Goal: Transaction & Acquisition: Purchase product/service

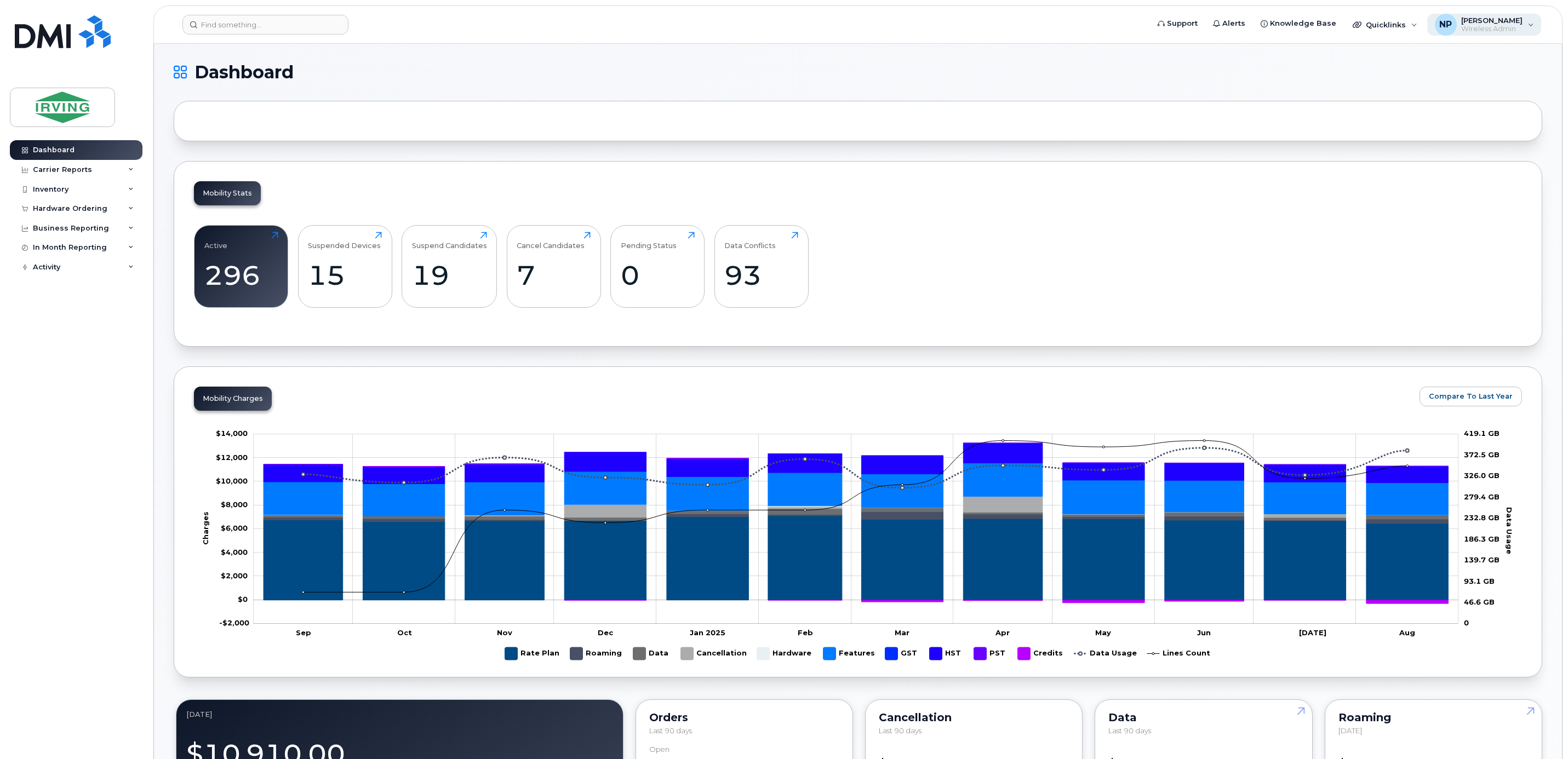
click at [1491, 26] on span "Wireless Admin" at bounding box center [1491, 29] width 61 height 9
click at [52, 189] on div "Inventory" at bounding box center [51, 189] width 36 height 9
click at [63, 171] on div "Carrier Reports" at bounding box center [62, 170] width 59 height 9
click at [88, 397] on div "Hardware Ordering" at bounding box center [70, 397] width 74 height 9
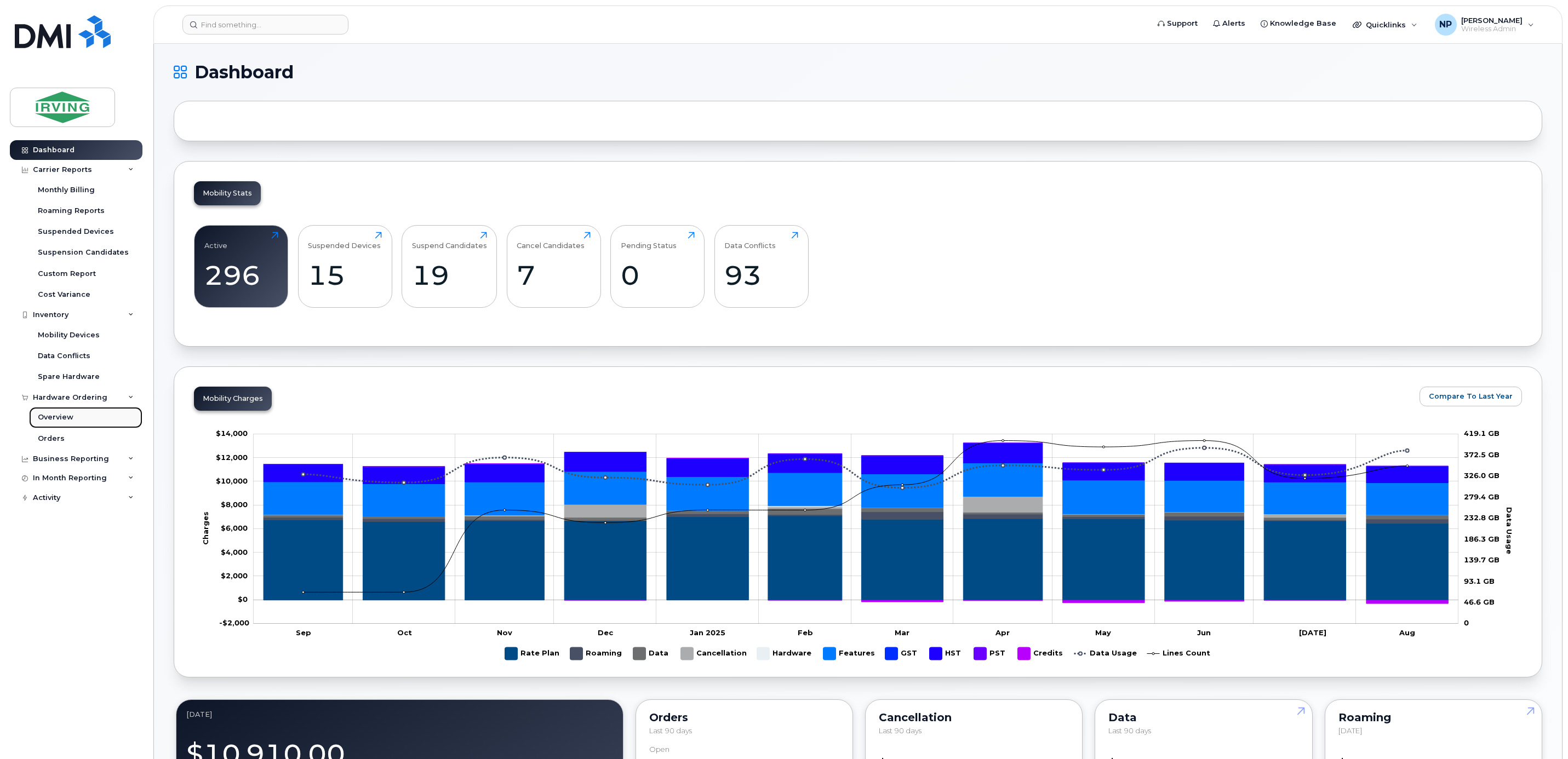
click at [65, 425] on link "Overview" at bounding box center [86, 418] width 113 height 21
click at [71, 436] on link "Orders" at bounding box center [86, 439] width 113 height 21
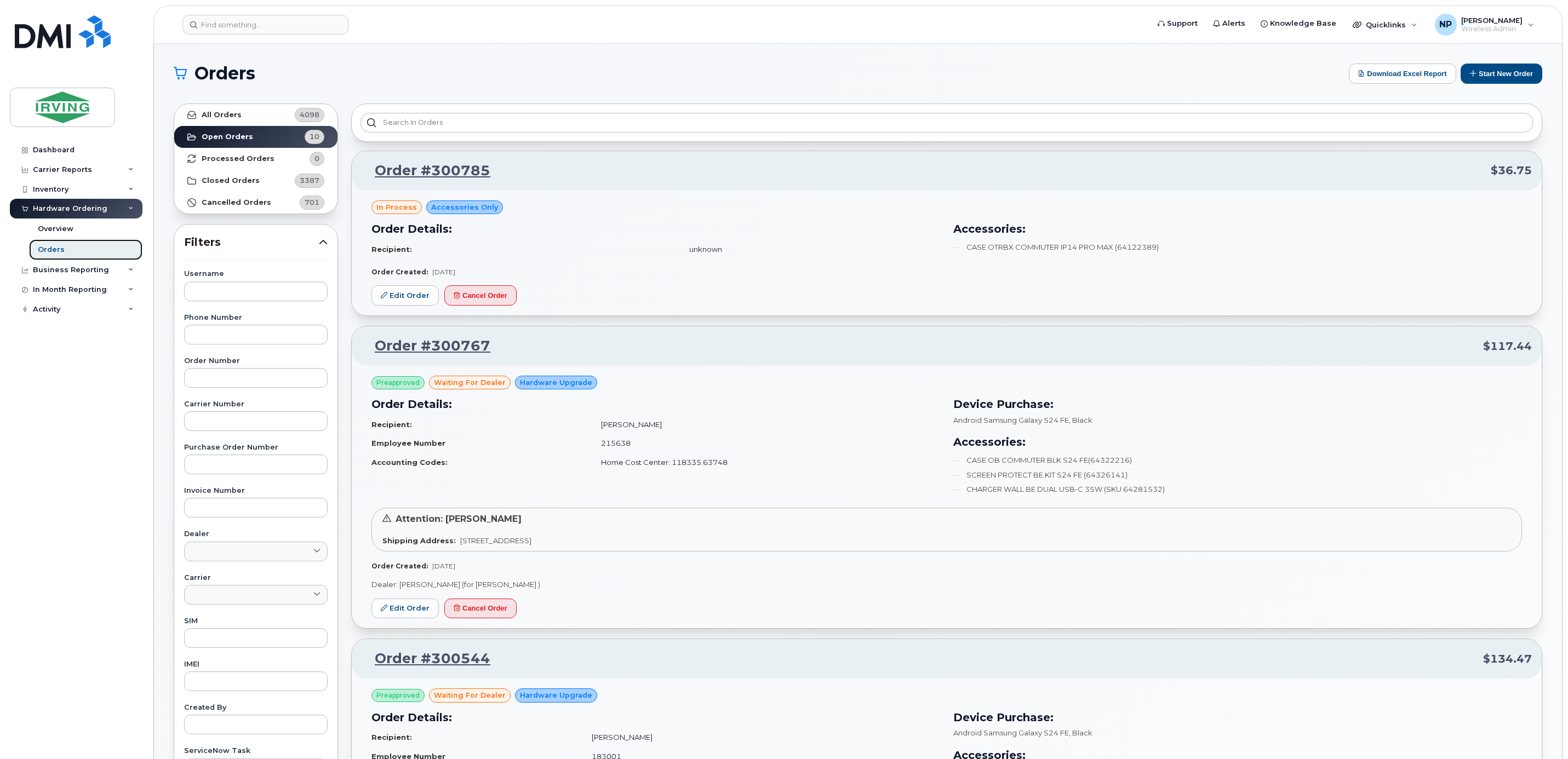
click at [51, 248] on div "Orders" at bounding box center [51, 250] width 27 height 10
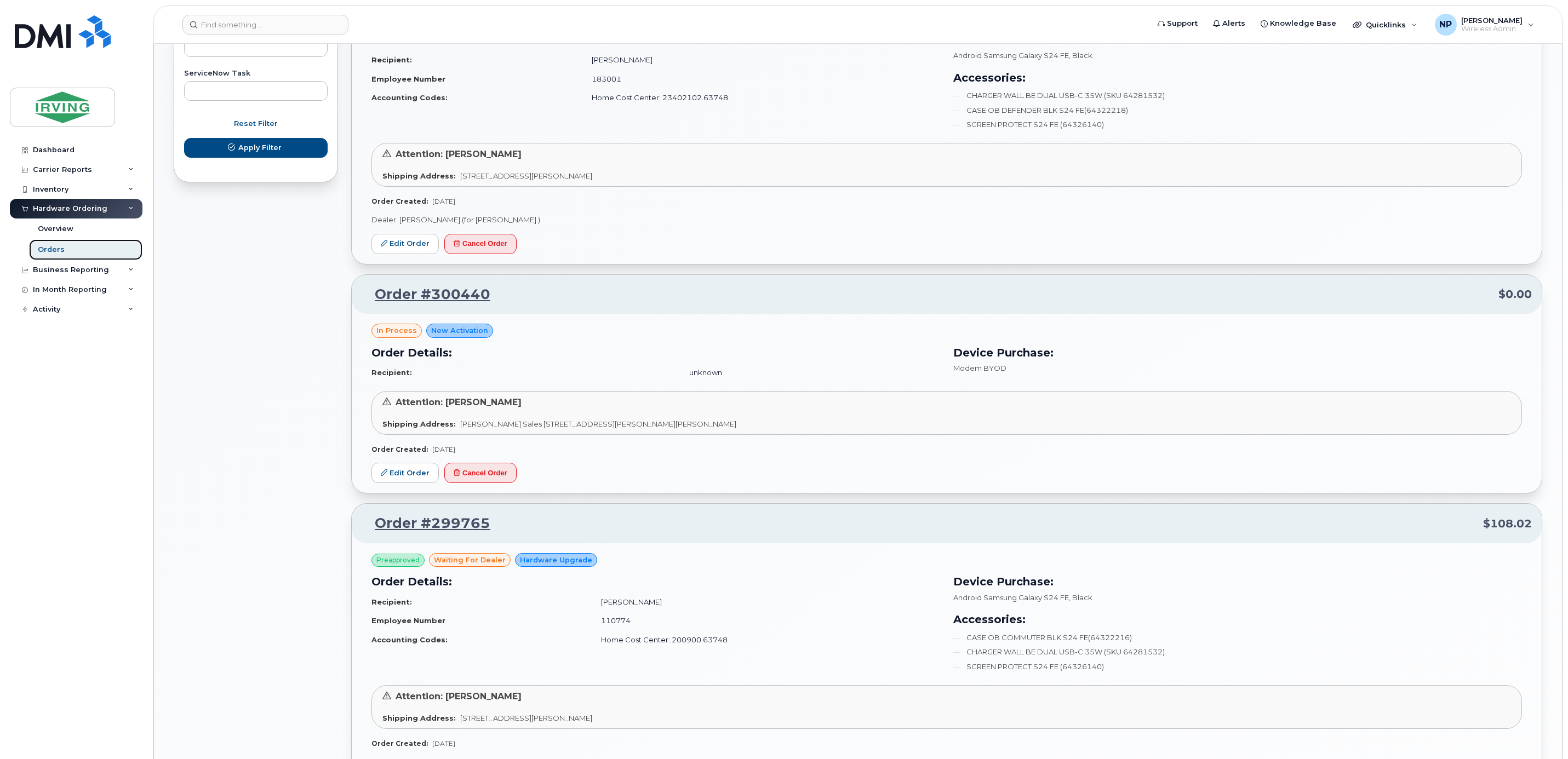
scroll to position [329, 0]
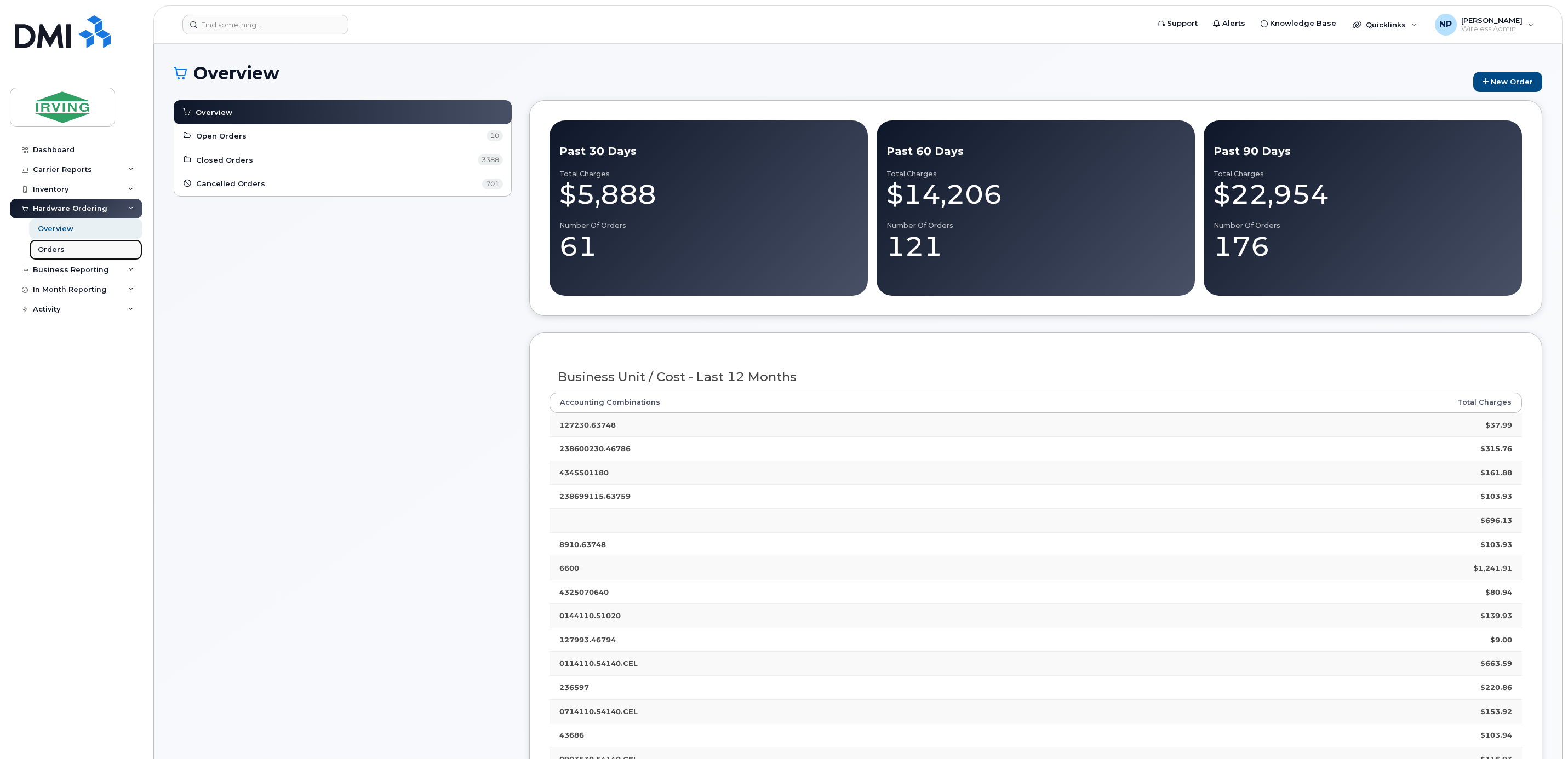
click at [53, 245] on div "Orders" at bounding box center [51, 250] width 27 height 10
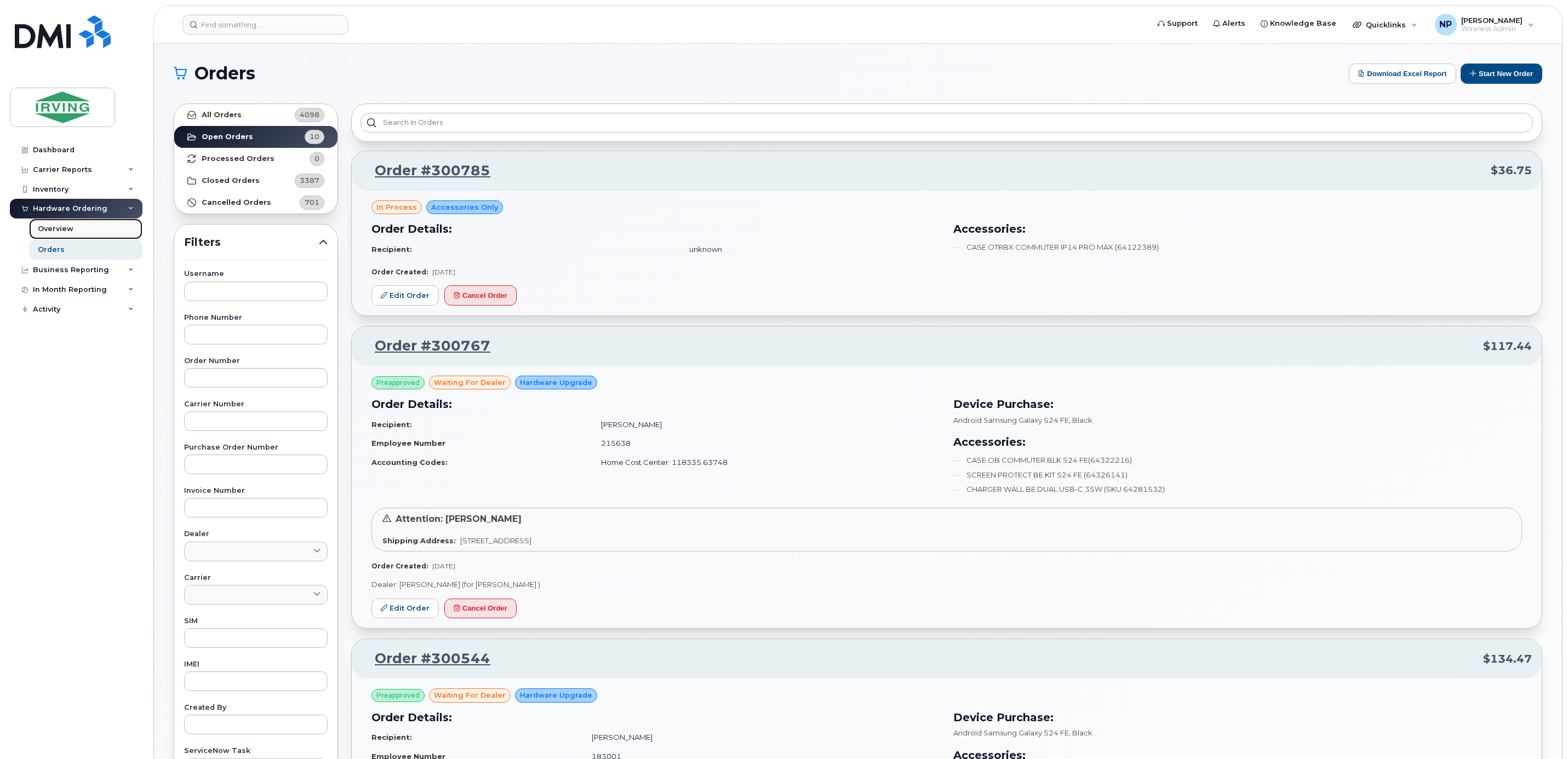
click at [72, 226] on link "Overview" at bounding box center [86, 229] width 113 height 21
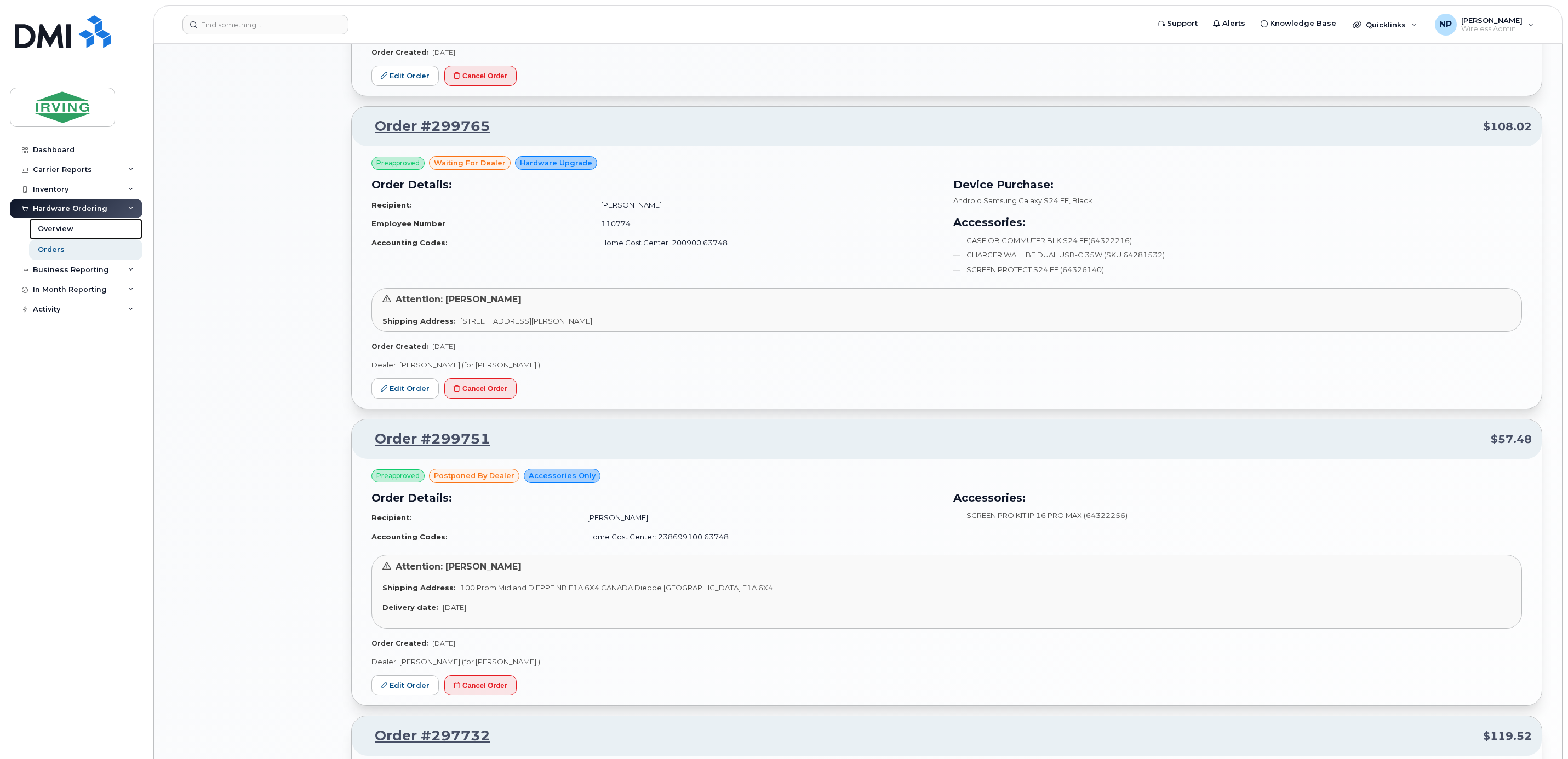
scroll to position [1233, 0]
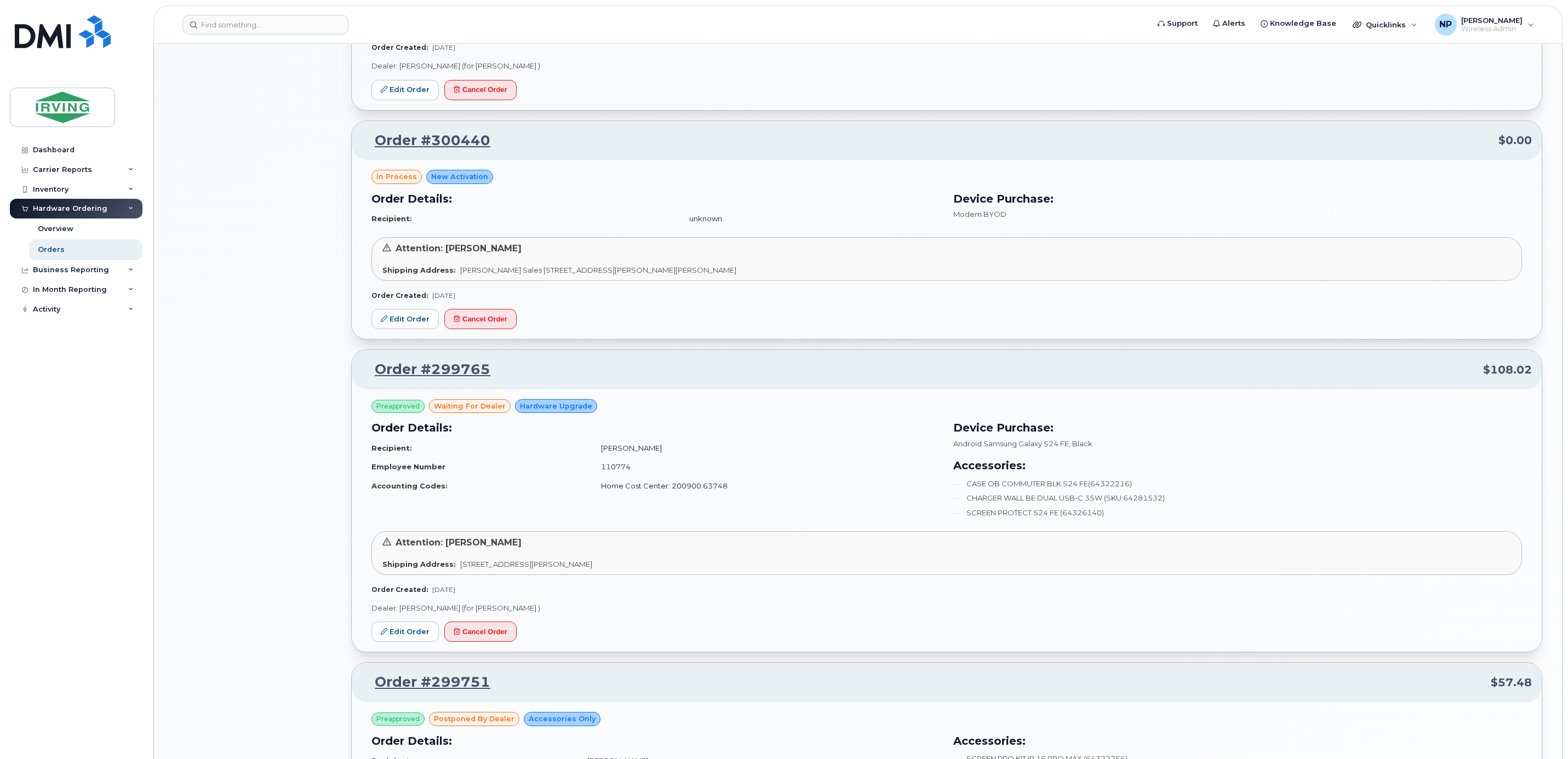
scroll to position [749, 0]
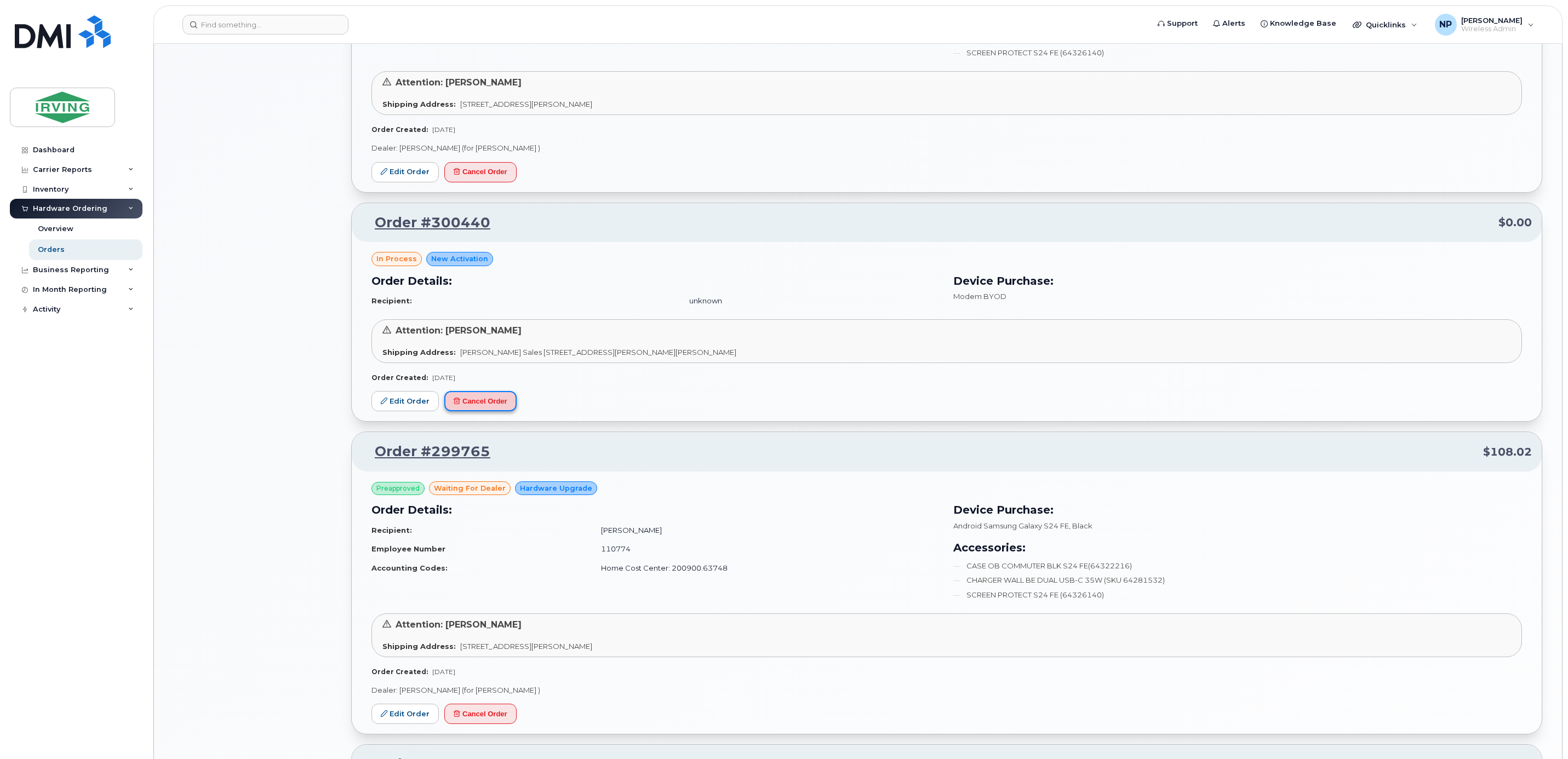
click at [502, 405] on button "Cancel Order" at bounding box center [480, 401] width 72 height 20
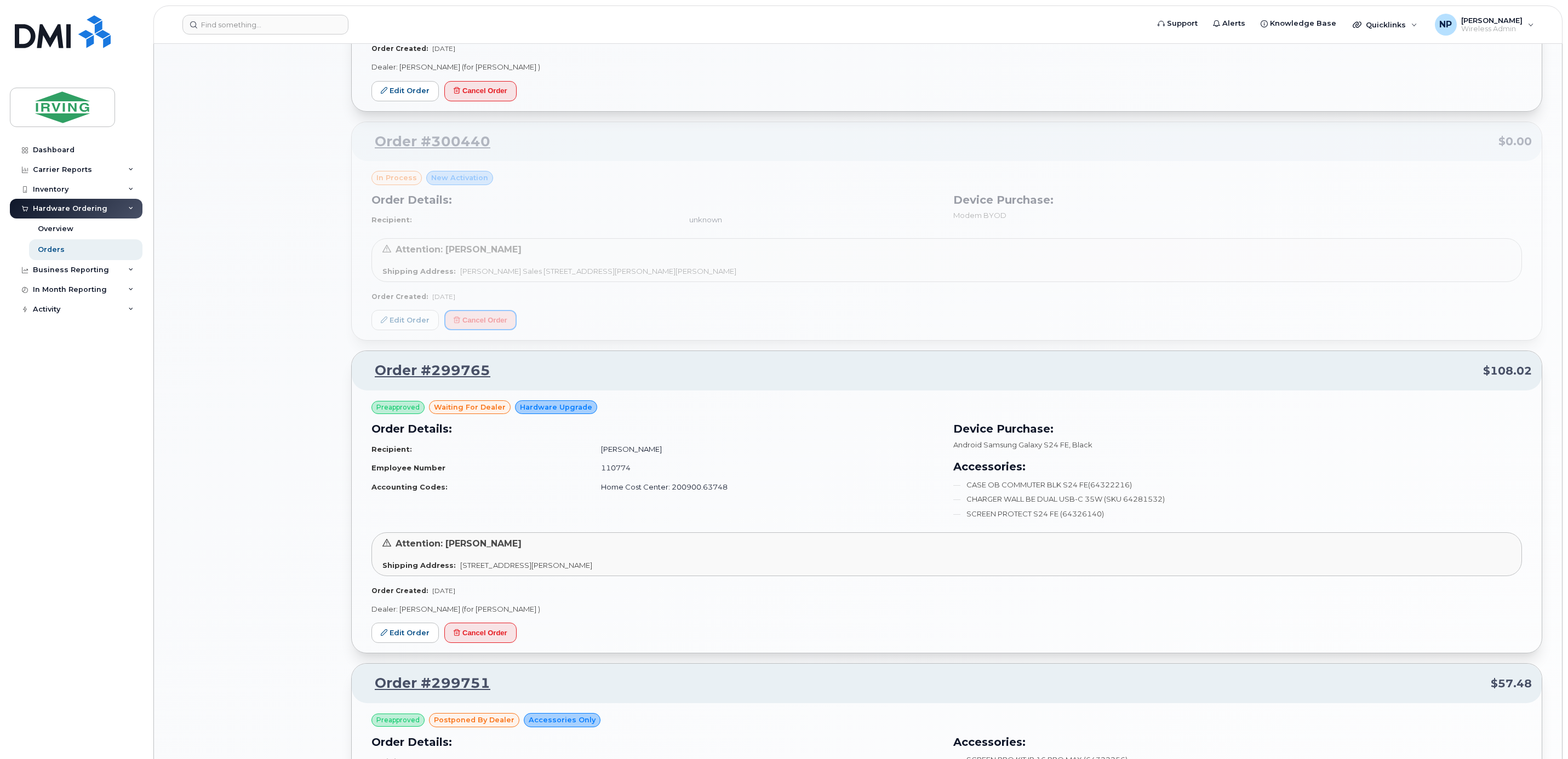
scroll to position [831, 0]
click at [455, 146] on div "Order #300785 $36.75 in process Accessories Only Order Details: Recipient: unkn…" at bounding box center [947, 439] width 1191 height 2242
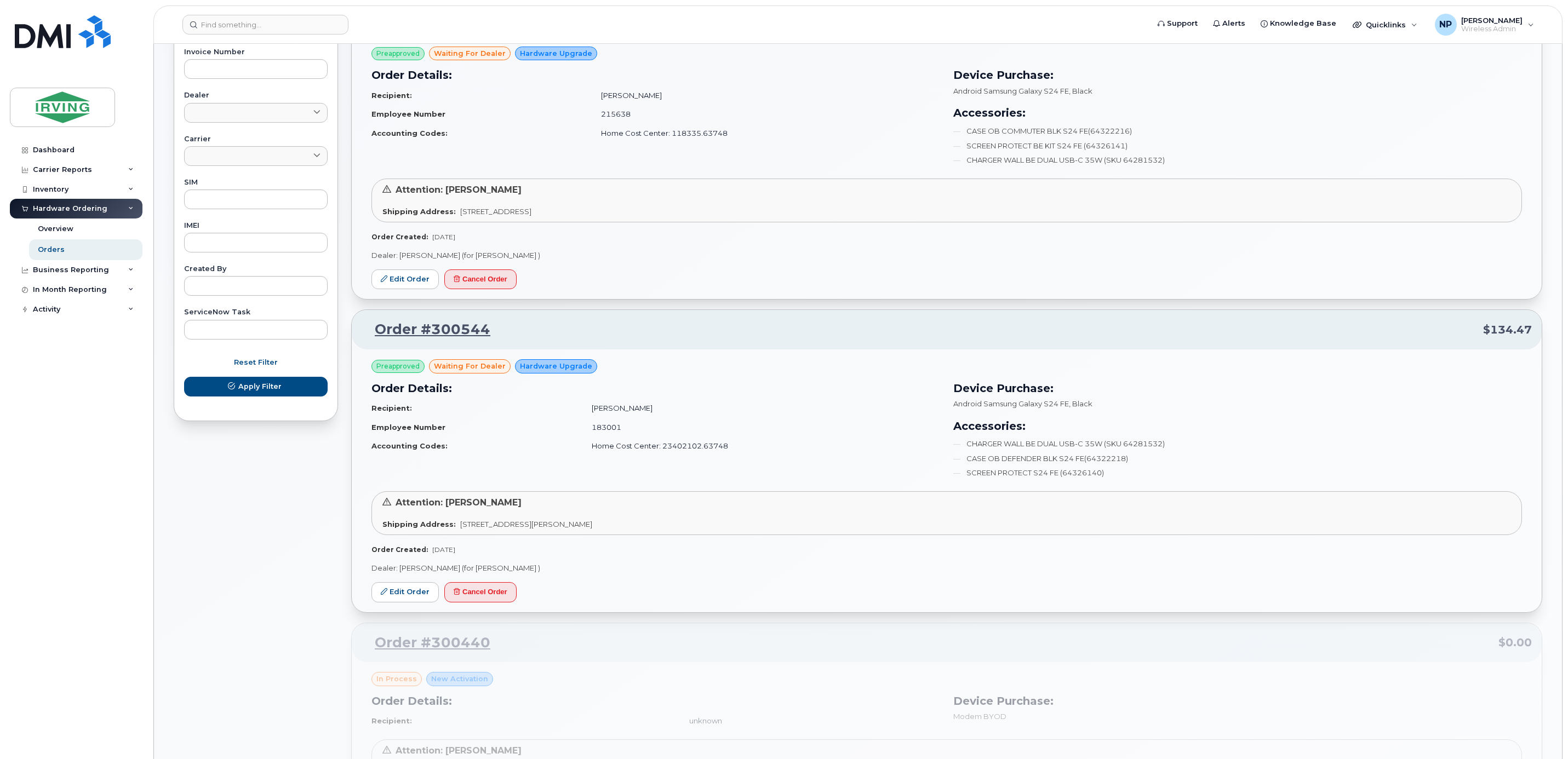
scroll to position [329, 0]
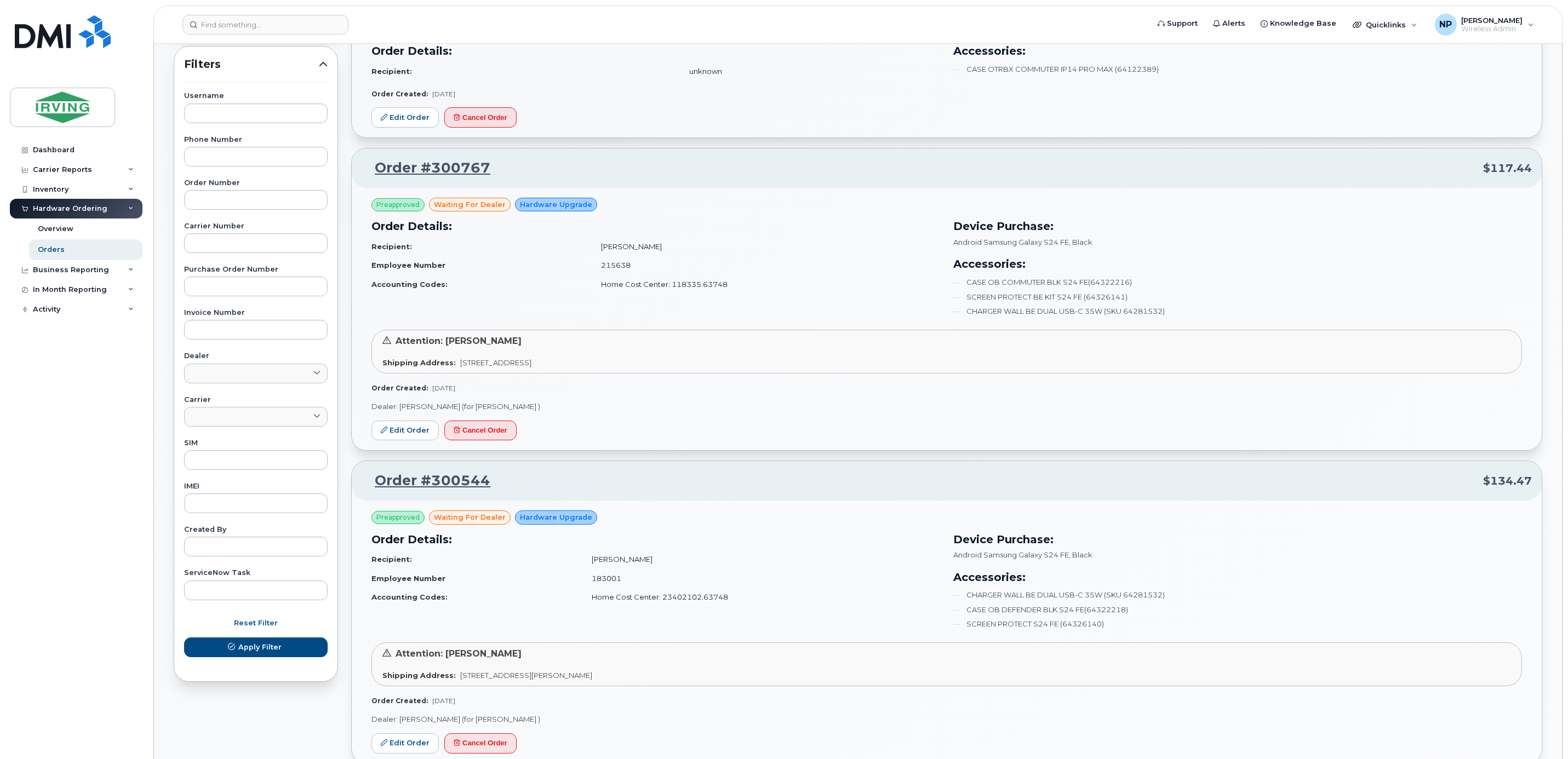
scroll to position [164, 0]
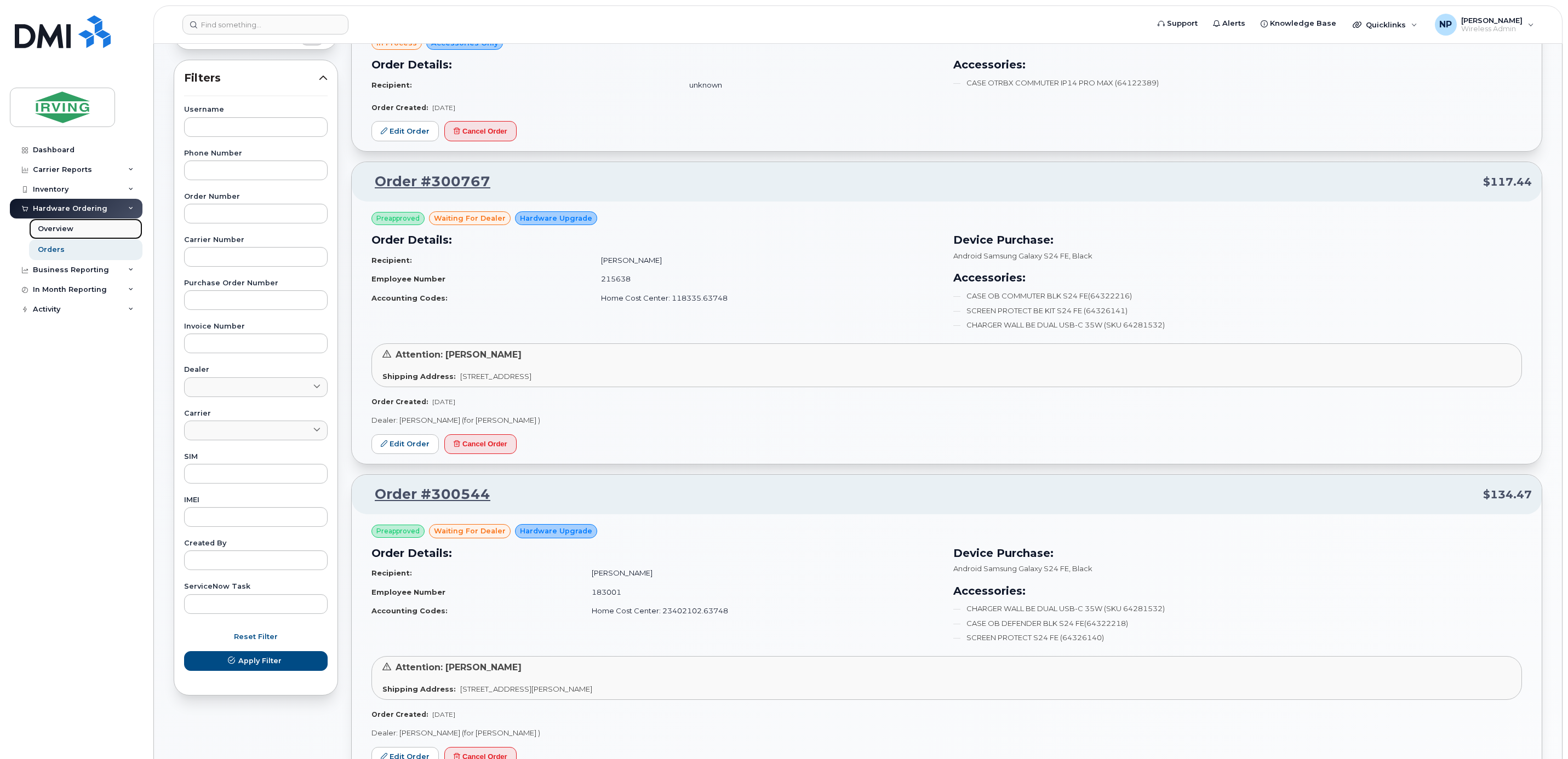
click at [66, 223] on link "Overview" at bounding box center [86, 229] width 113 height 21
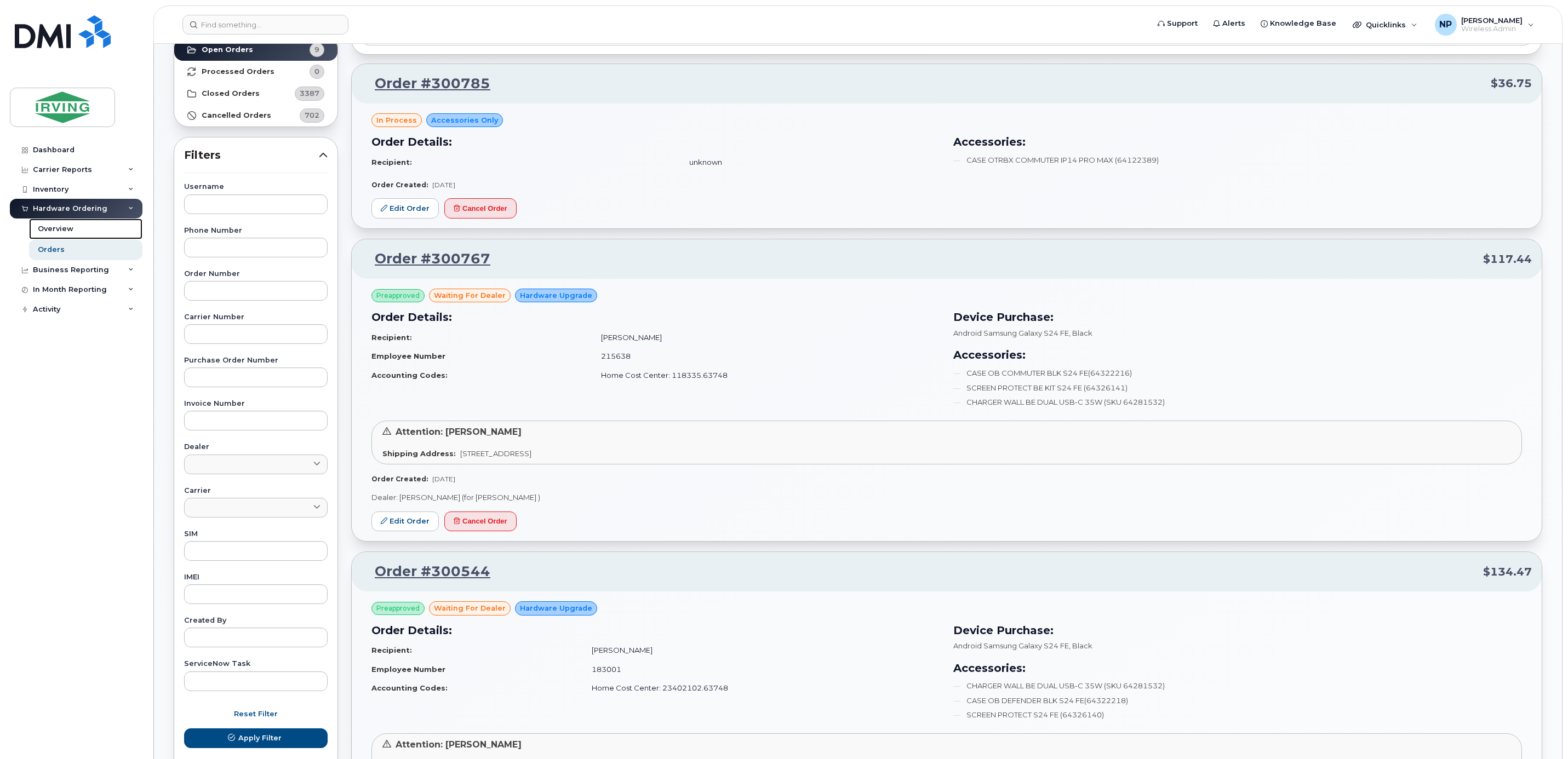
scroll to position [0, 0]
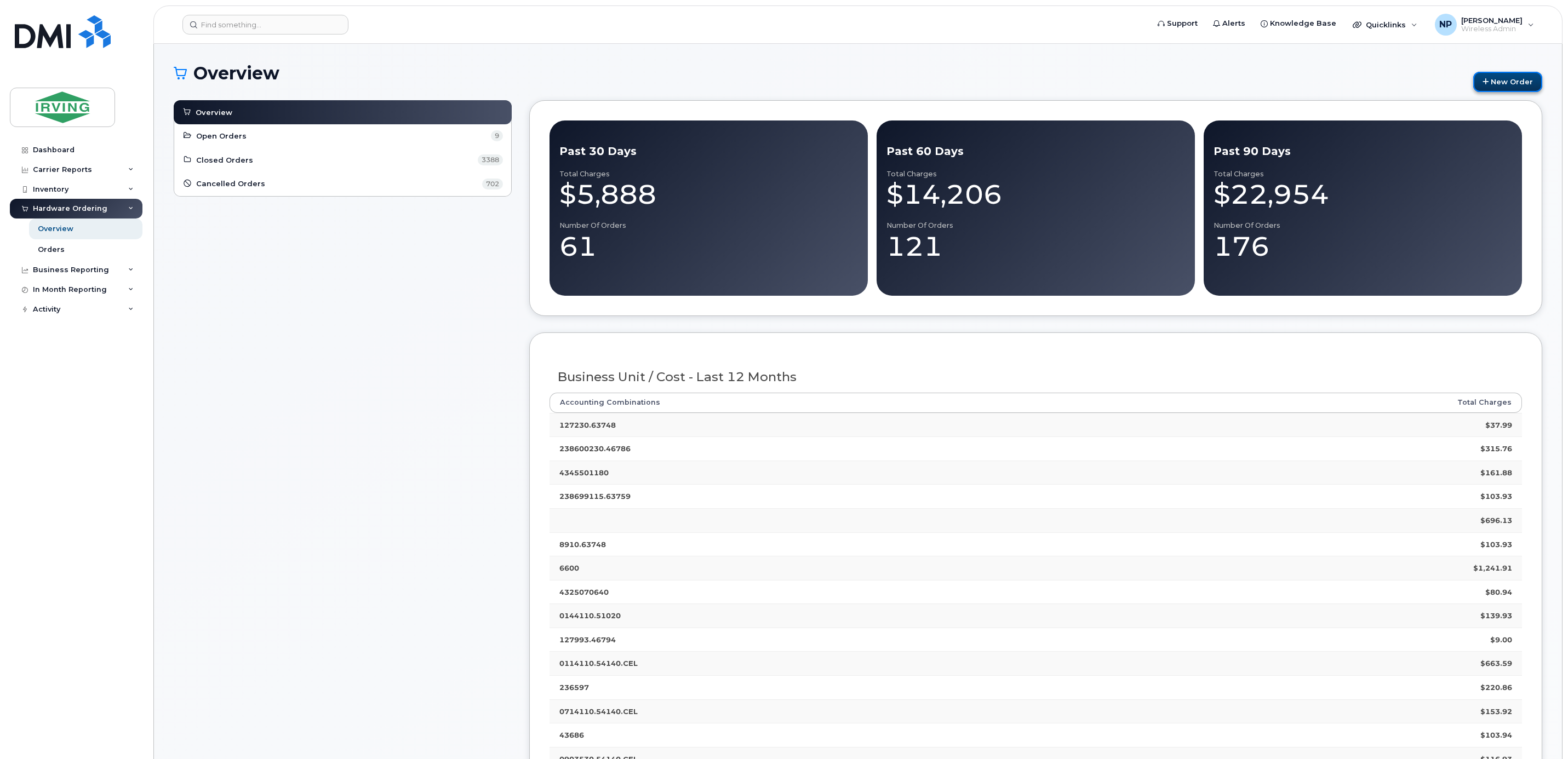
click at [1503, 80] on link "New Order" at bounding box center [1507, 82] width 69 height 20
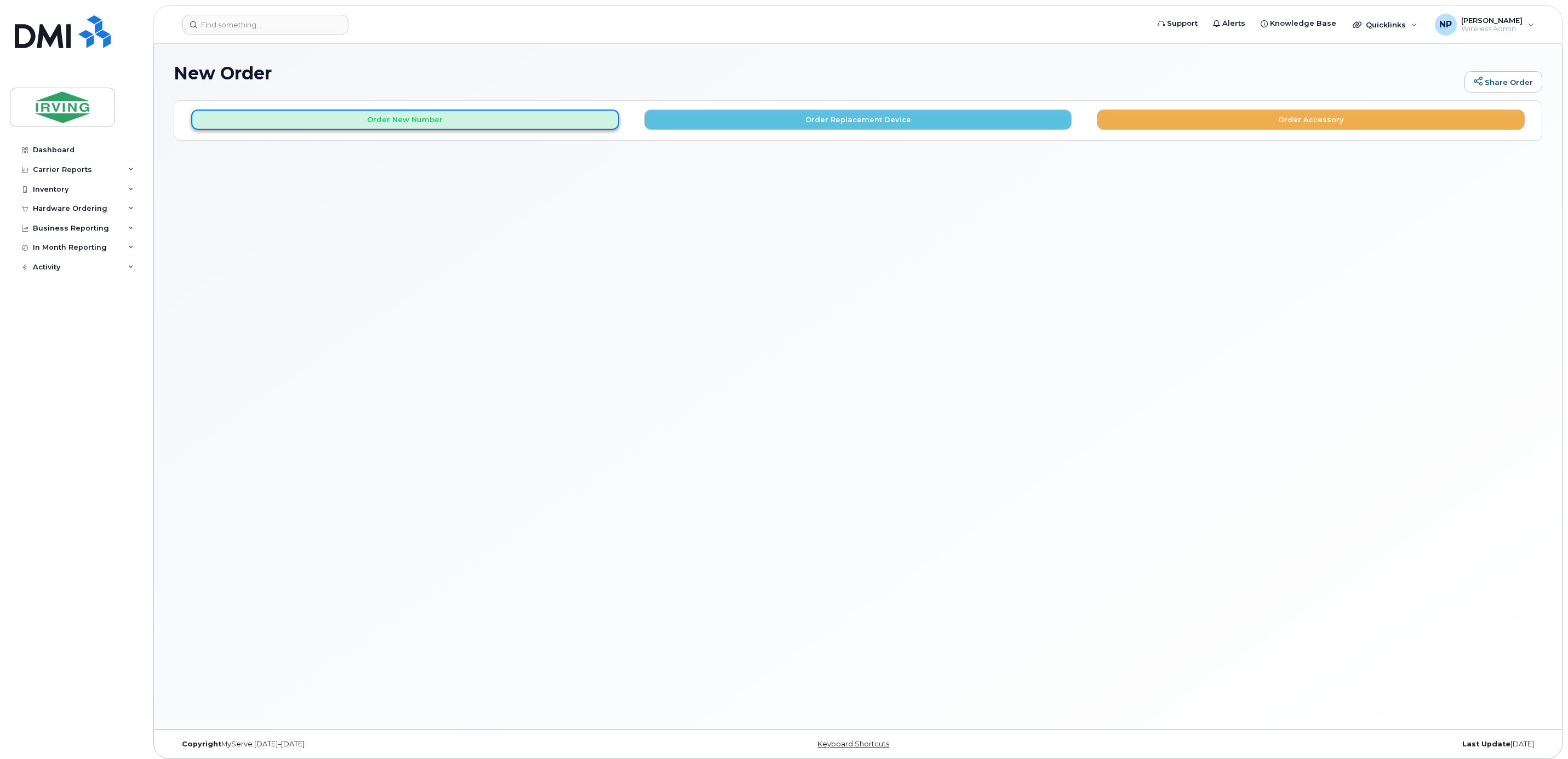
click at [551, 129] on button "Order New Number" at bounding box center [405, 119] width 428 height 20
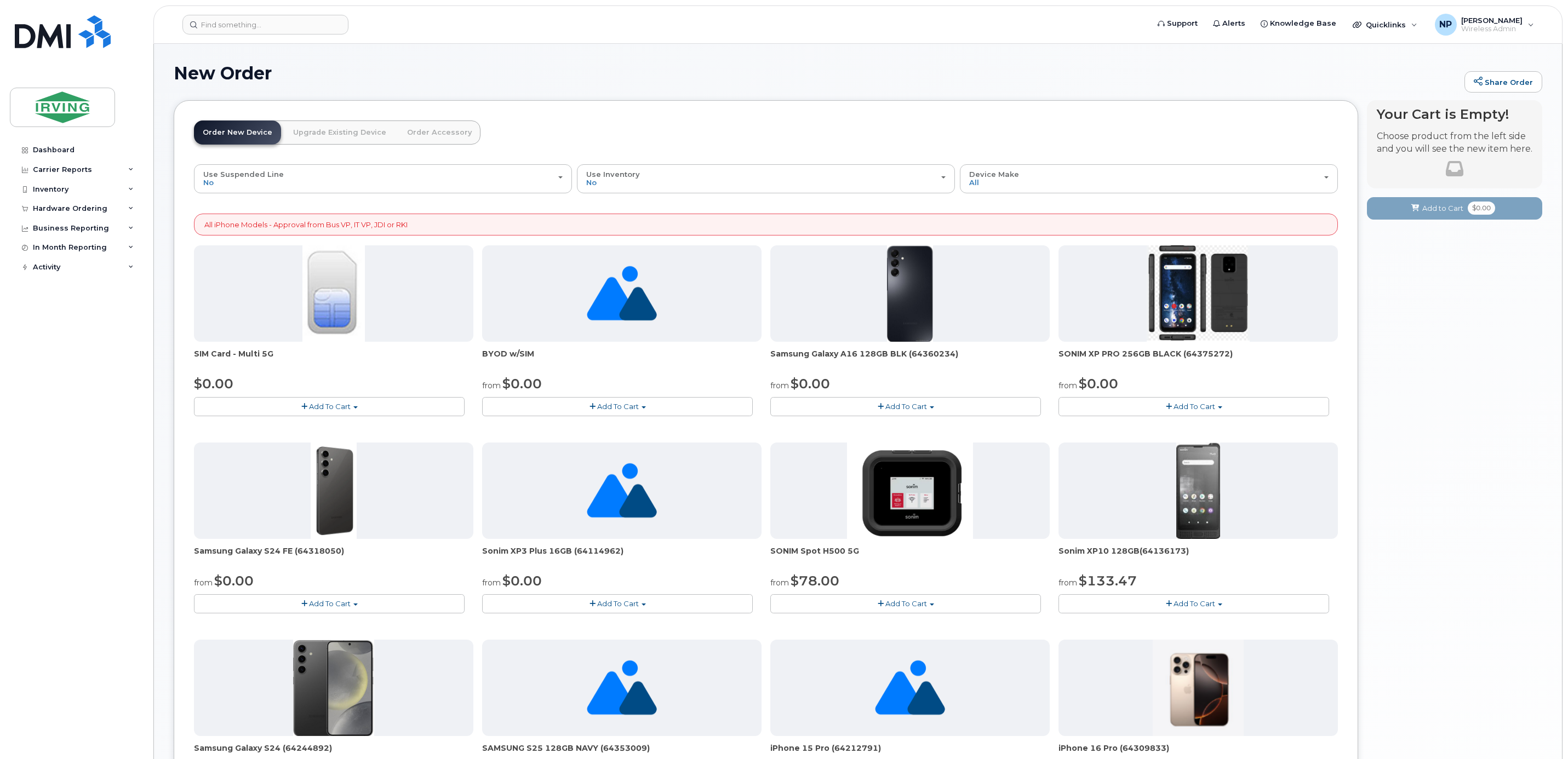
click at [590, 410] on span "button" at bounding box center [592, 407] width 6 height 7
click at [528, 425] on link "$0.00 - New Activation" at bounding box center [542, 427] width 113 height 14
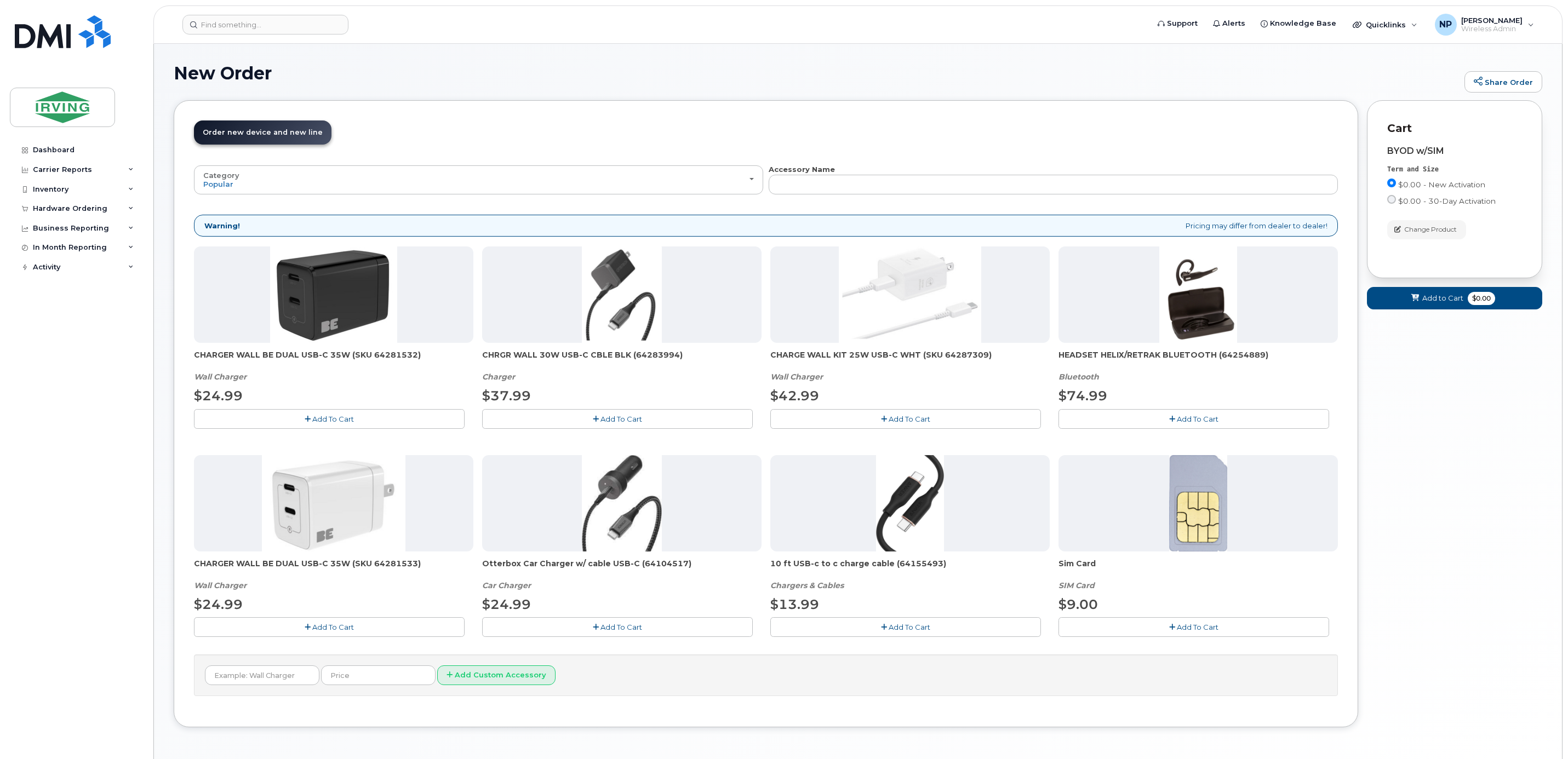
click at [1143, 629] on button "Add To Cart" at bounding box center [1194, 627] width 271 height 19
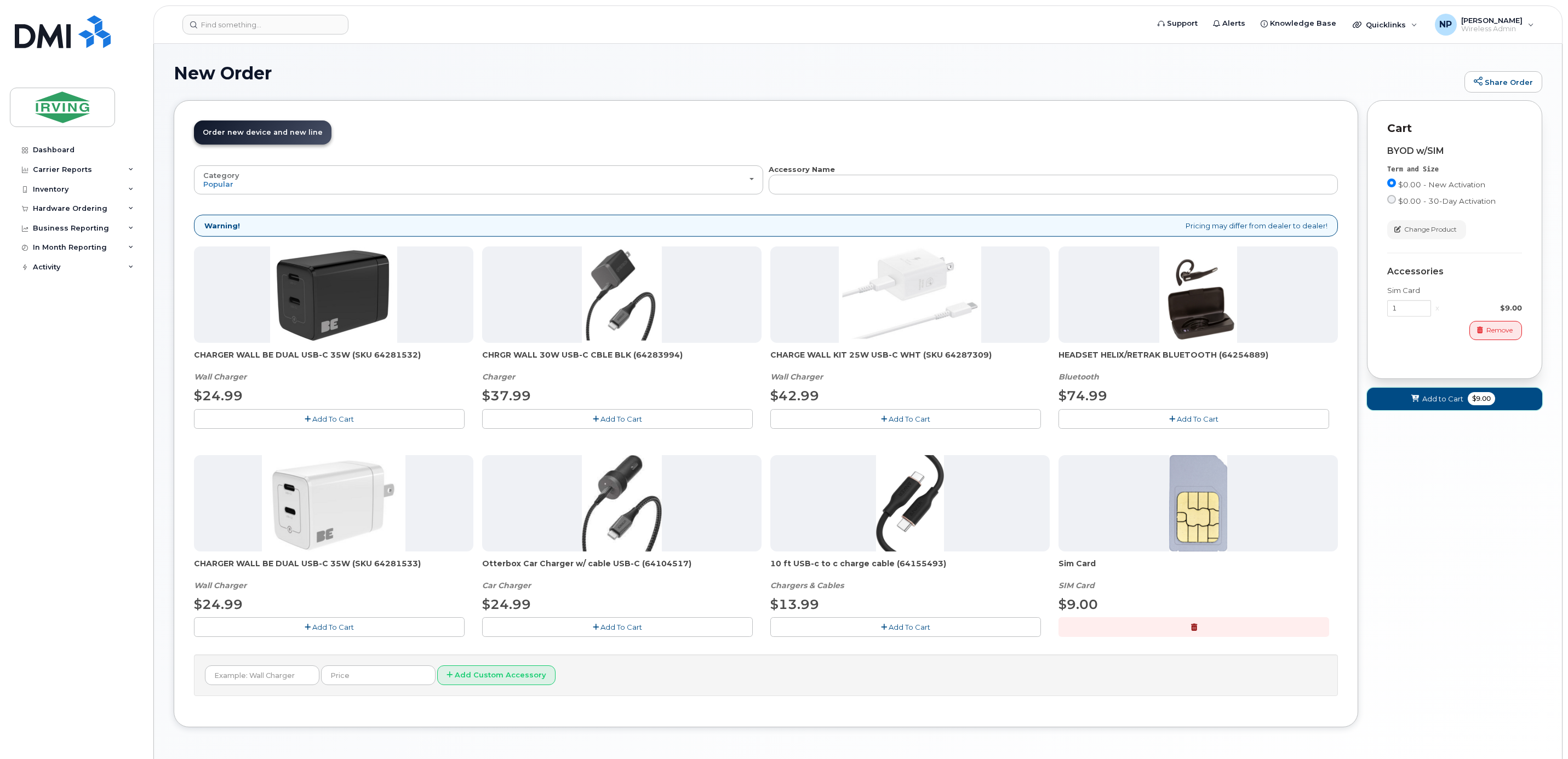
click at [1440, 404] on span "Add to Cart" at bounding box center [1443, 399] width 41 height 10
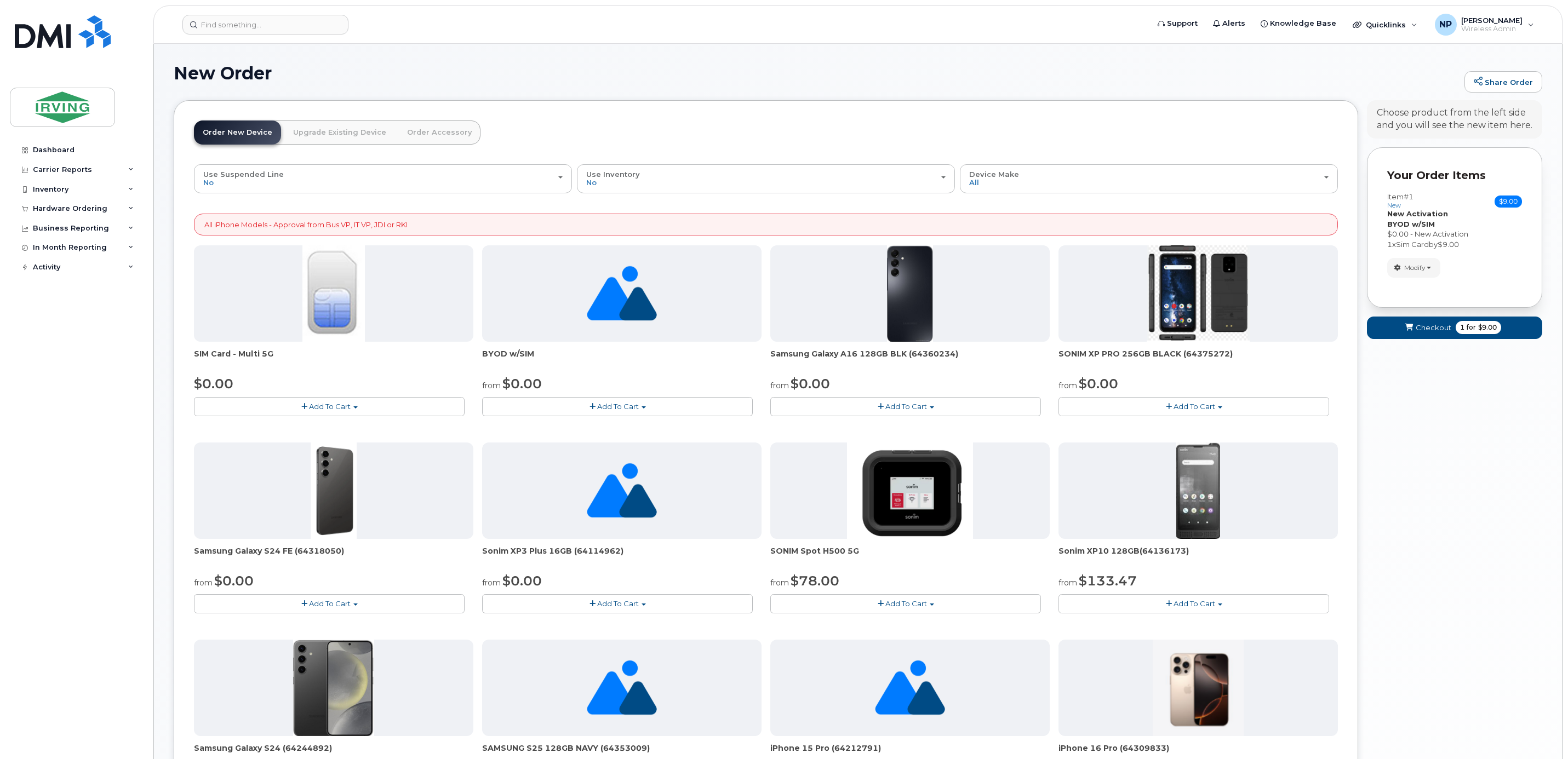
click at [399, 402] on button "Add To Cart" at bounding box center [329, 407] width 271 height 19
click at [331, 410] on span "Add To Cart" at bounding box center [330, 407] width 41 height 9
click at [326, 411] on span "Add To Cart" at bounding box center [330, 407] width 41 height 9
click at [271, 429] on link "$0.00 - New Activation" at bounding box center [248, 427] width 104 height 14
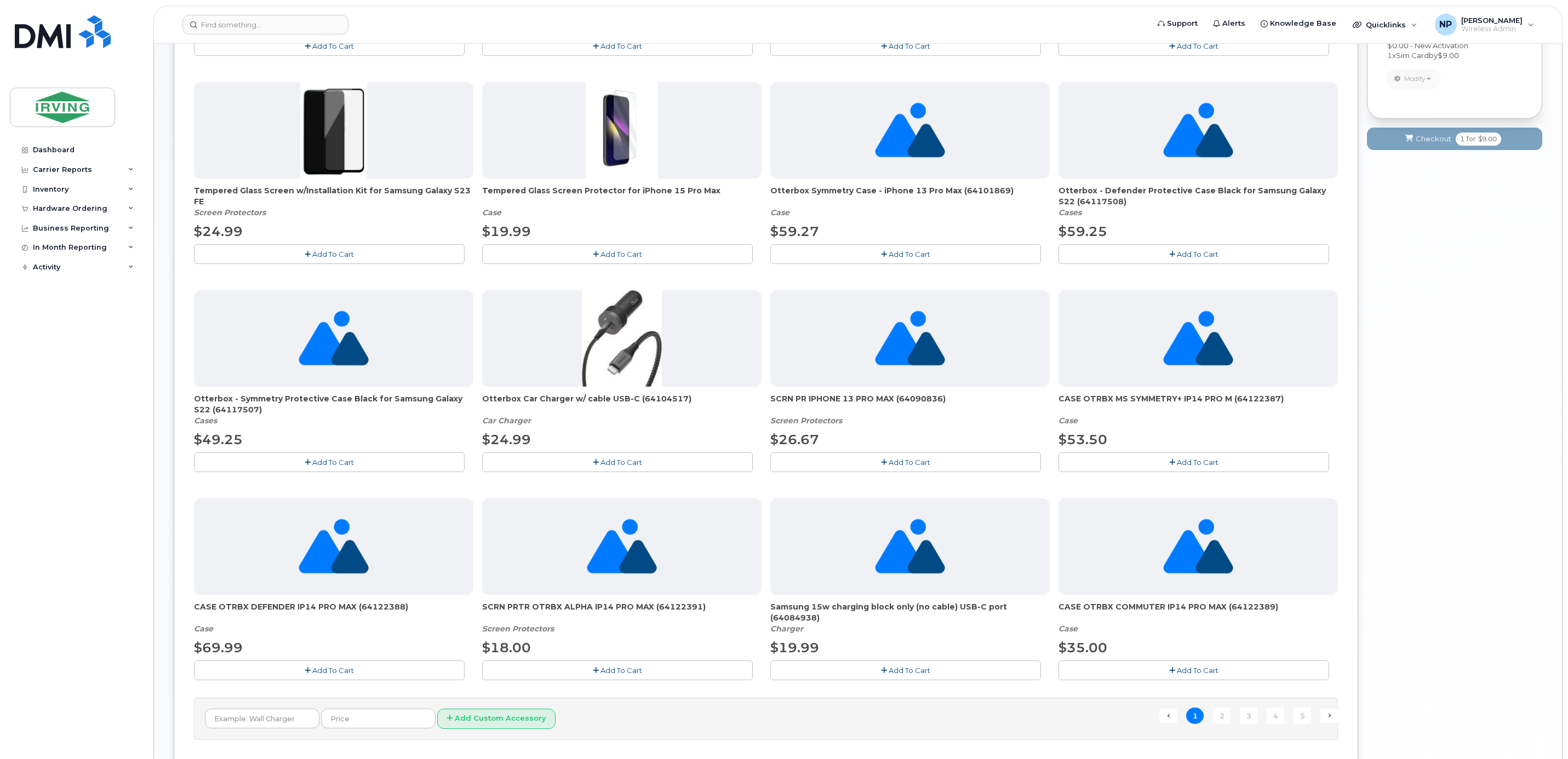
scroll to position [461, 0]
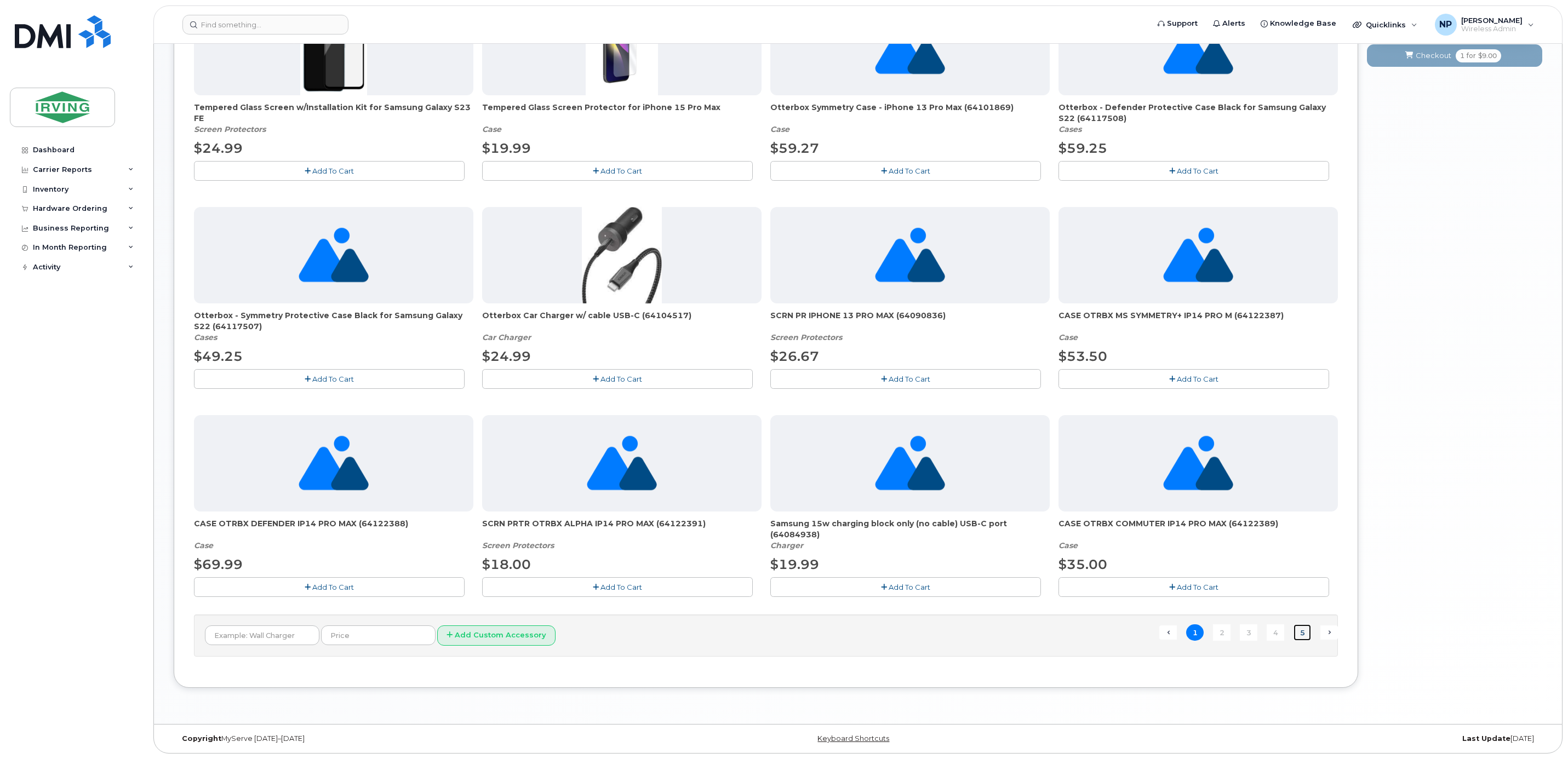
click at [1310, 628] on link "5" at bounding box center [1302, 633] width 18 height 17
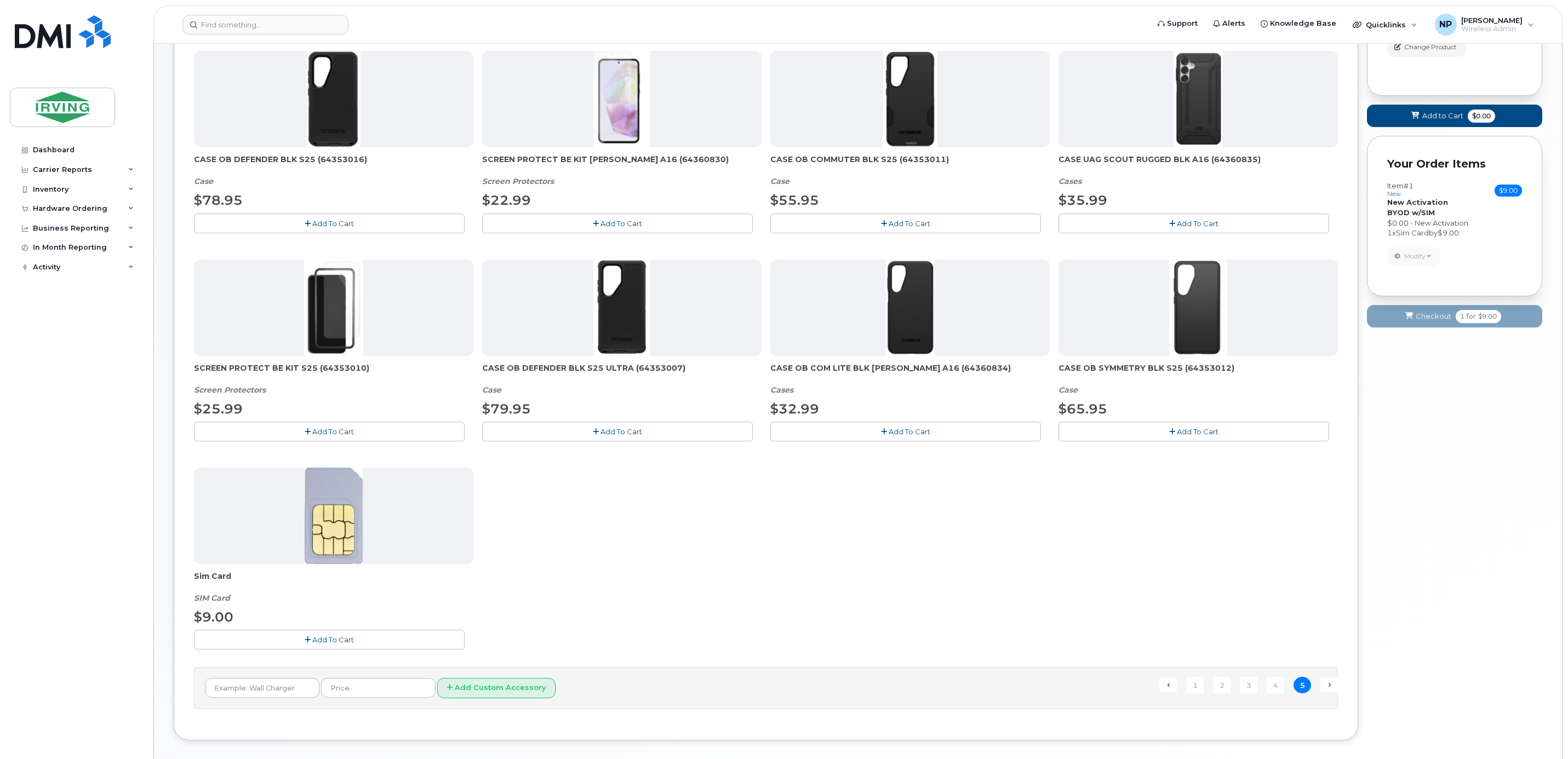
scroll to position [88, 0]
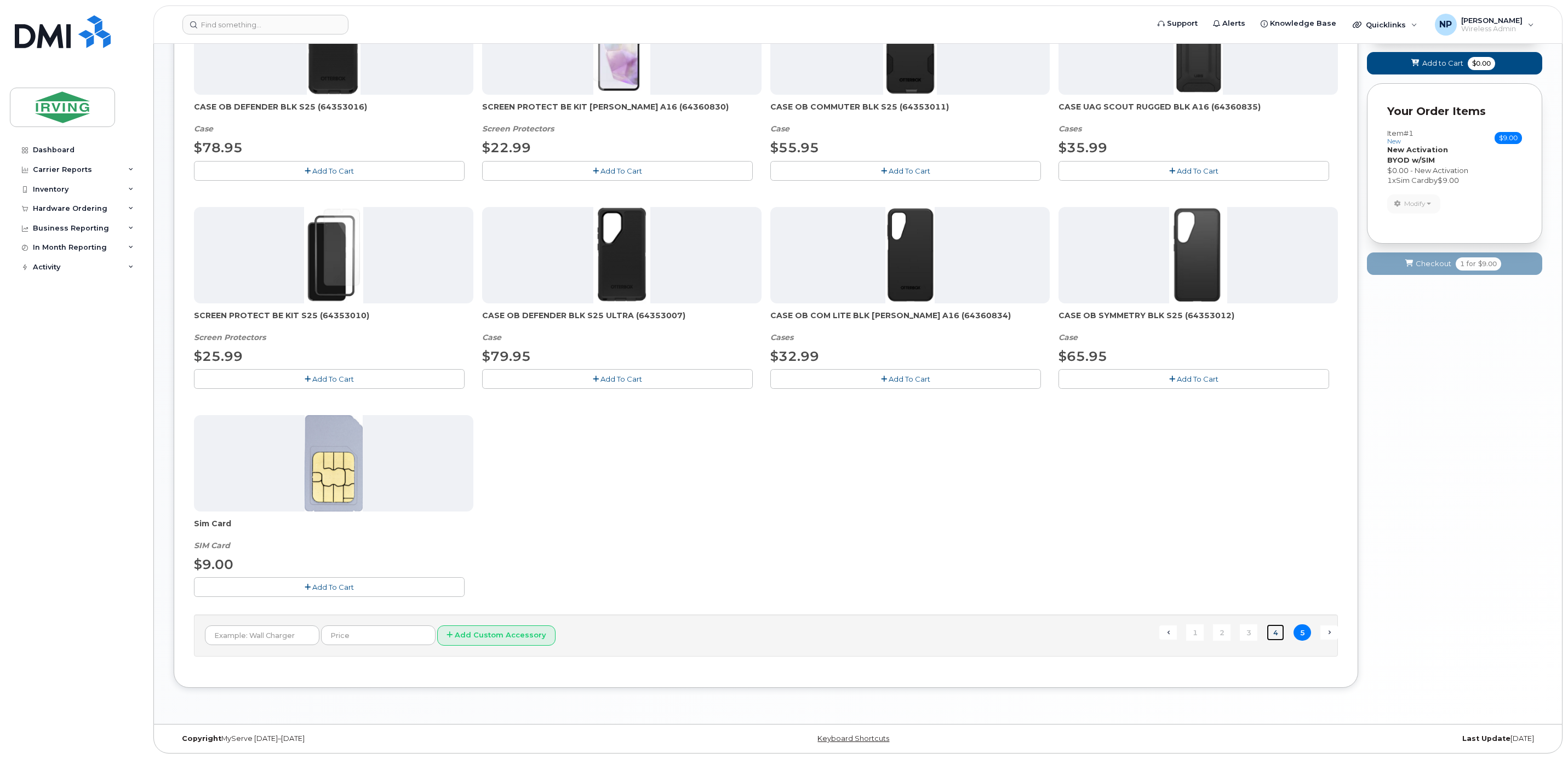
click at [1269, 635] on link "4" at bounding box center [1275, 633] width 18 height 17
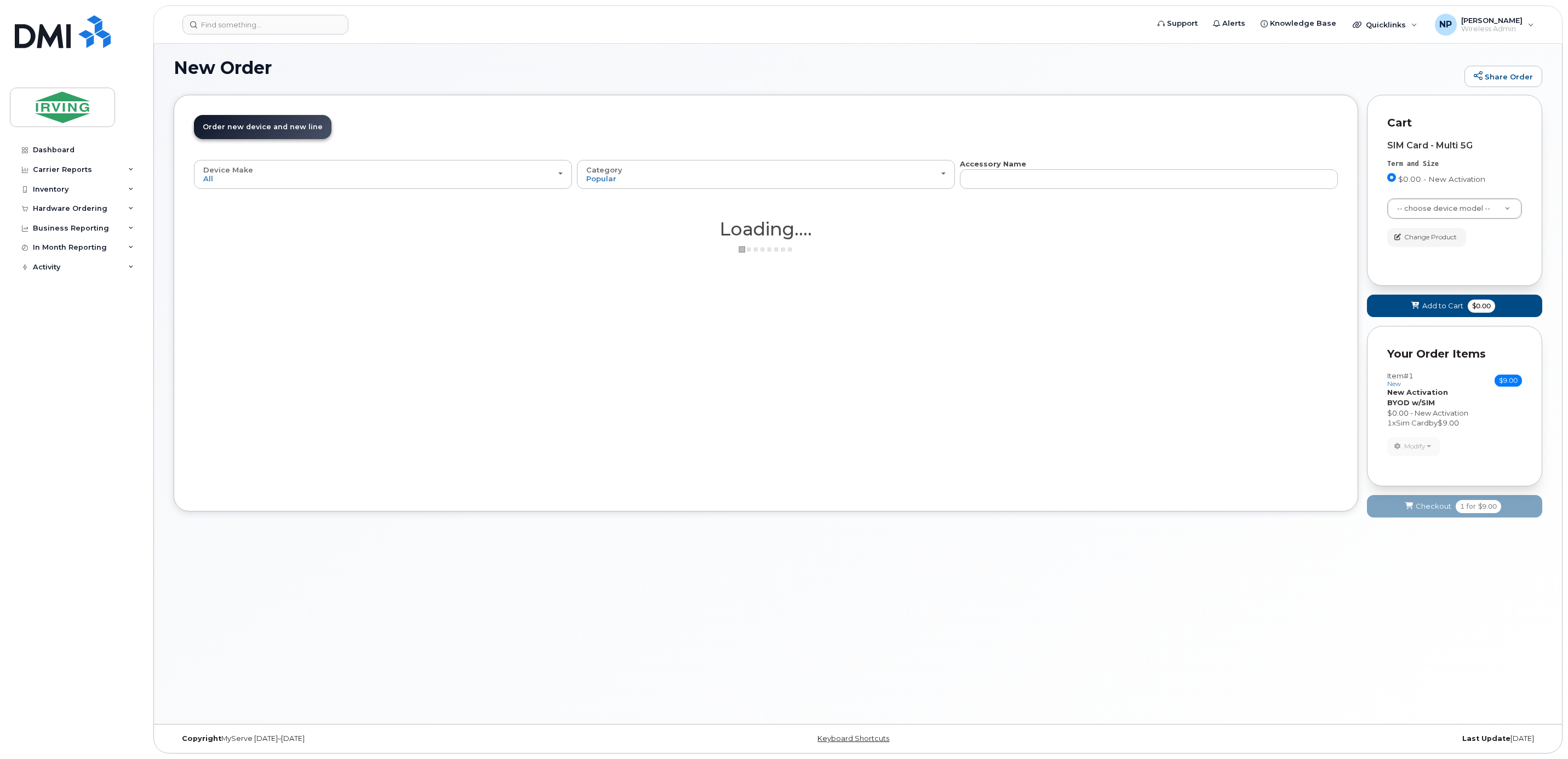
scroll to position [5, 0]
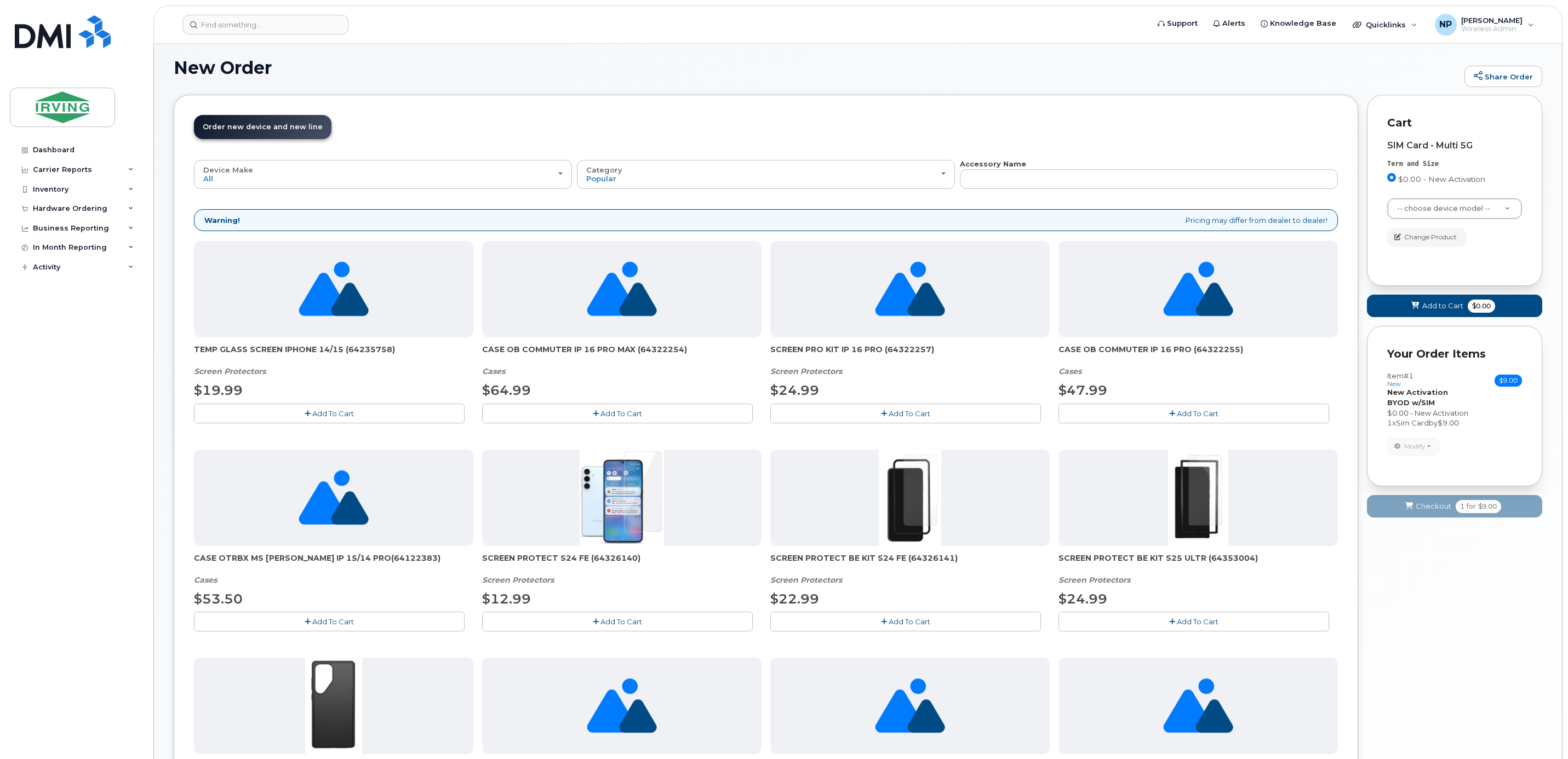
click at [1447, 576] on div "Your Cart is Empty! Choose product from the left side and you will see the new …" at bounding box center [1455, 625] width 175 height 1060
click at [1500, 382] on span "$9.00" at bounding box center [1508, 381] width 27 height 12
click at [1415, 308] on icon at bounding box center [1415, 306] width 8 height 7
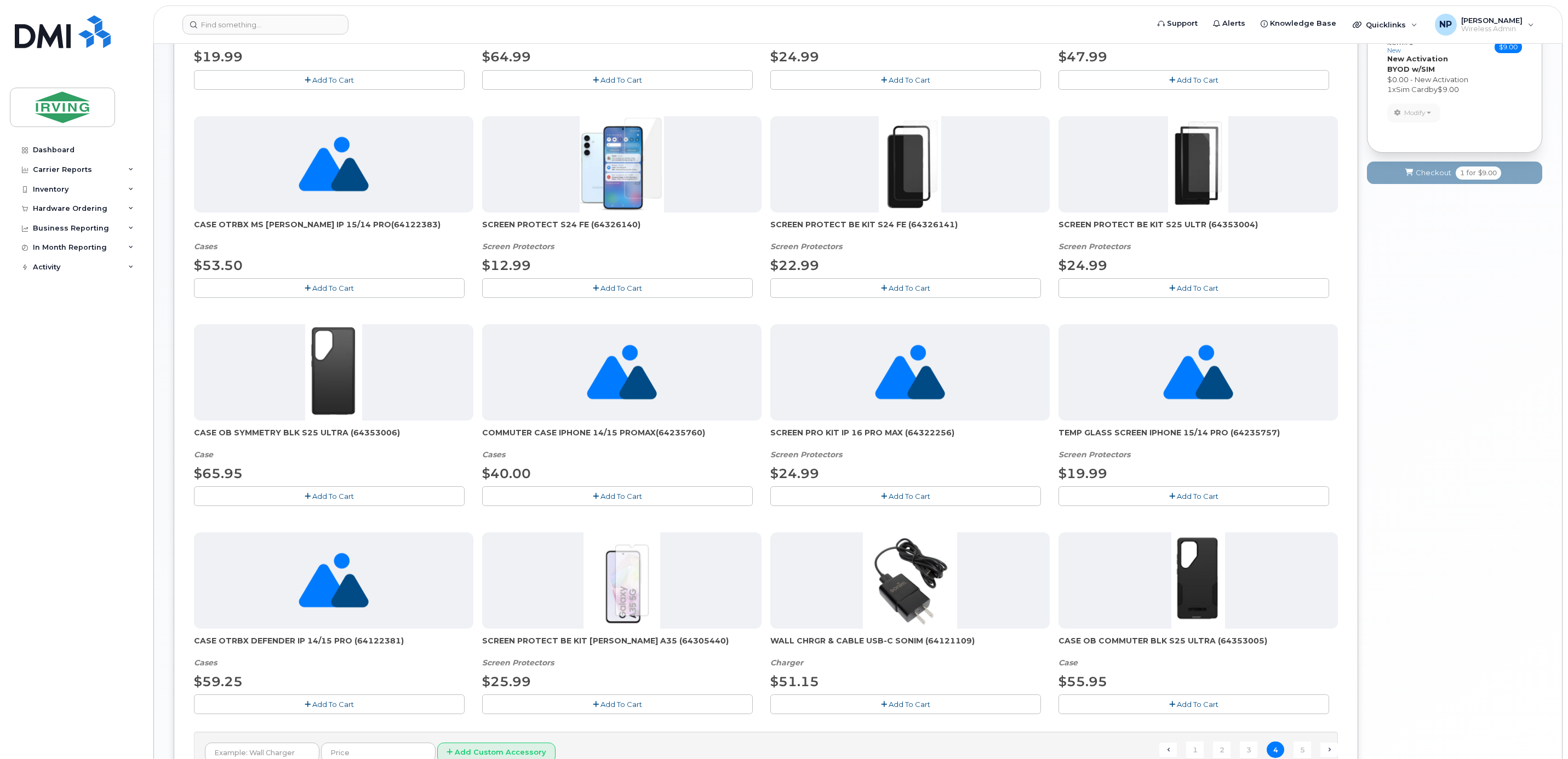
scroll to position [461, 0]
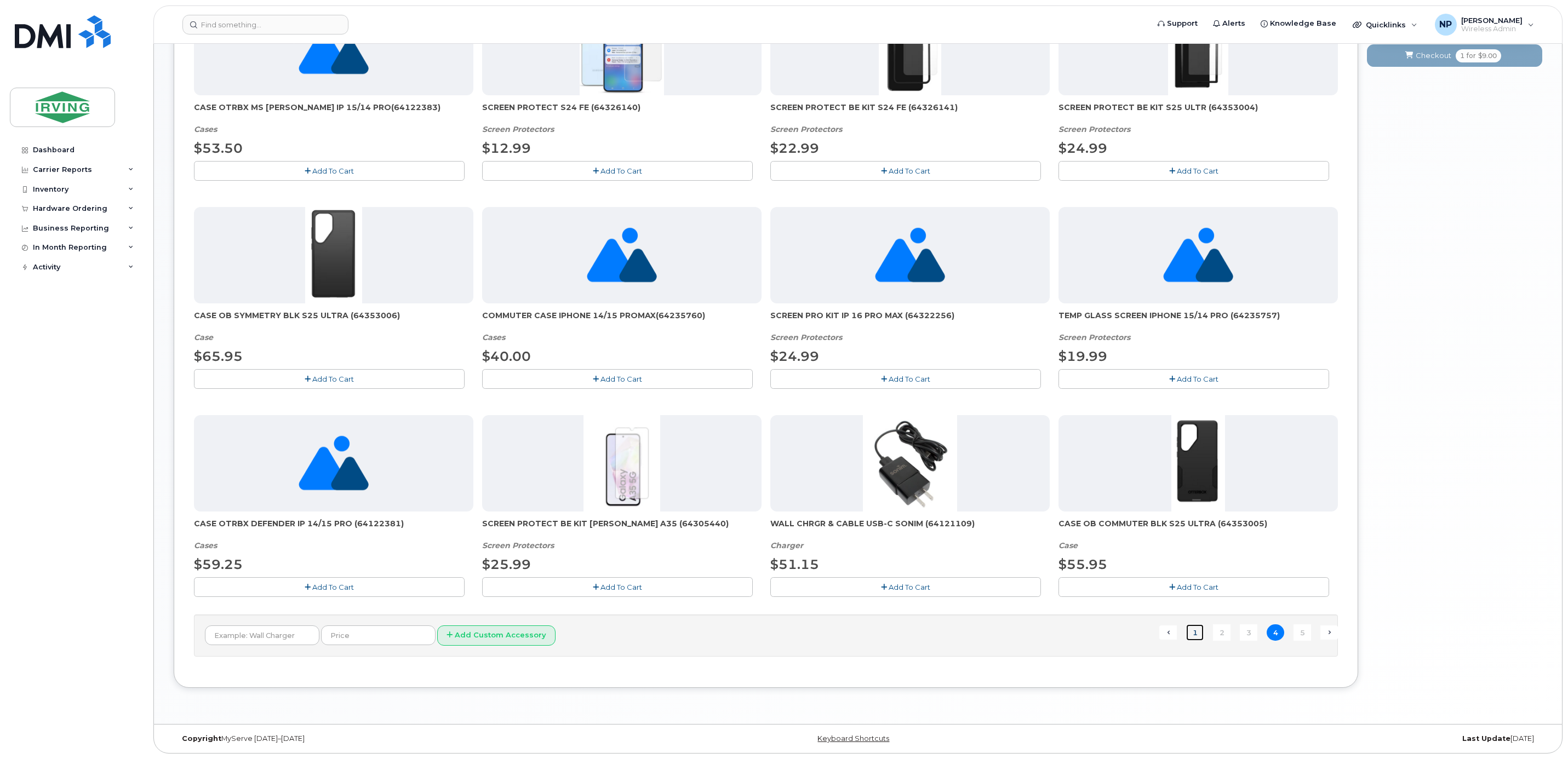
click at [1188, 634] on link "1" at bounding box center [1195, 633] width 18 height 17
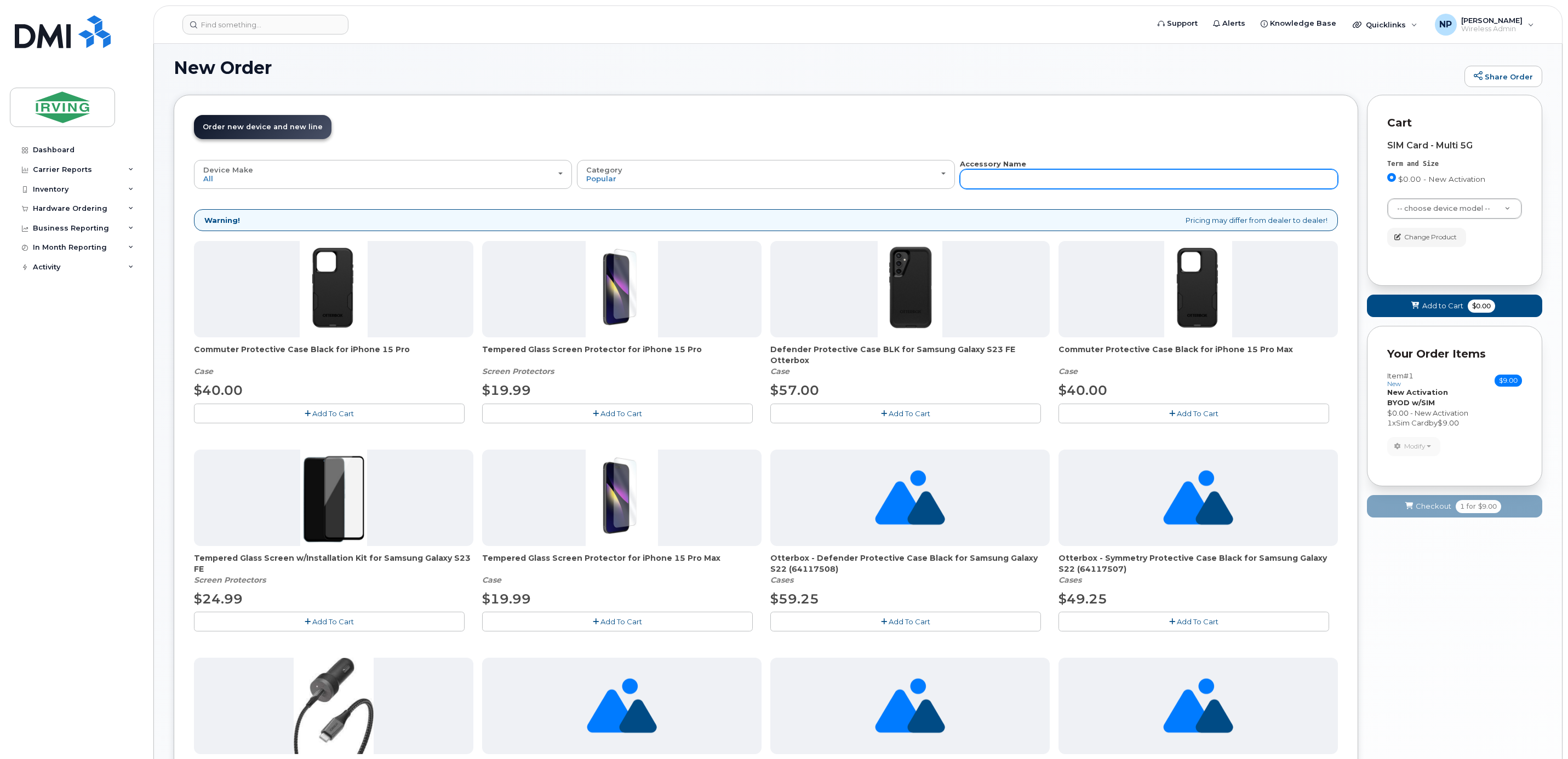
click at [1006, 181] on input "text" at bounding box center [1149, 179] width 378 height 19
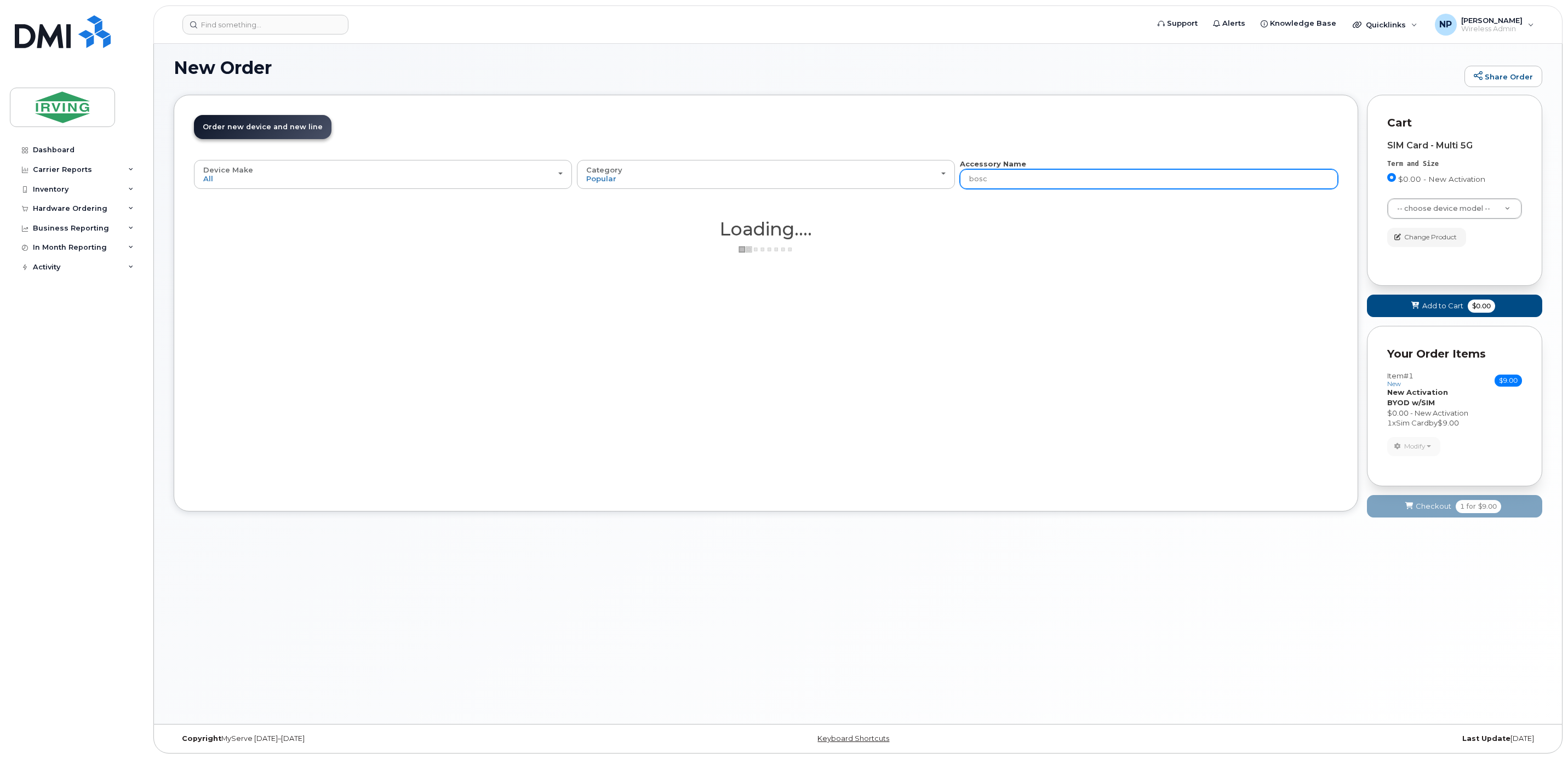
type input "bosch"
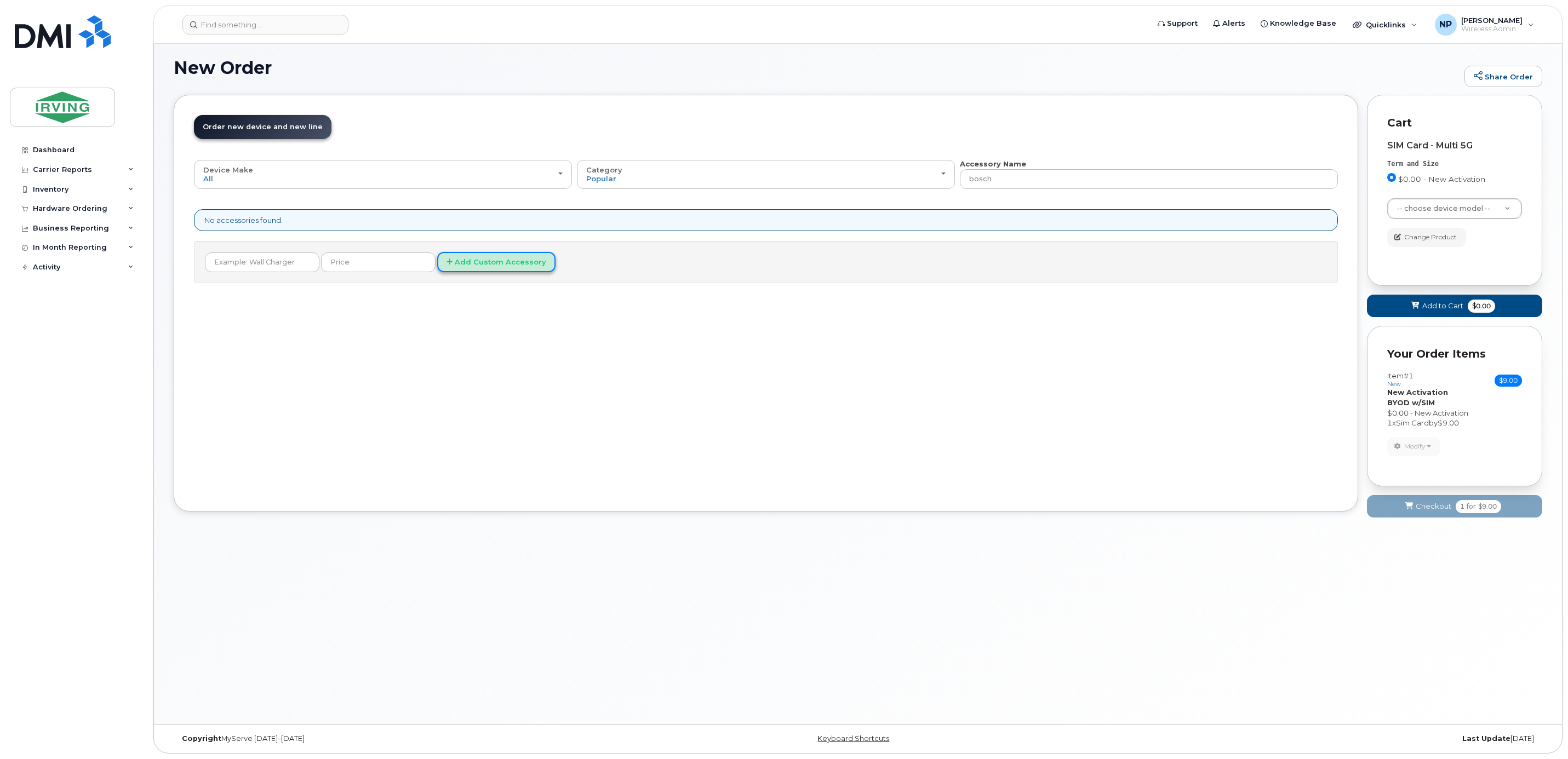
click at [512, 264] on button "Add Custom Accessory" at bounding box center [496, 262] width 118 height 20
click at [282, 264] on input "text" at bounding box center [262, 262] width 114 height 19
type input "bosch"
click at [437, 252] on button "Add Custom Accessory" at bounding box center [496, 262] width 118 height 20
click at [483, 261] on button "Add Custom Accessory" at bounding box center [496, 262] width 118 height 20
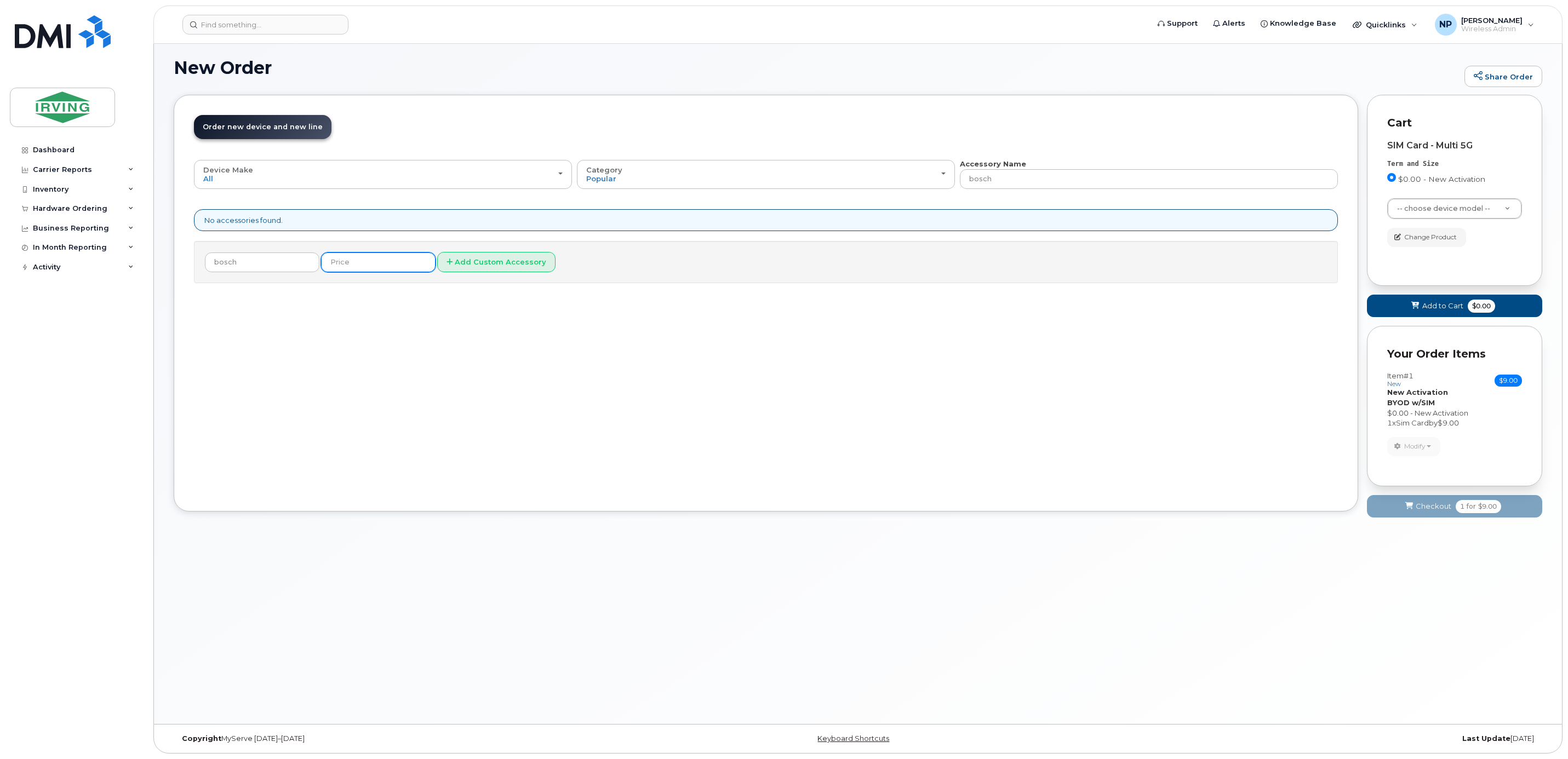
click at [385, 268] on input "text" at bounding box center [378, 262] width 114 height 19
type input "$0"
click at [511, 268] on button "Add Custom Accessory" at bounding box center [496, 262] width 118 height 20
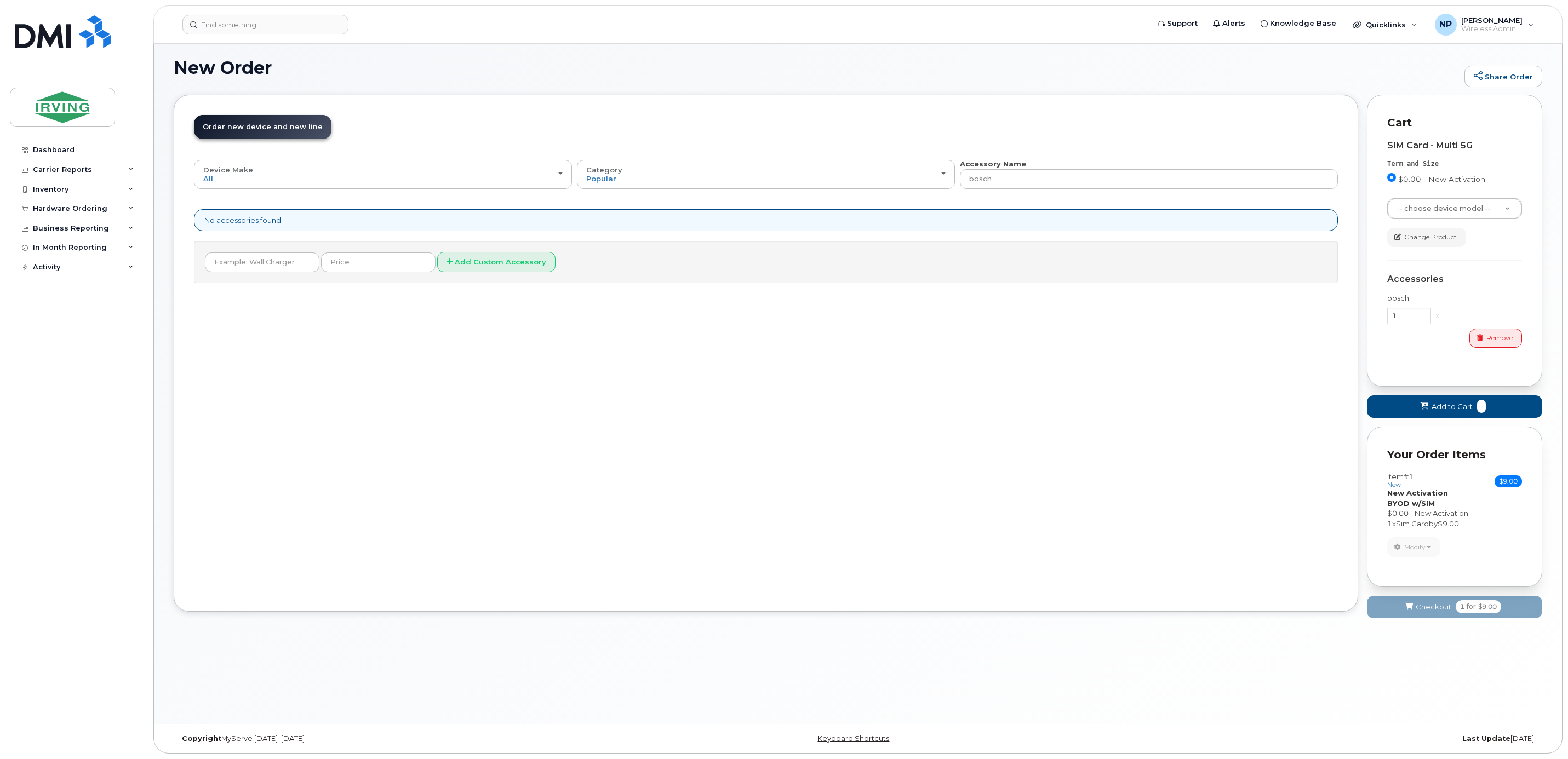
click at [1395, 363] on div "SIM Card - Multi 5G Term and Size $0.00 - New Activation Color -- choose device…" at bounding box center [1454, 248] width 135 height 236
click at [1427, 403] on button "Add to Cart" at bounding box center [1455, 407] width 175 height 23
click at [1417, 321] on input "1" at bounding box center [1409, 316] width 44 height 16
click at [1439, 315] on div "x" at bounding box center [1437, 315] width 13 height 10
click at [1433, 315] on div "x" at bounding box center [1437, 315] width 13 height 10
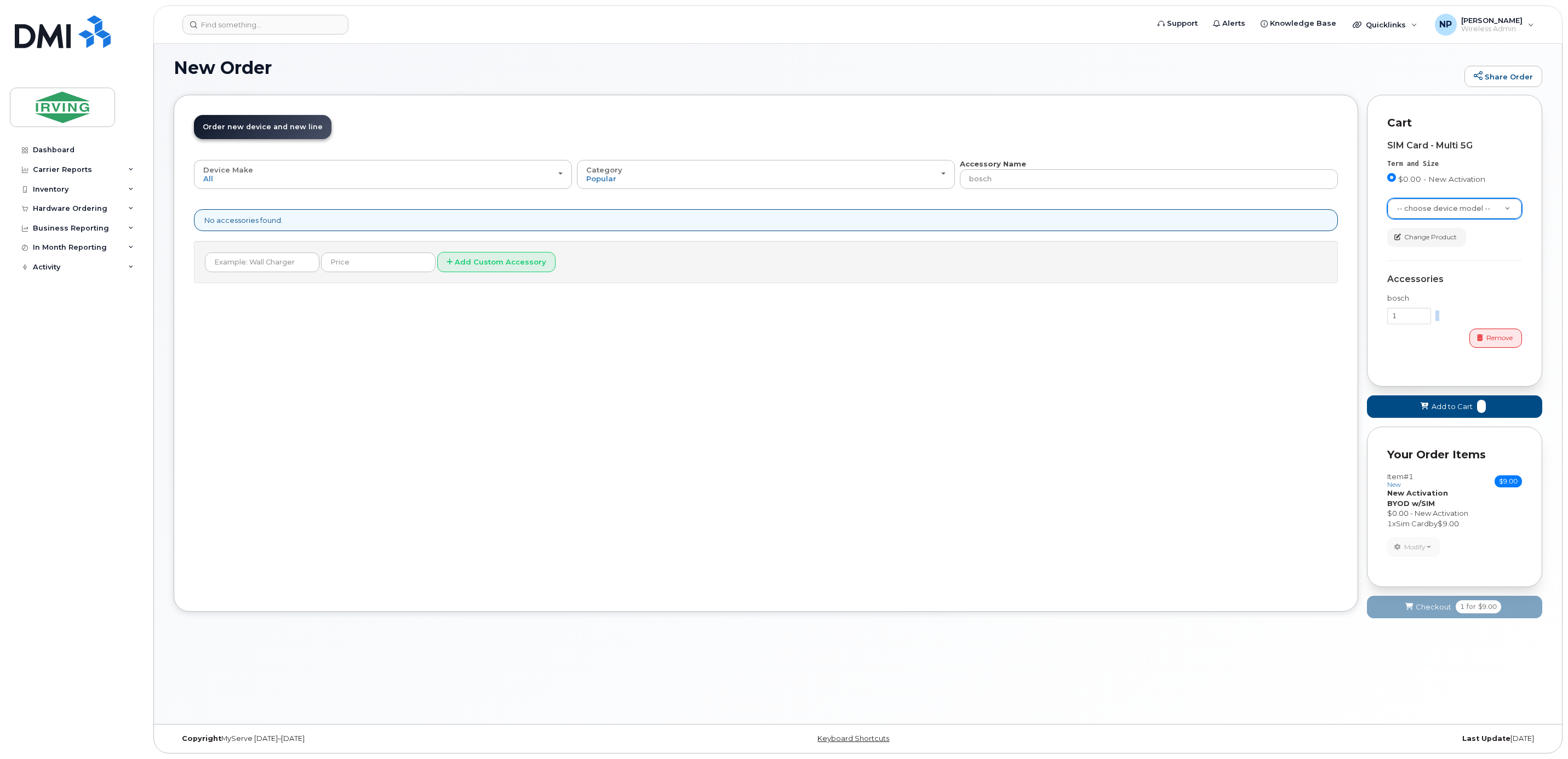
click at [1433, 318] on div "x" at bounding box center [1437, 315] width 13 height 10
click at [1435, 318] on div "x" at bounding box center [1437, 315] width 13 height 10
click at [1494, 337] on span "Remove" at bounding box center [1499, 338] width 26 height 10
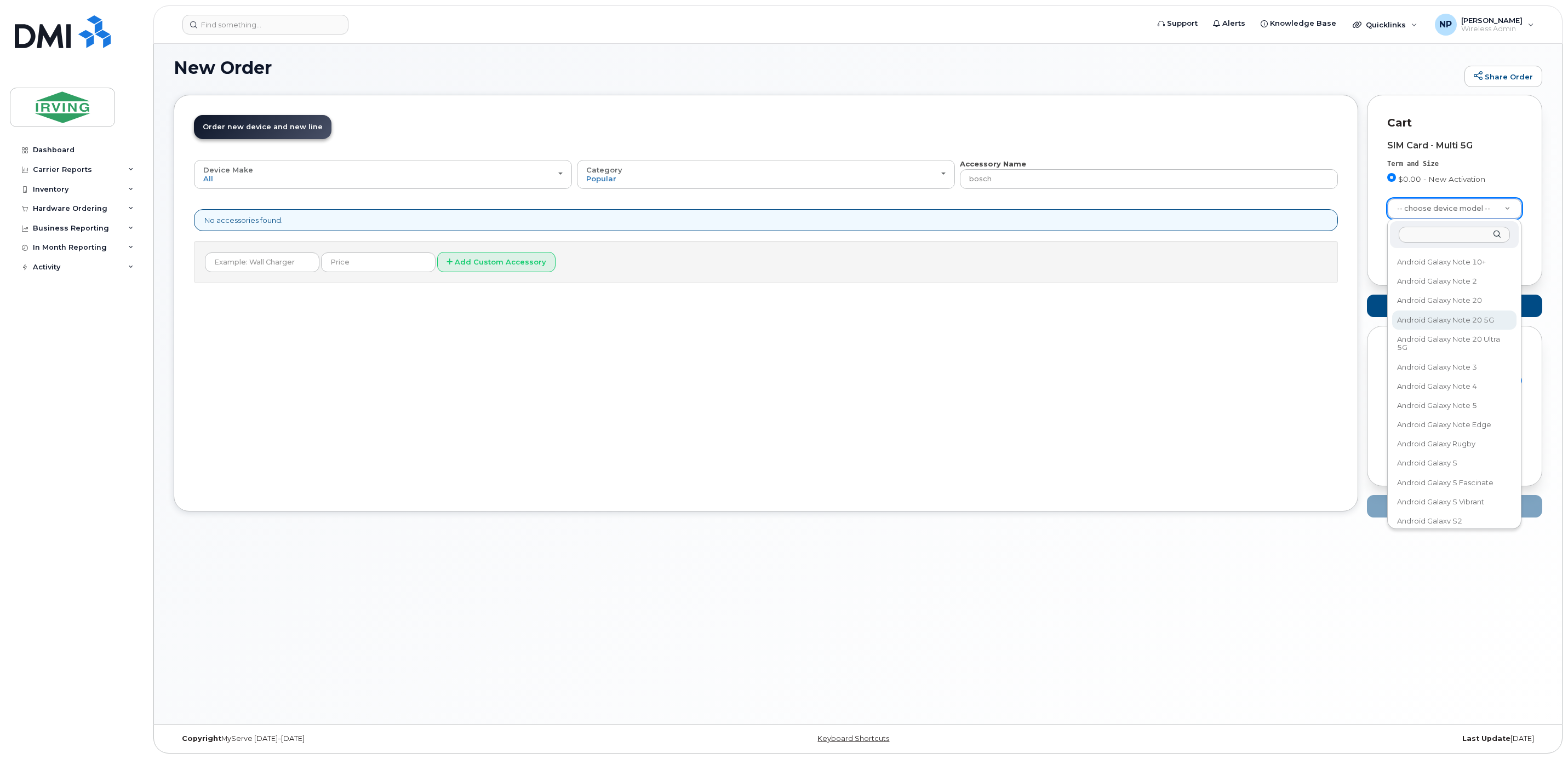
scroll to position [6068, 0]
click at [1446, 233] on input "text" at bounding box center [1454, 235] width 111 height 16
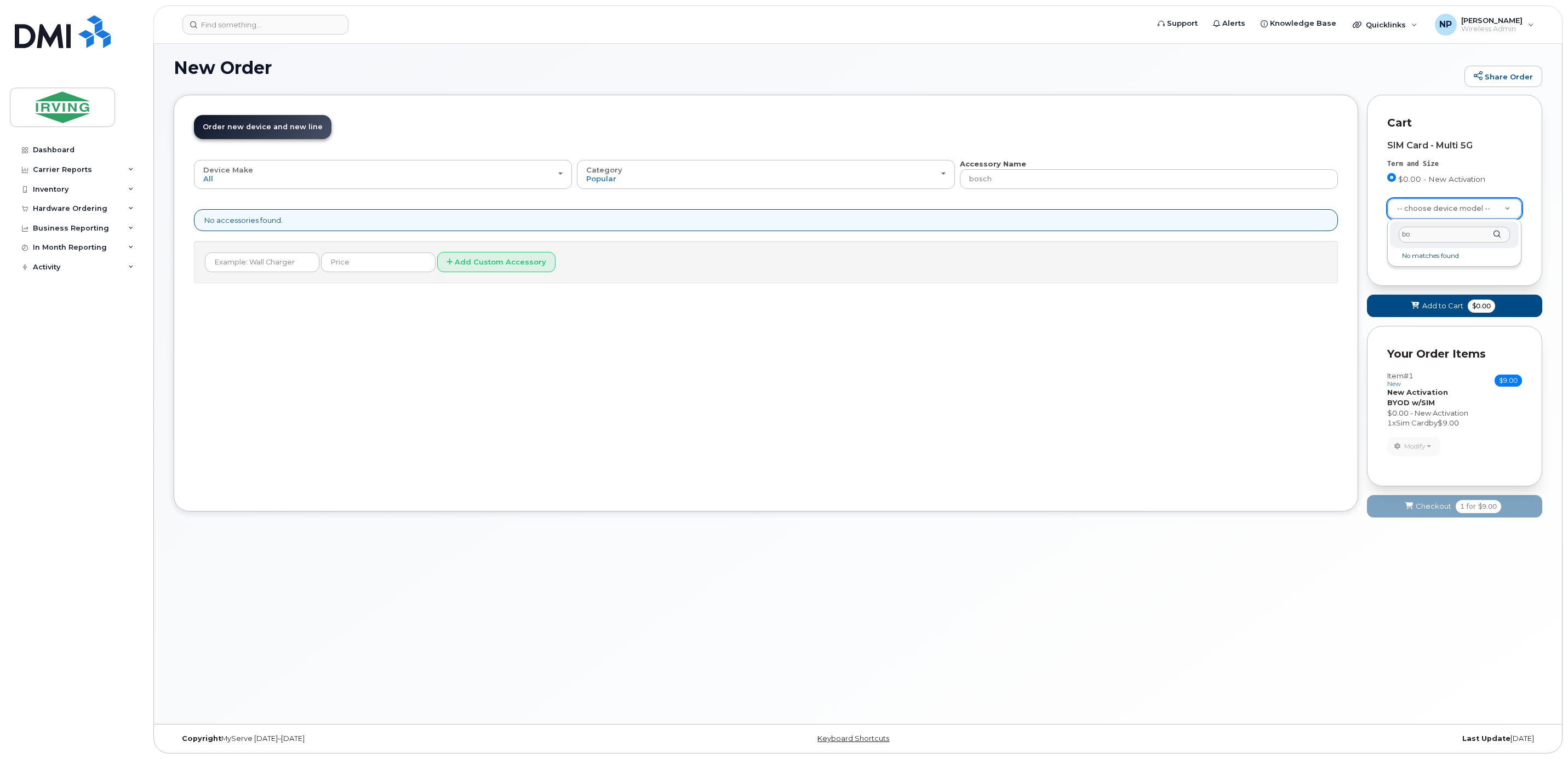
type input "b"
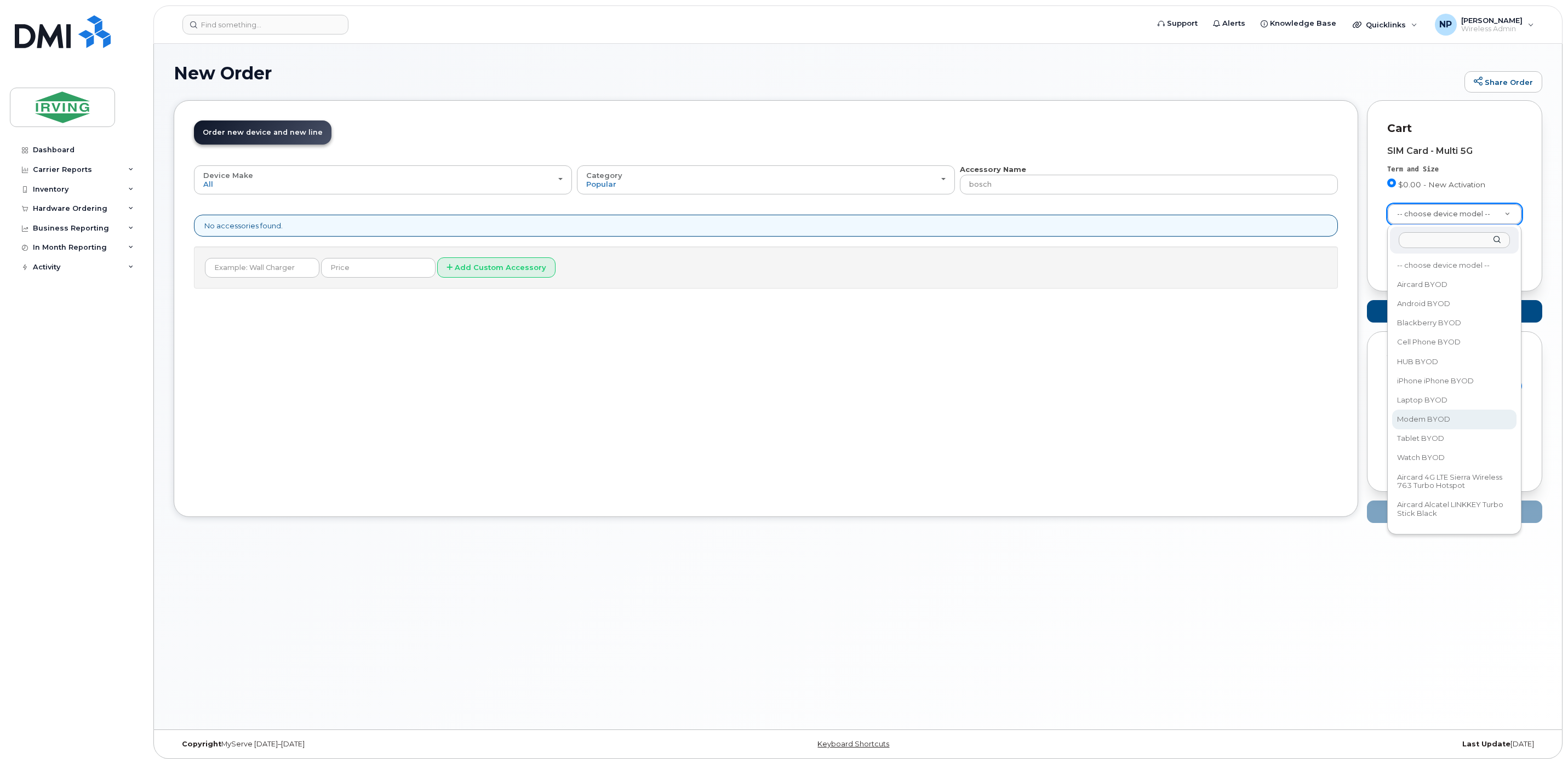
select select "2504"
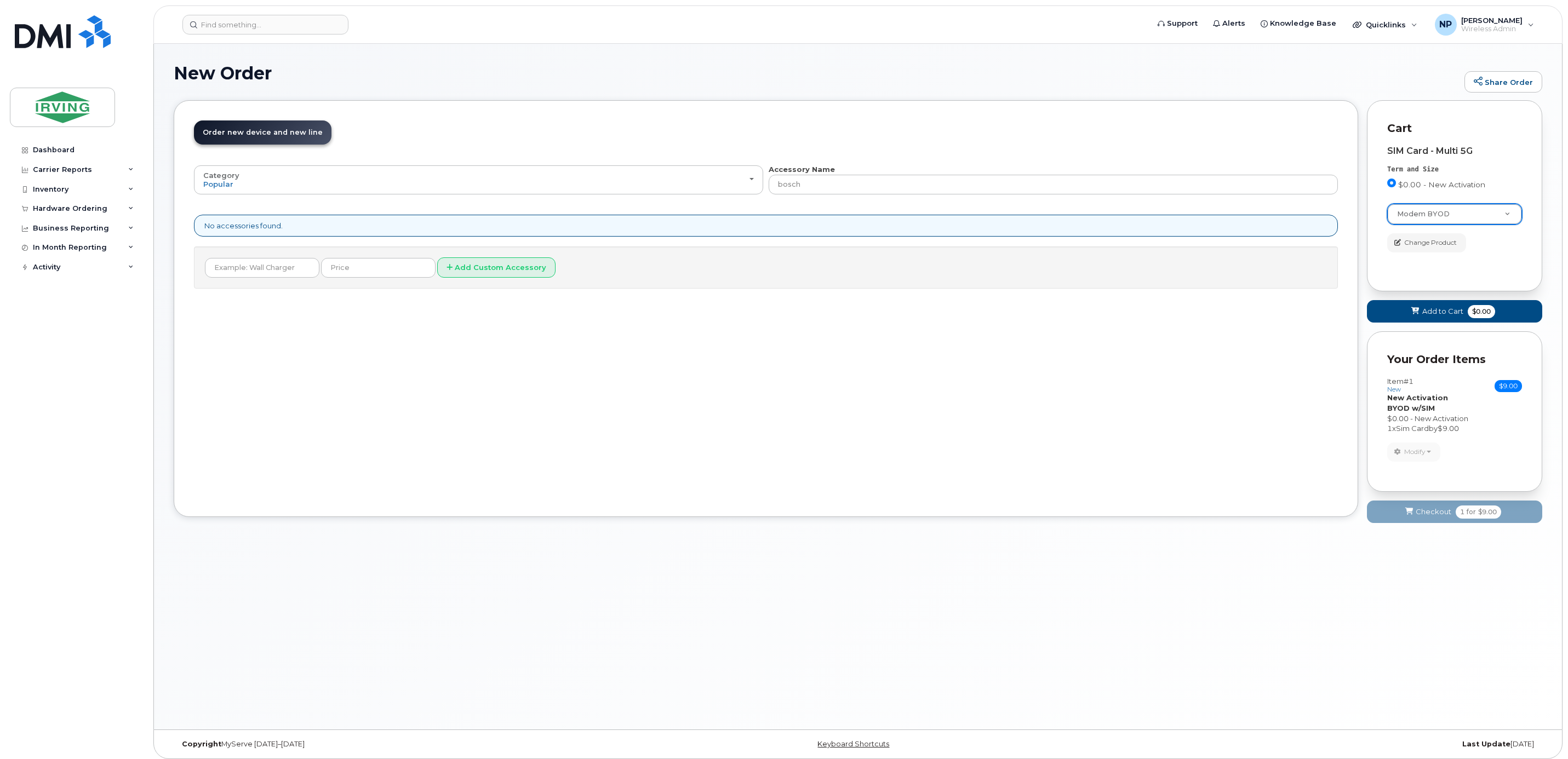
click at [1452, 343] on div "Your Order Items Item #1 new $9.00 Accessories Only SIM Only Activation New Act…" at bounding box center [1455, 412] width 175 height 161
click at [1428, 313] on span "Add to Cart" at bounding box center [1443, 311] width 41 height 10
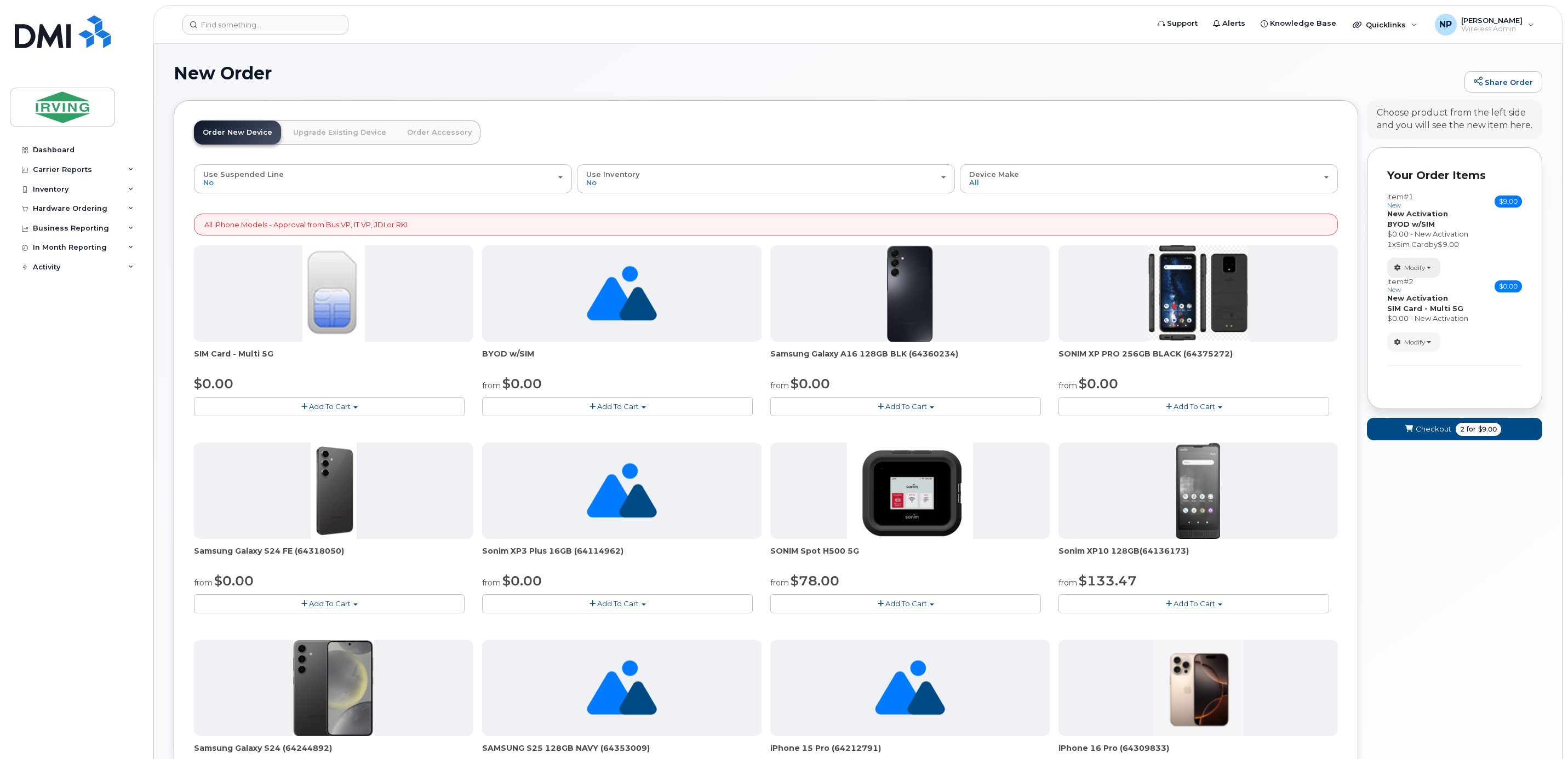
click at [1430, 268] on span "button" at bounding box center [1429, 268] width 4 height 2
click at [1449, 329] on link "Remove" at bounding box center [1440, 334] width 104 height 13
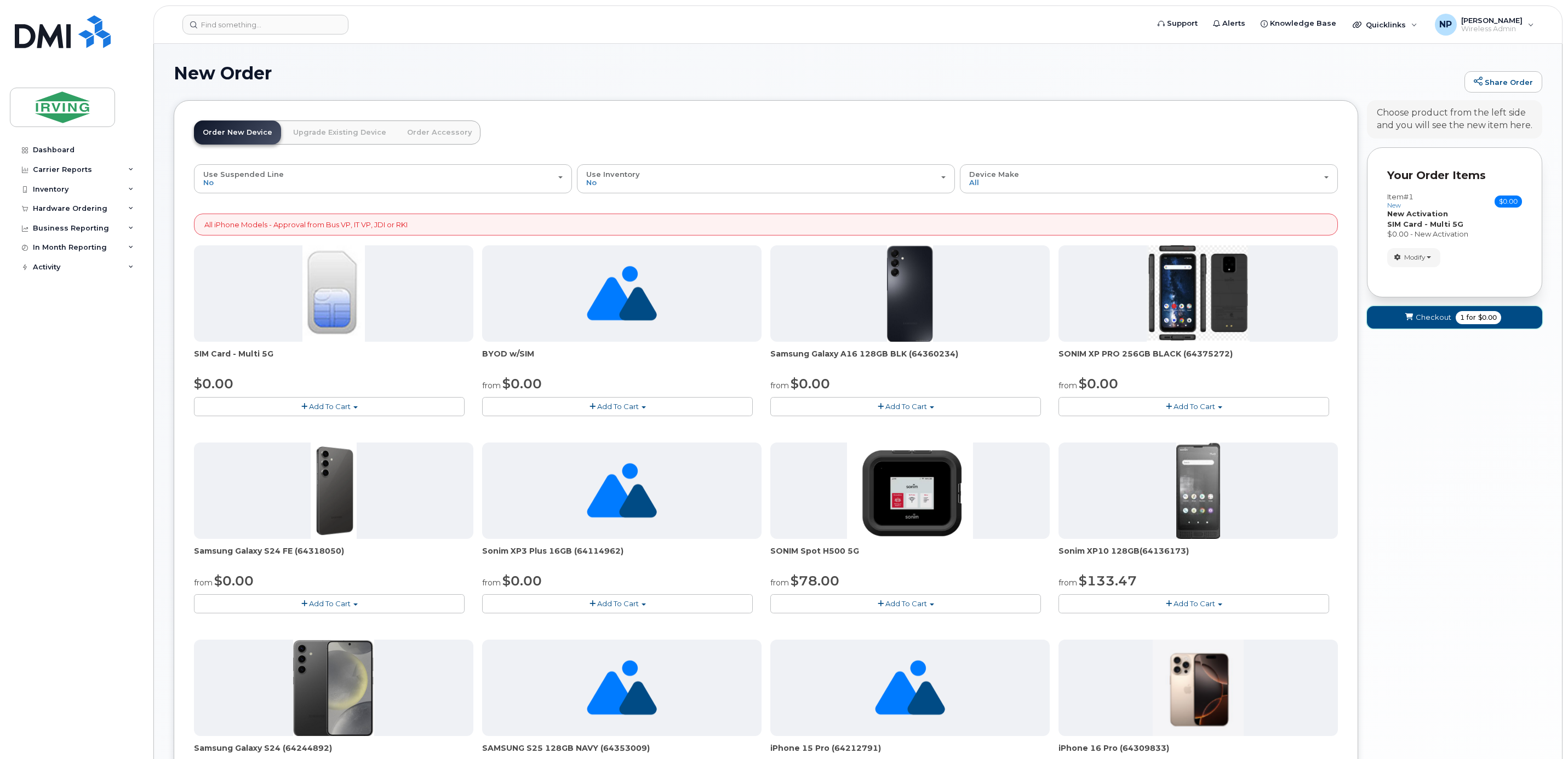
click at [1500, 322] on button "Checkout 1 for $0.00" at bounding box center [1455, 317] width 175 height 23
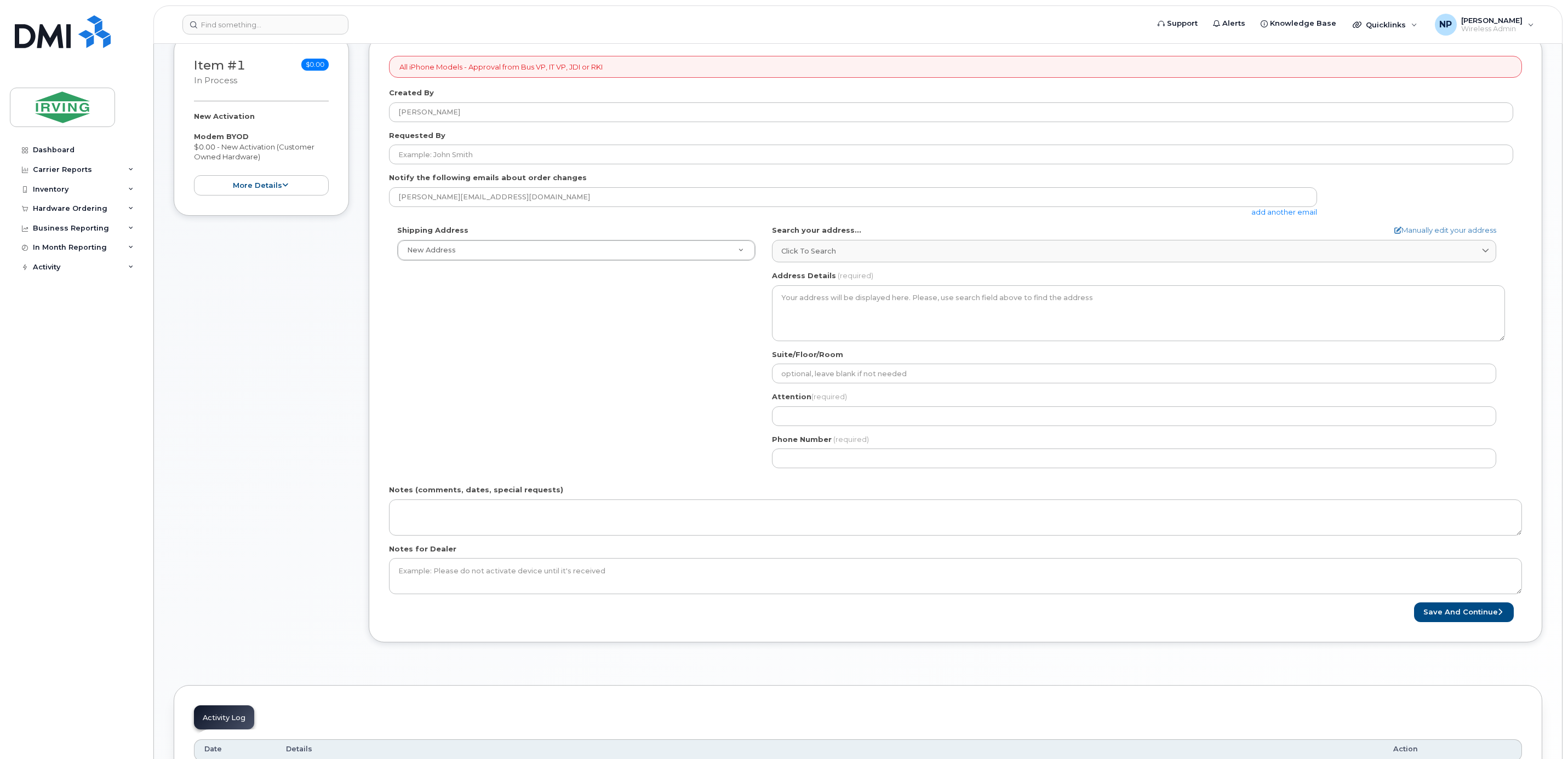
scroll to position [164, 0]
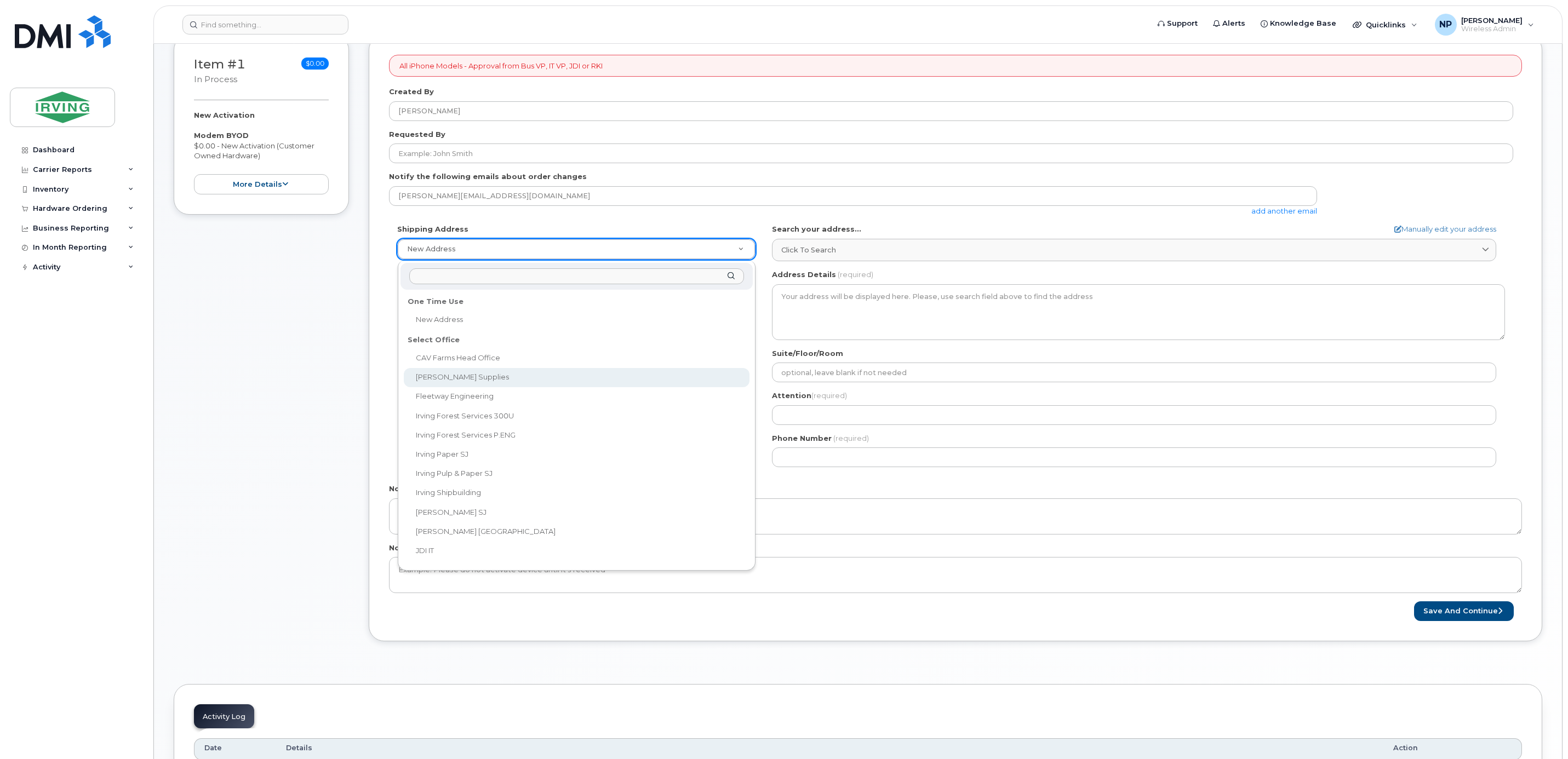
select select
type textarea "[PERSON_NAME] Sales [STREET_ADDRESS][PERSON_NAME][PERSON_NAME]"
type input "[PERSON_NAME]"
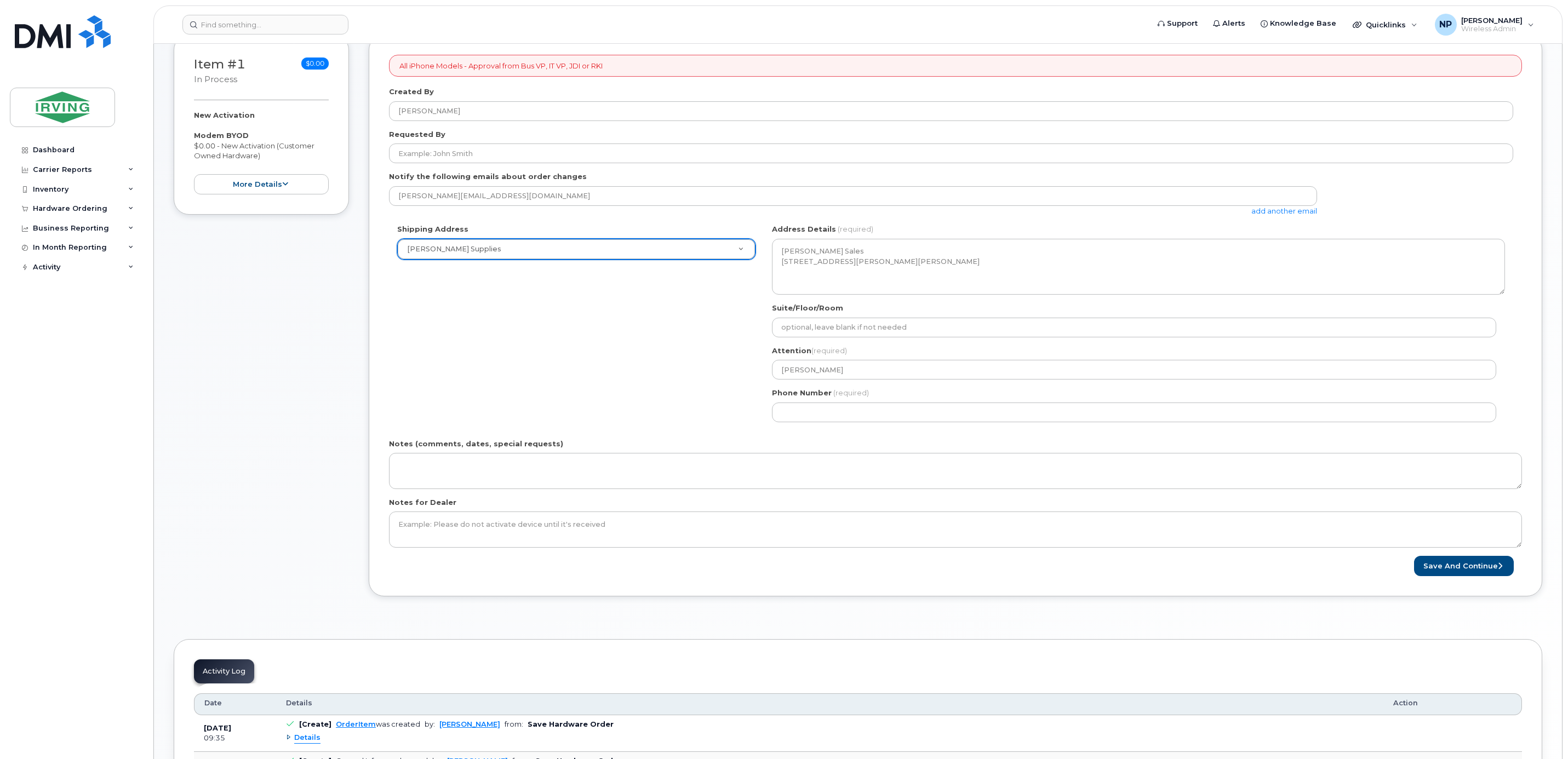
click at [655, 371] on div "Shipping Address [PERSON_NAME] Supplies New Address CAV Farms Head Office [PERS…" at bounding box center [951, 327] width 1124 height 206
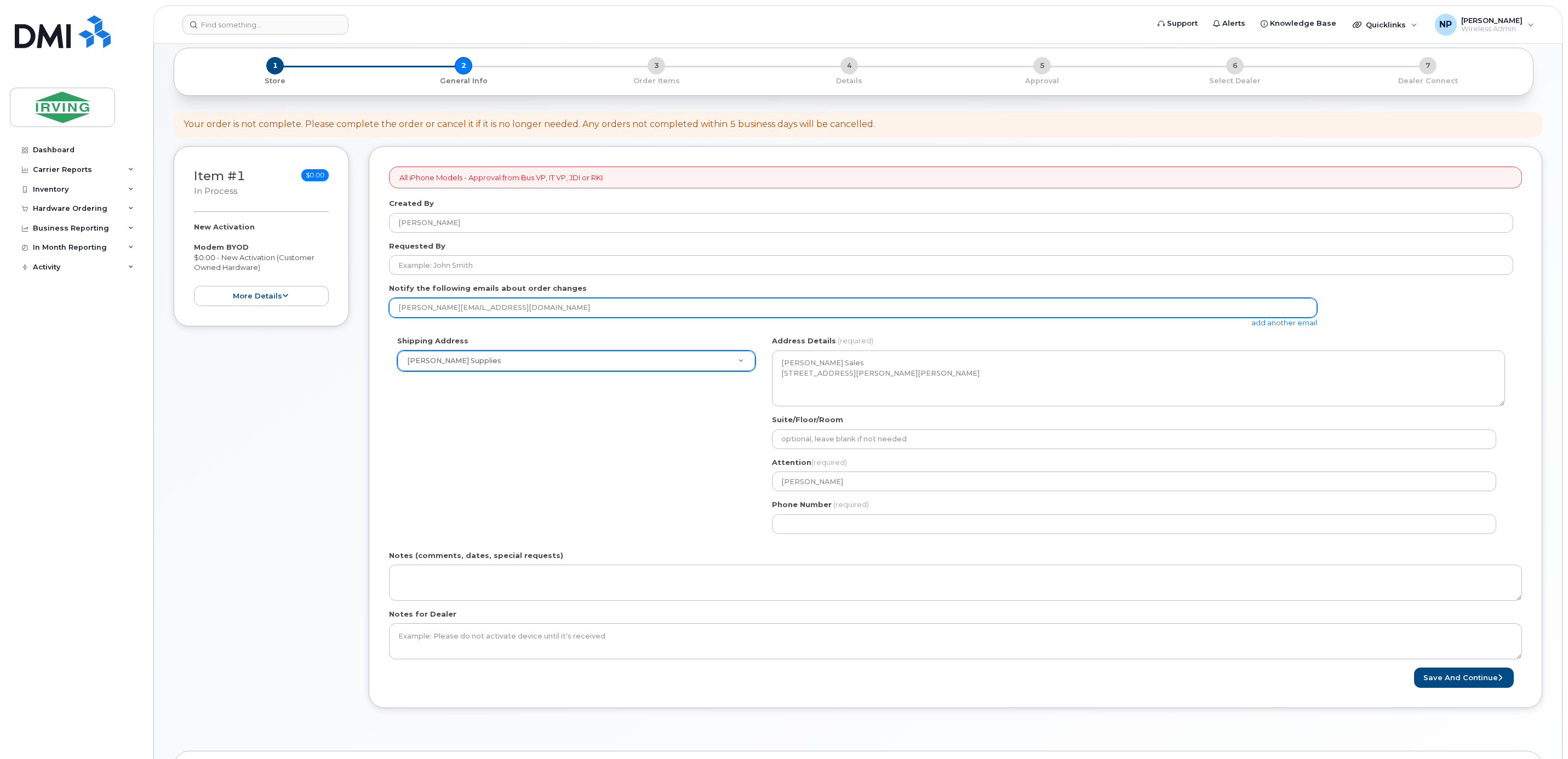
scroll to position [0, 0]
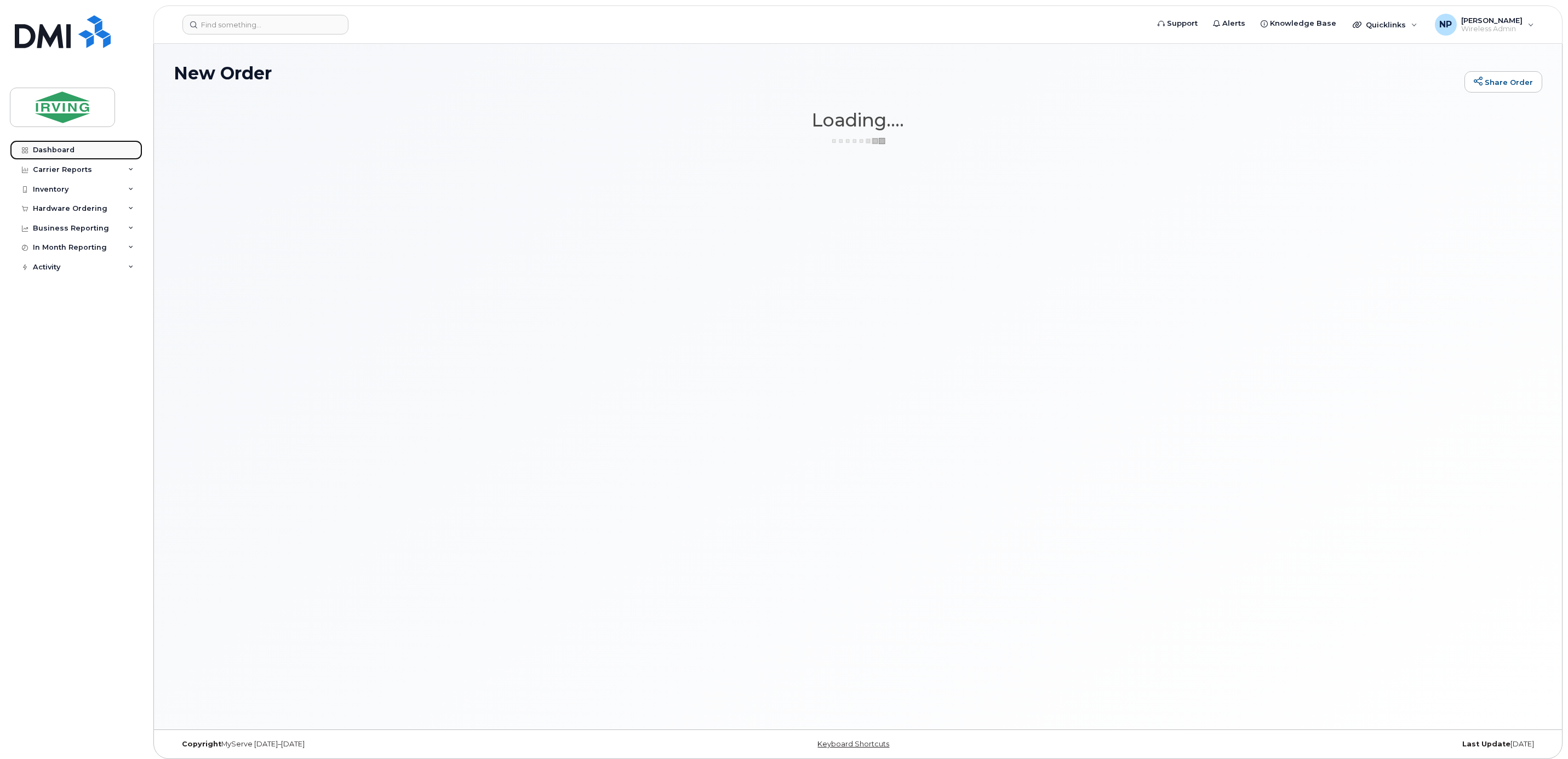
click at [48, 145] on link "Dashboard" at bounding box center [76, 150] width 133 height 19
click at [74, 175] on div "Carrier Reports" at bounding box center [76, 170] width 133 height 19
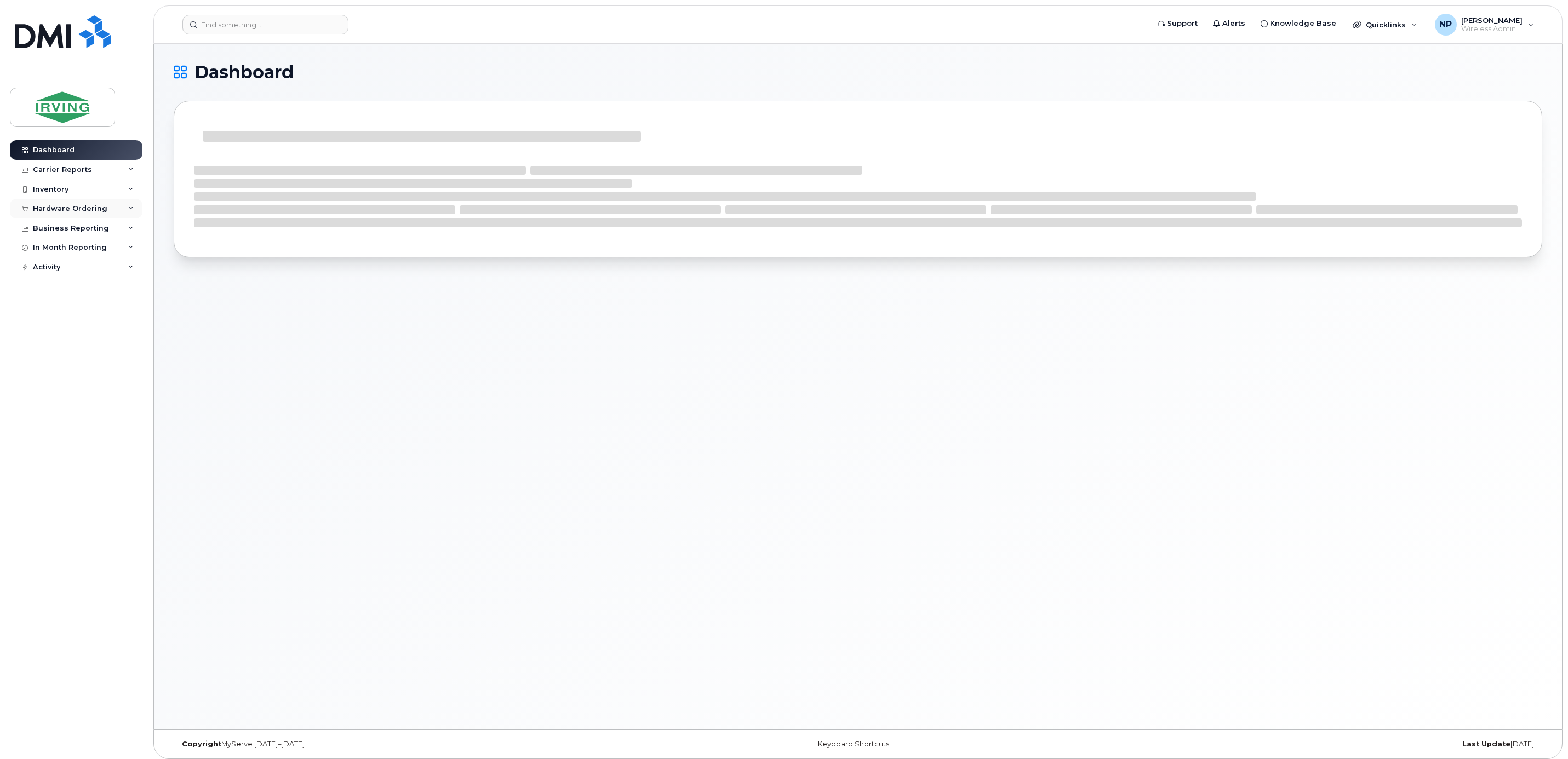
click at [74, 211] on div "Hardware Ordering" at bounding box center [70, 209] width 74 height 9
click at [48, 254] on div "Orders" at bounding box center [51, 250] width 27 height 10
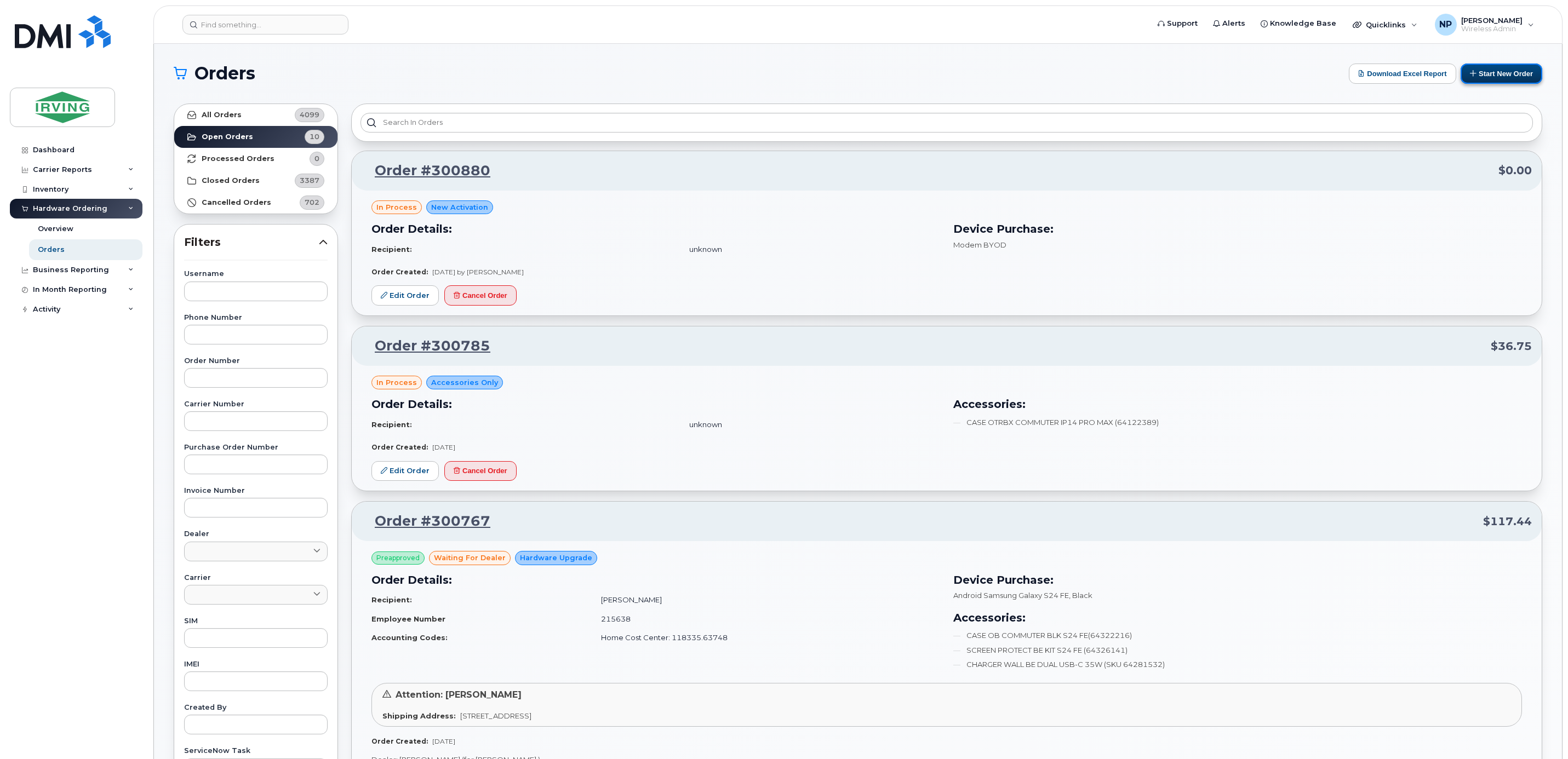
click at [1519, 74] on button "Start New Order" at bounding box center [1502, 73] width 82 height 20
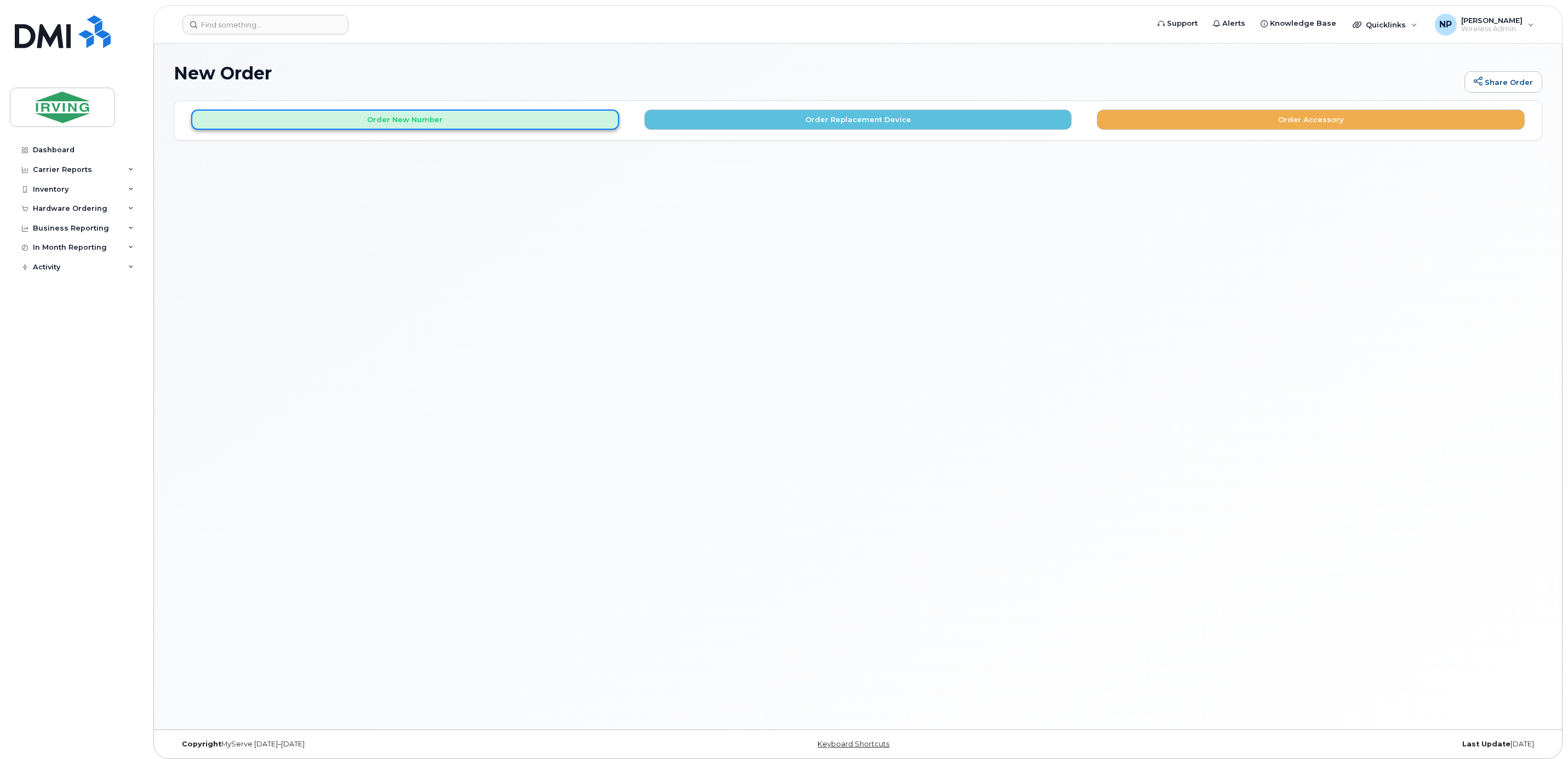
click at [383, 113] on button "Order New Number" at bounding box center [405, 119] width 428 height 20
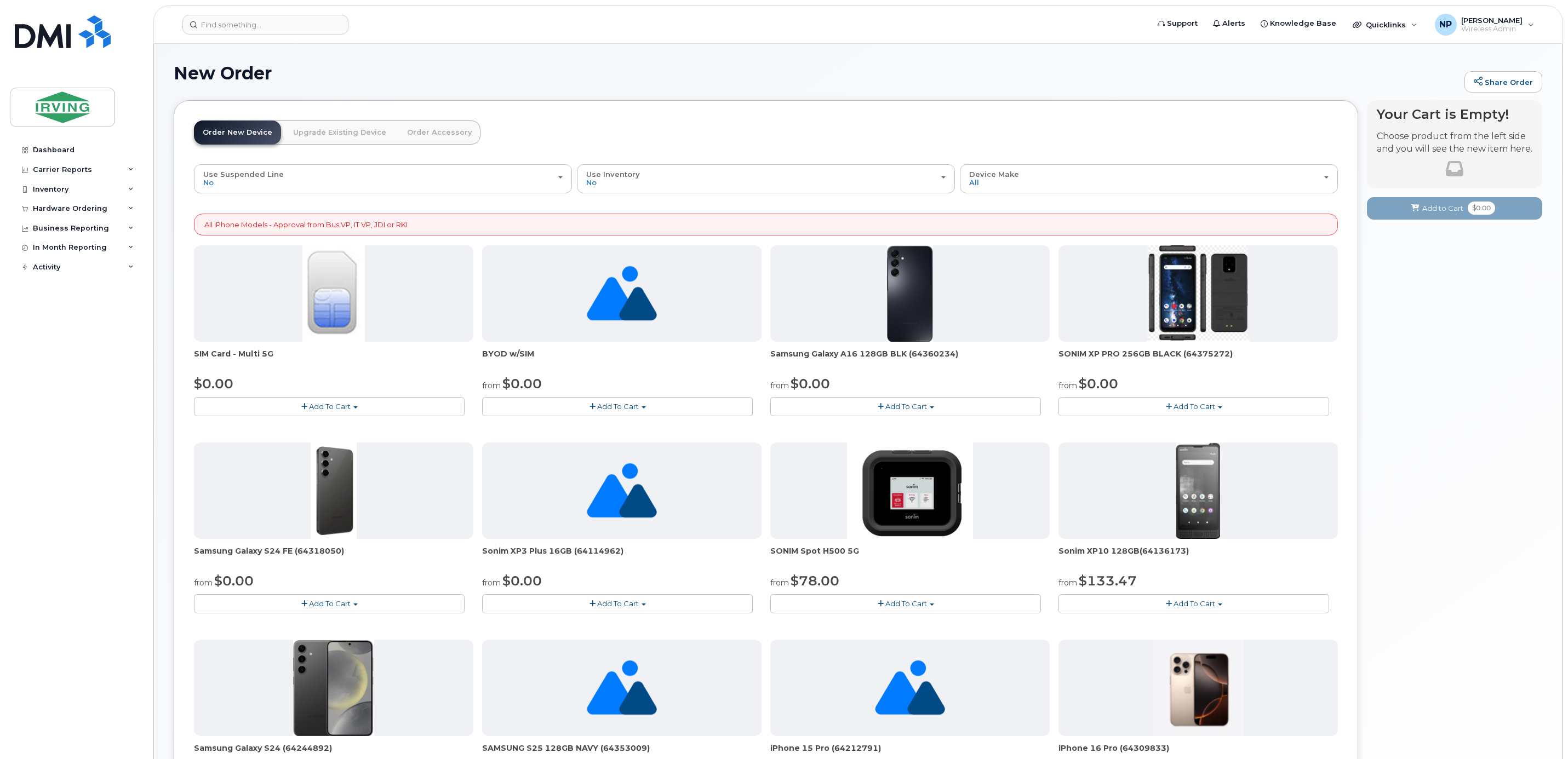
click at [289, 411] on button "Add To Cart" at bounding box center [329, 407] width 271 height 19
click at [273, 424] on link "$0.00 - New Activation" at bounding box center [248, 427] width 104 height 14
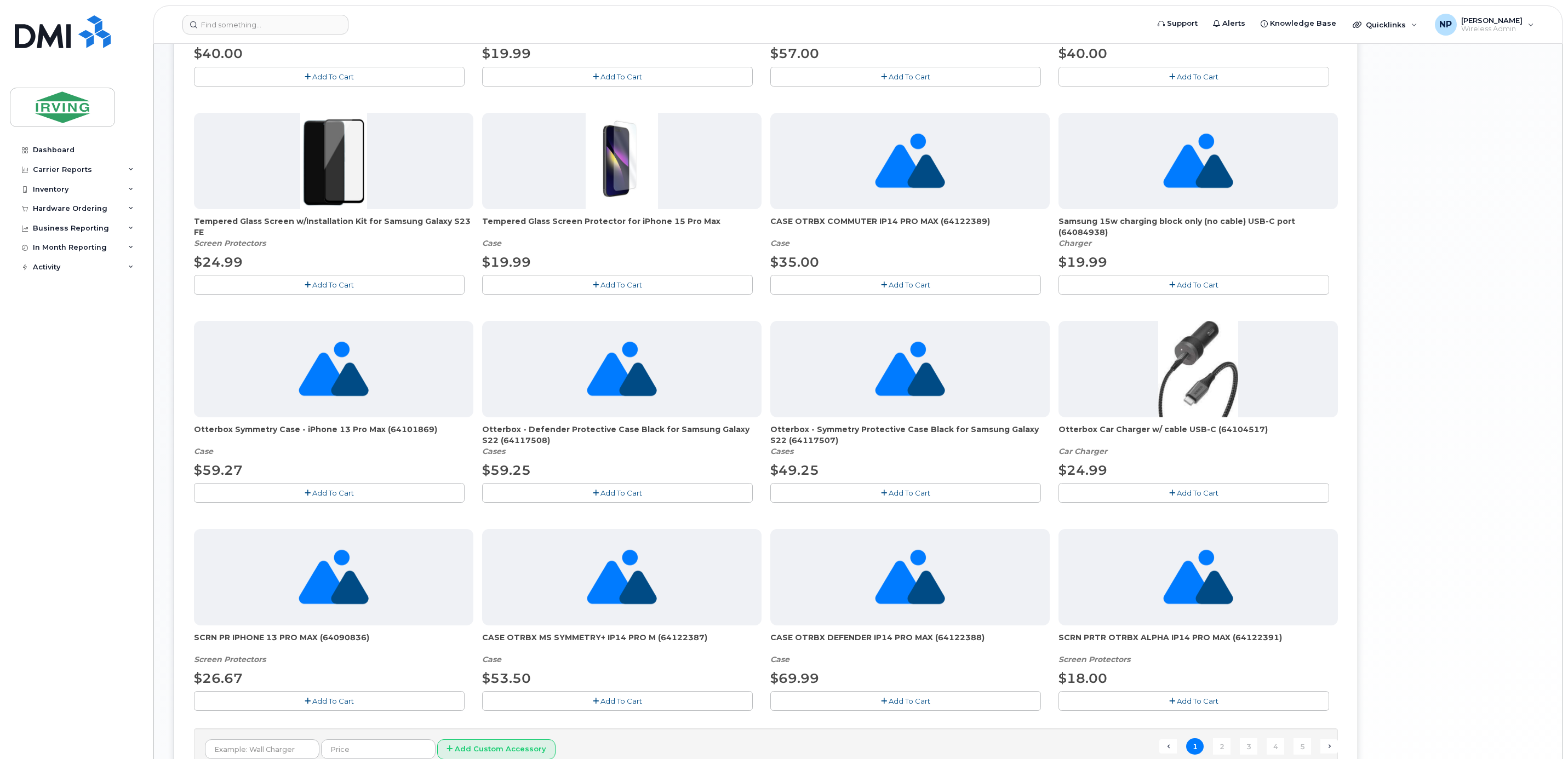
scroll to position [461, 0]
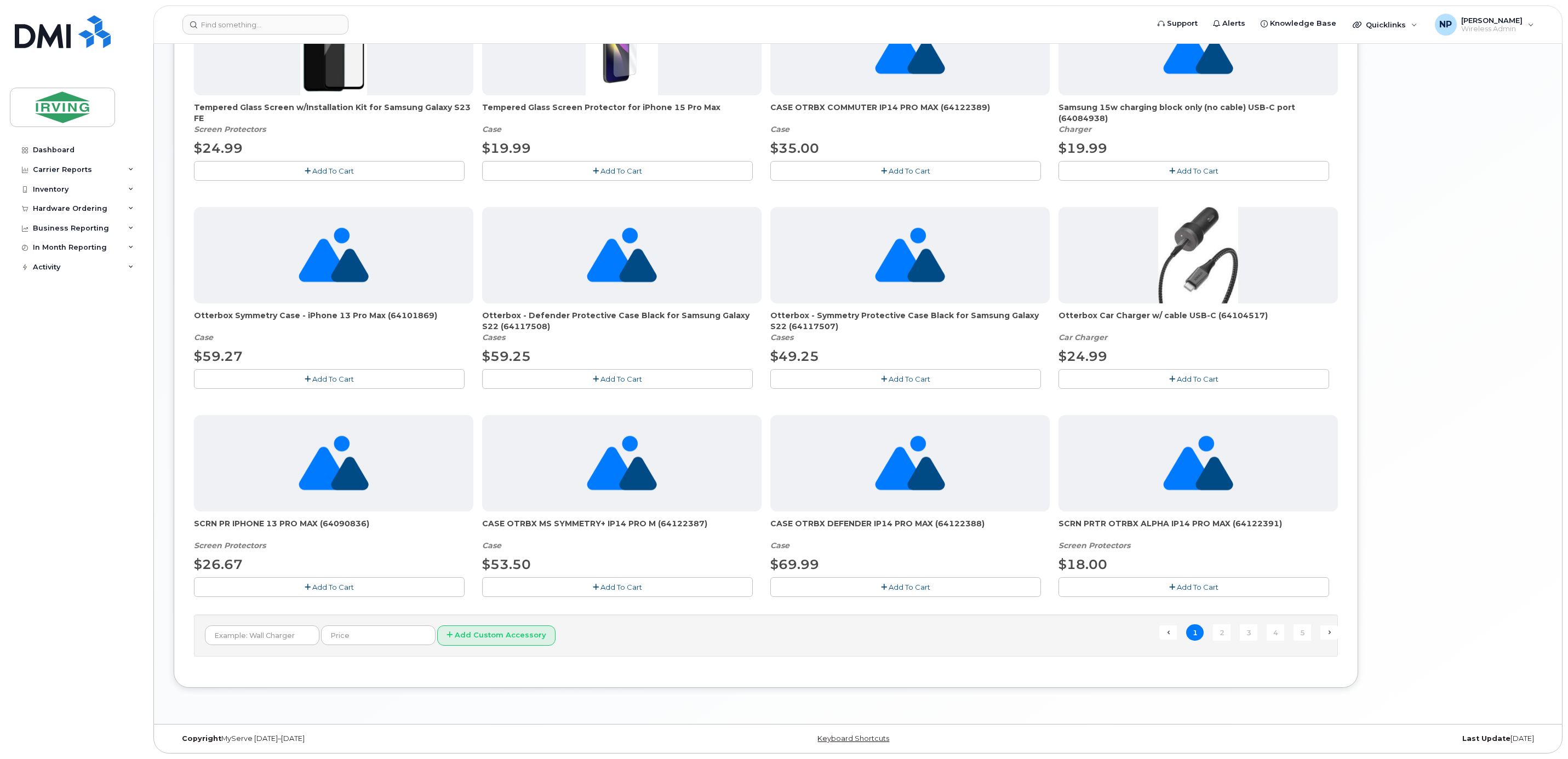
drag, startPoint x: 1477, startPoint y: 308, endPoint x: 1491, endPoint y: 306, distance: 14.1
click at [1491, 306] on div "Your Cart is Empty! Choose product from the left side and you will see the new …" at bounding box center [1455, 174] width 175 height 1060
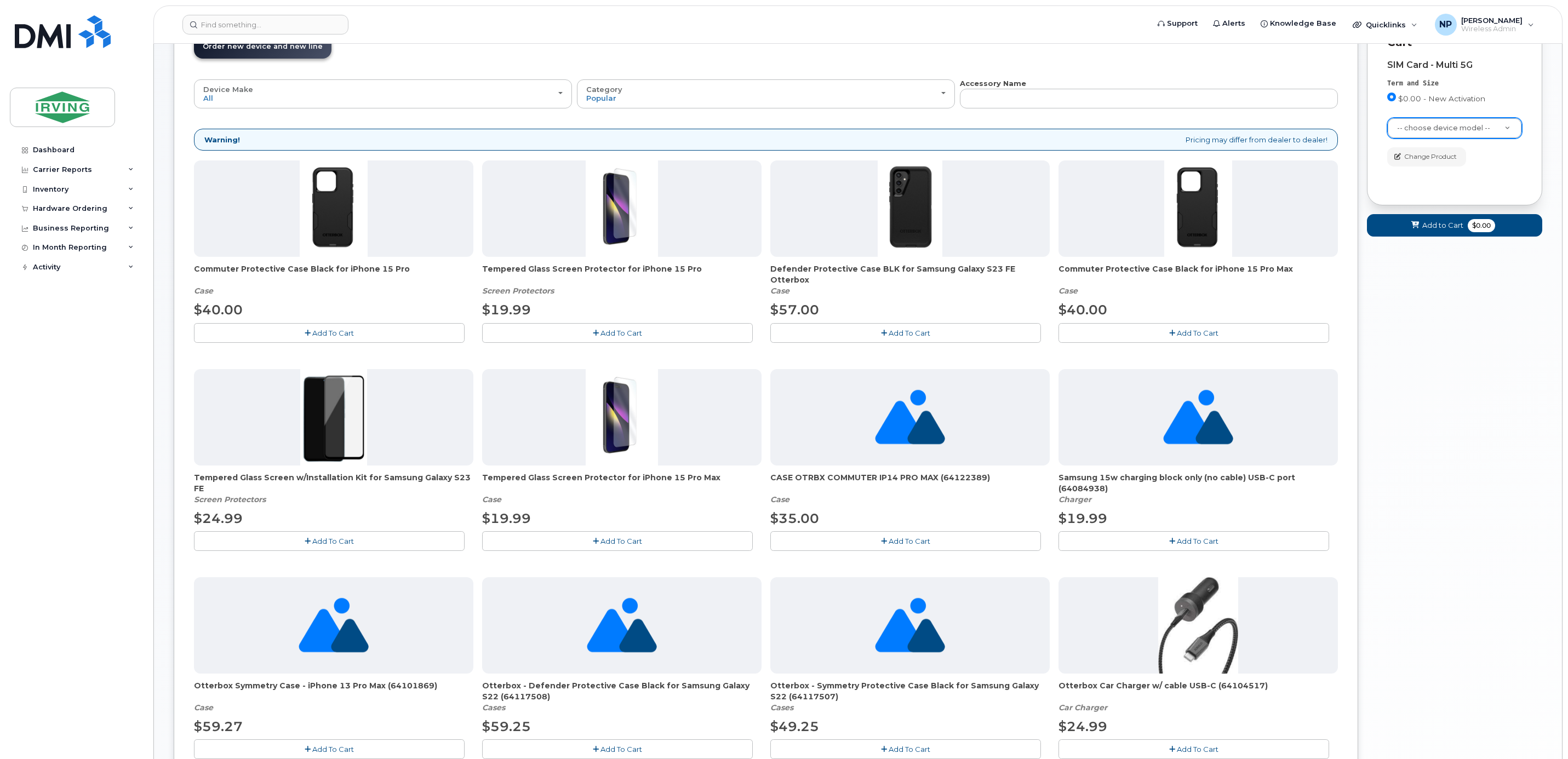
scroll to position [0, 0]
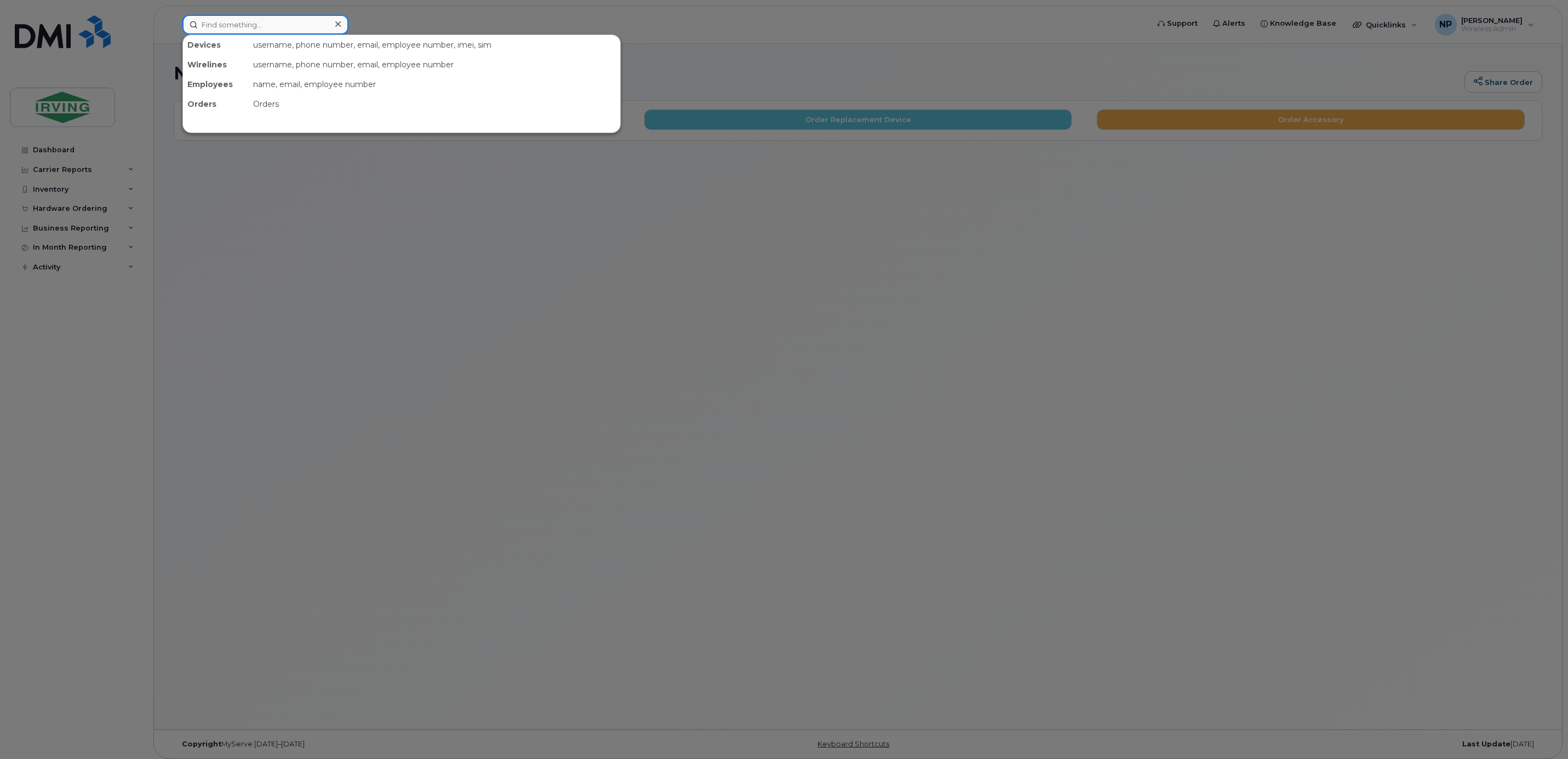
click at [310, 32] on input at bounding box center [265, 24] width 166 height 19
paste input "7823776258"
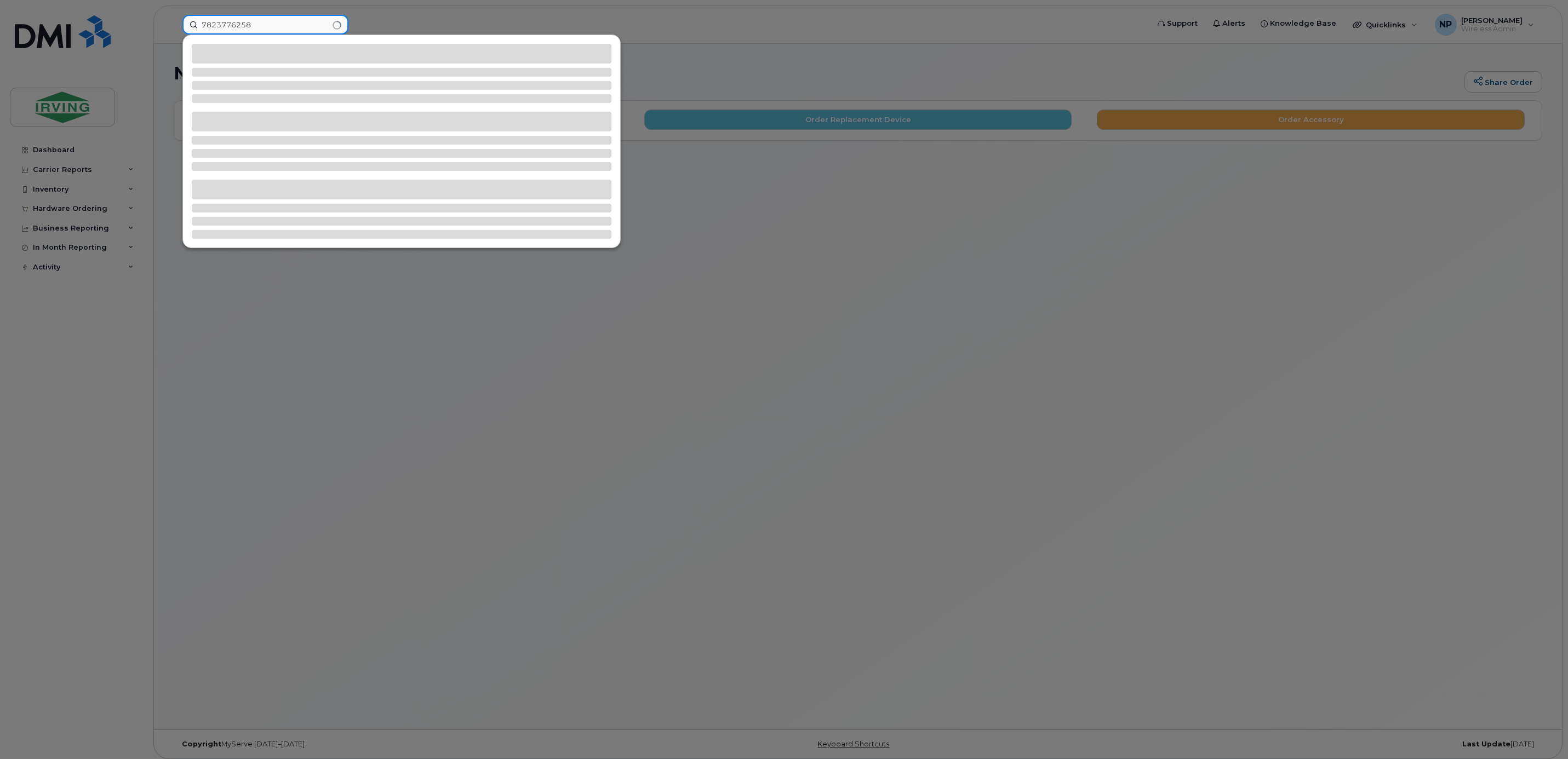
type input "7823776258"
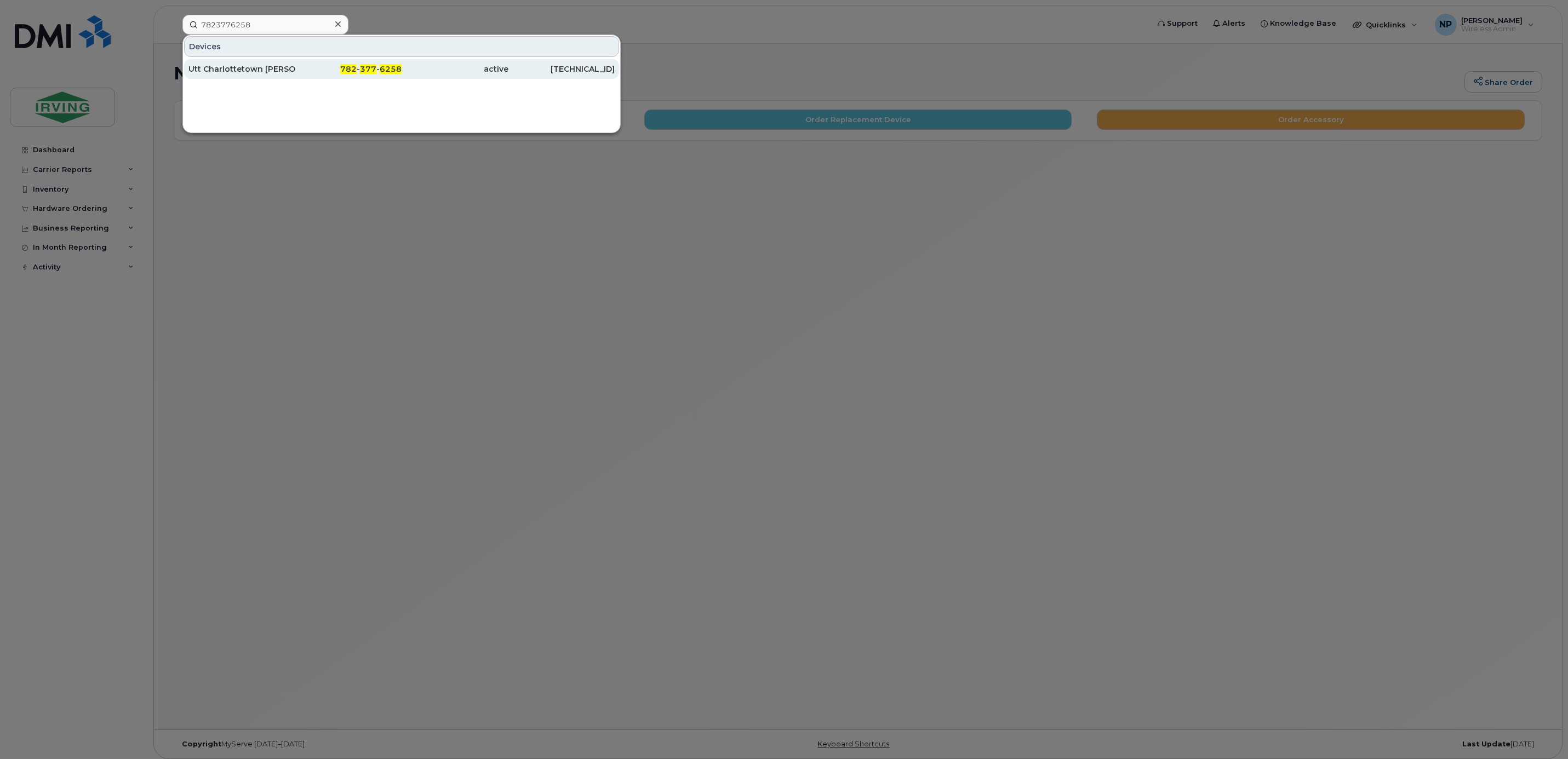
click at [324, 66] on div "782 - 377 - 6258" at bounding box center [349, 69] width 107 height 11
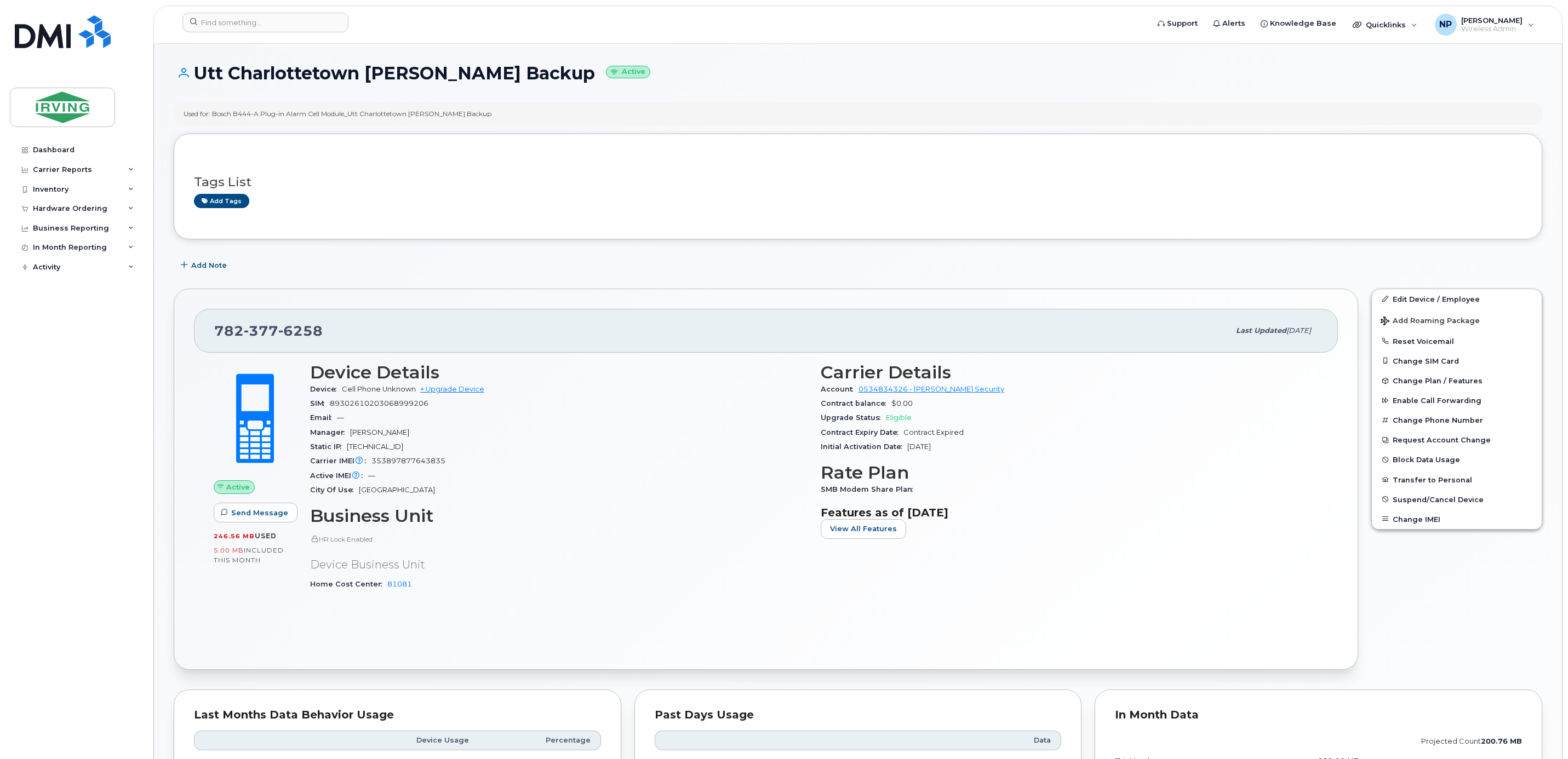
click at [252, 431] on span at bounding box center [255, 419] width 96 height 102
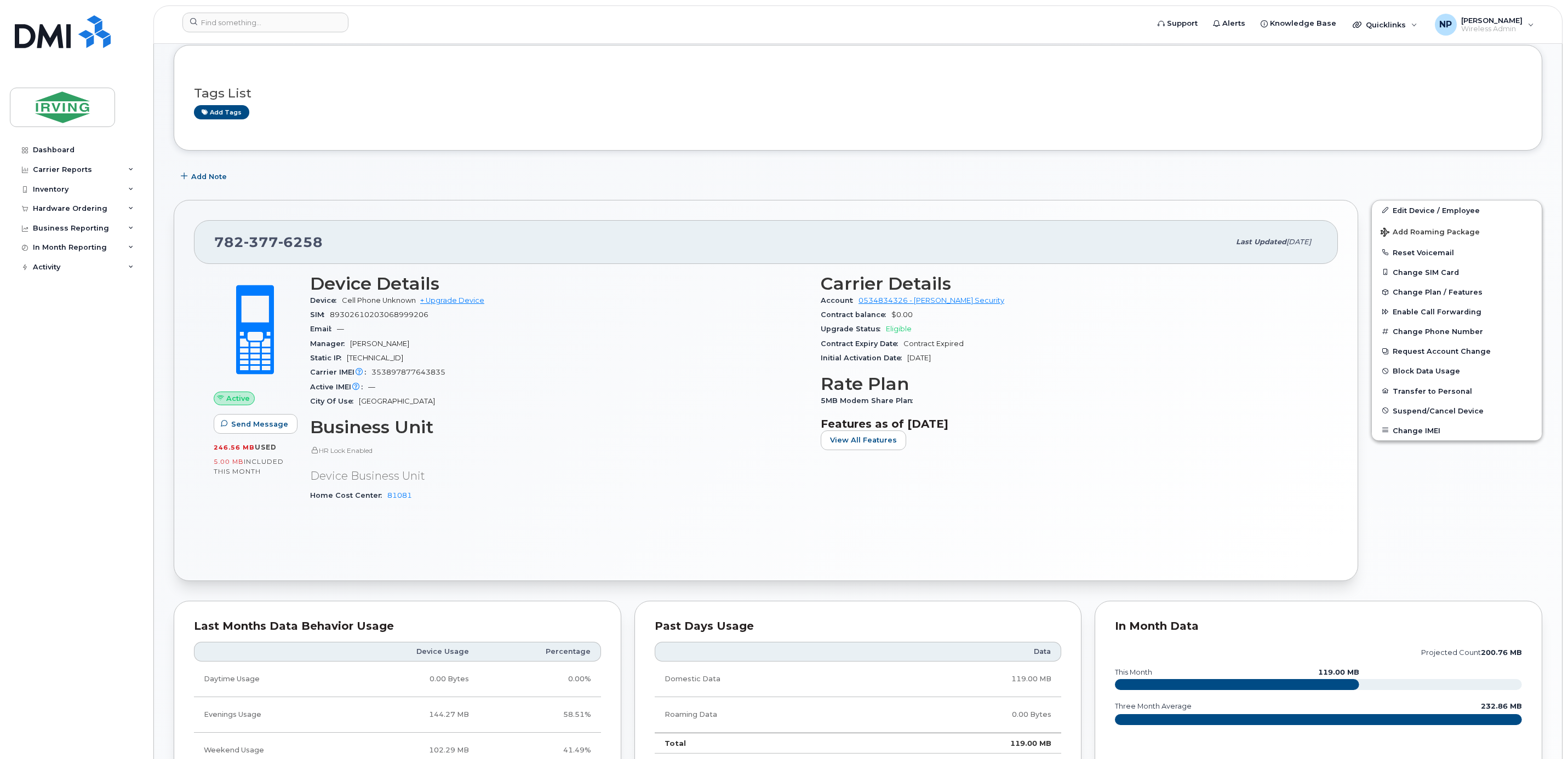
scroll to position [82, 0]
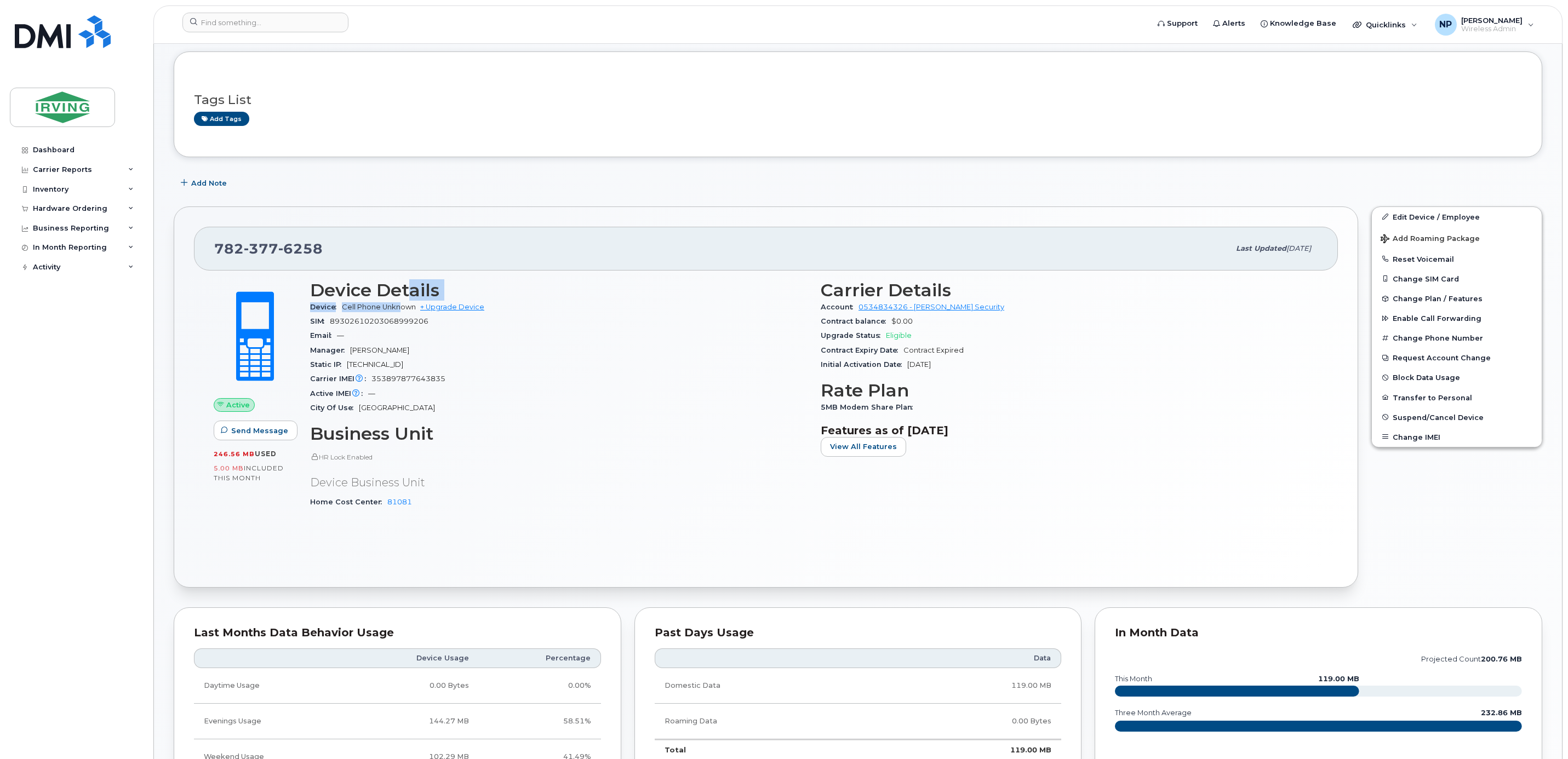
click at [400, 303] on section "Device Details Device Cell Phone Unknown + Upgrade Device SIM 89302610203068999…" at bounding box center [558, 348] width 497 height 135
drag, startPoint x: 400, startPoint y: 303, endPoint x: 282, endPoint y: 248, distance: 130.2
click at [282, 248] on span "6258" at bounding box center [300, 248] width 44 height 16
drag, startPoint x: 251, startPoint y: 296, endPoint x: 255, endPoint y: 308, distance: 12.6
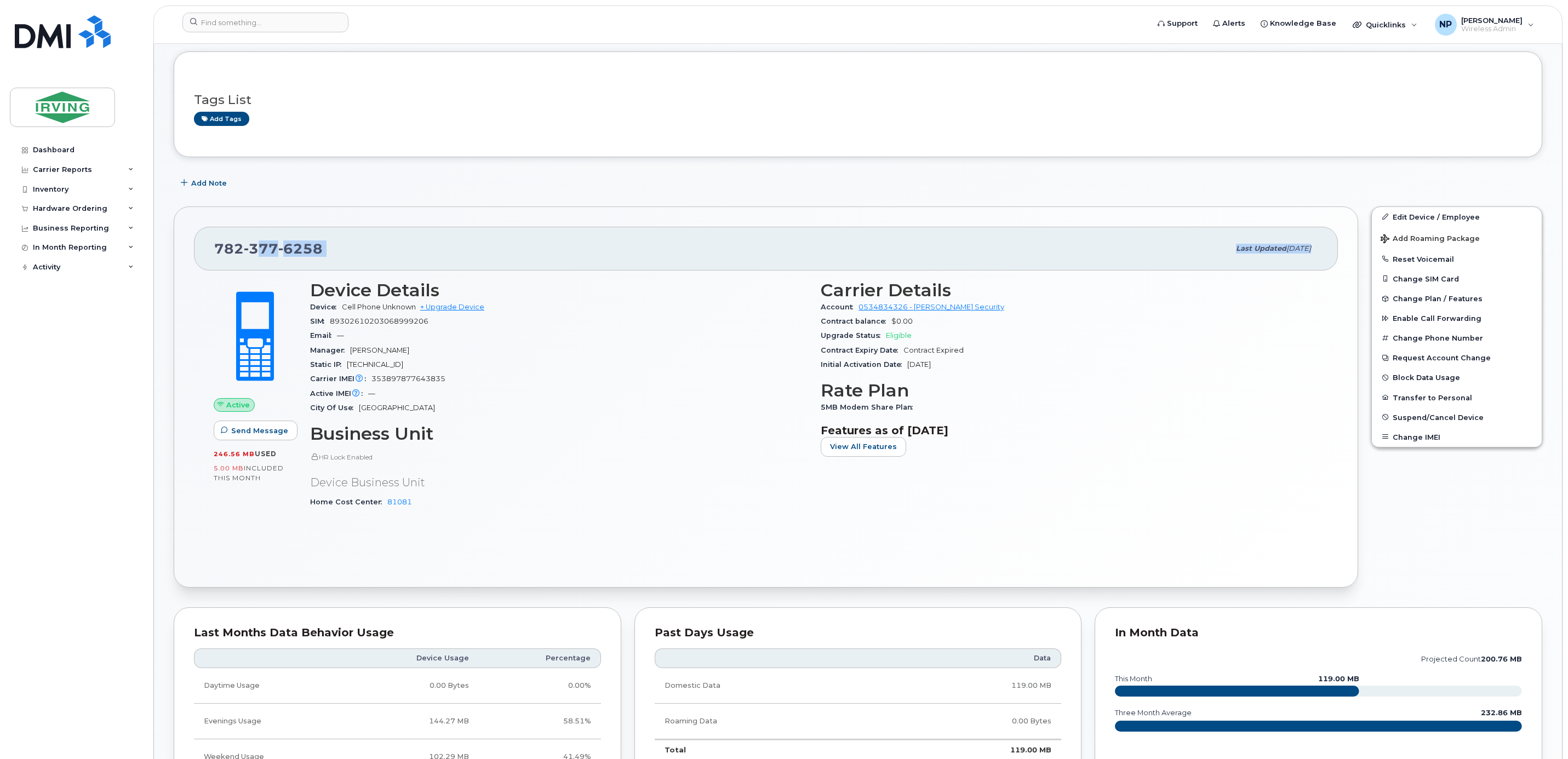
click at [255, 308] on div "782 377 6258 Last updated Sep 10, 2025 Active Send Message 246.56 MB  used 5.00…" at bounding box center [766, 397] width 1185 height 382
drag, startPoint x: 255, startPoint y: 308, endPoint x: 255, endPoint y: 320, distance: 12.0
click at [255, 320] on span at bounding box center [255, 337] width 96 height 102
click at [407, 296] on h3 "Device Details" at bounding box center [558, 290] width 497 height 19
drag, startPoint x: 855, startPoint y: 449, endPoint x: 855, endPoint y: 435, distance: 14.0
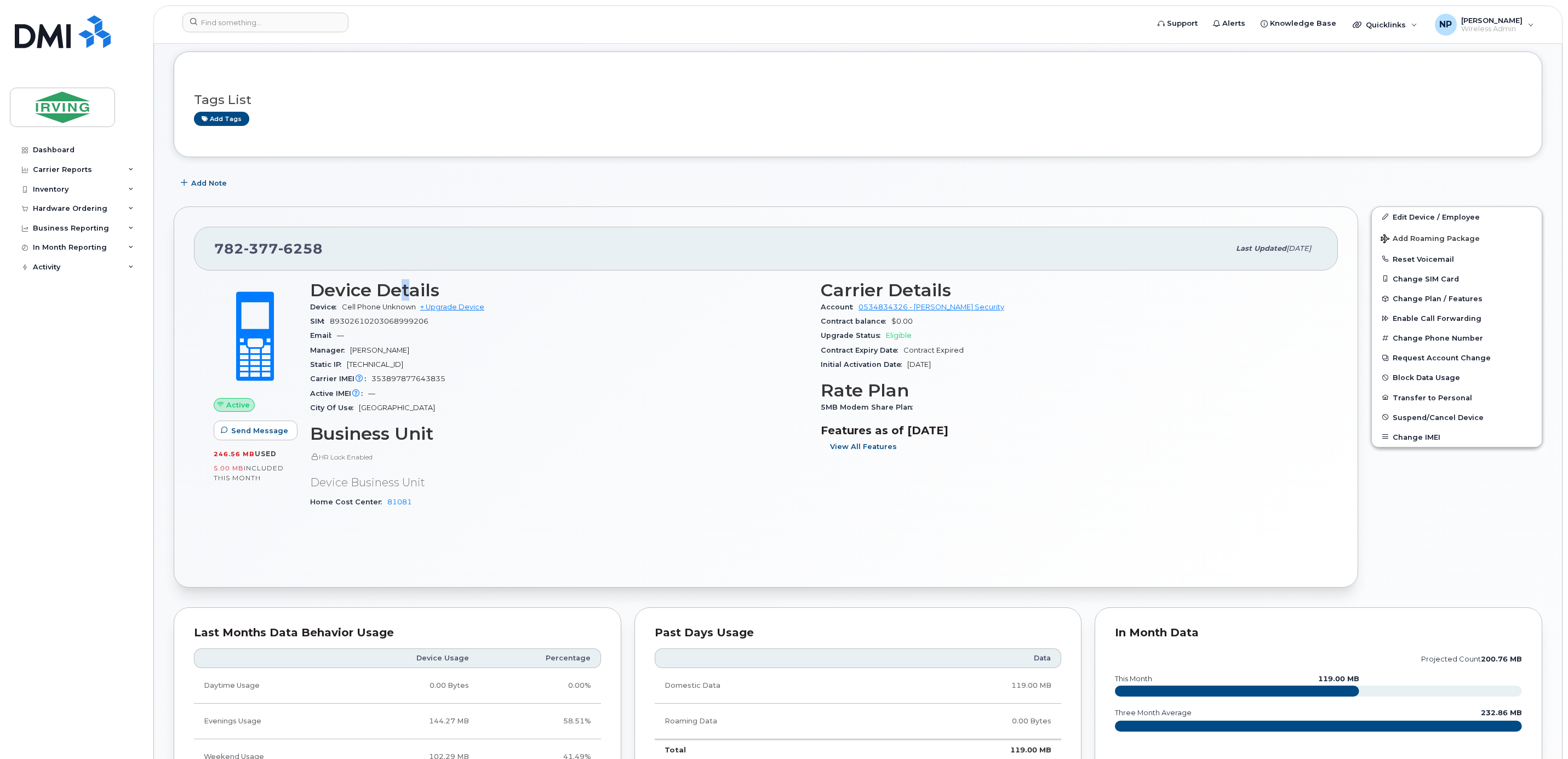
click at [855, 447] on span "View All Features" at bounding box center [864, 446] width 67 height 10
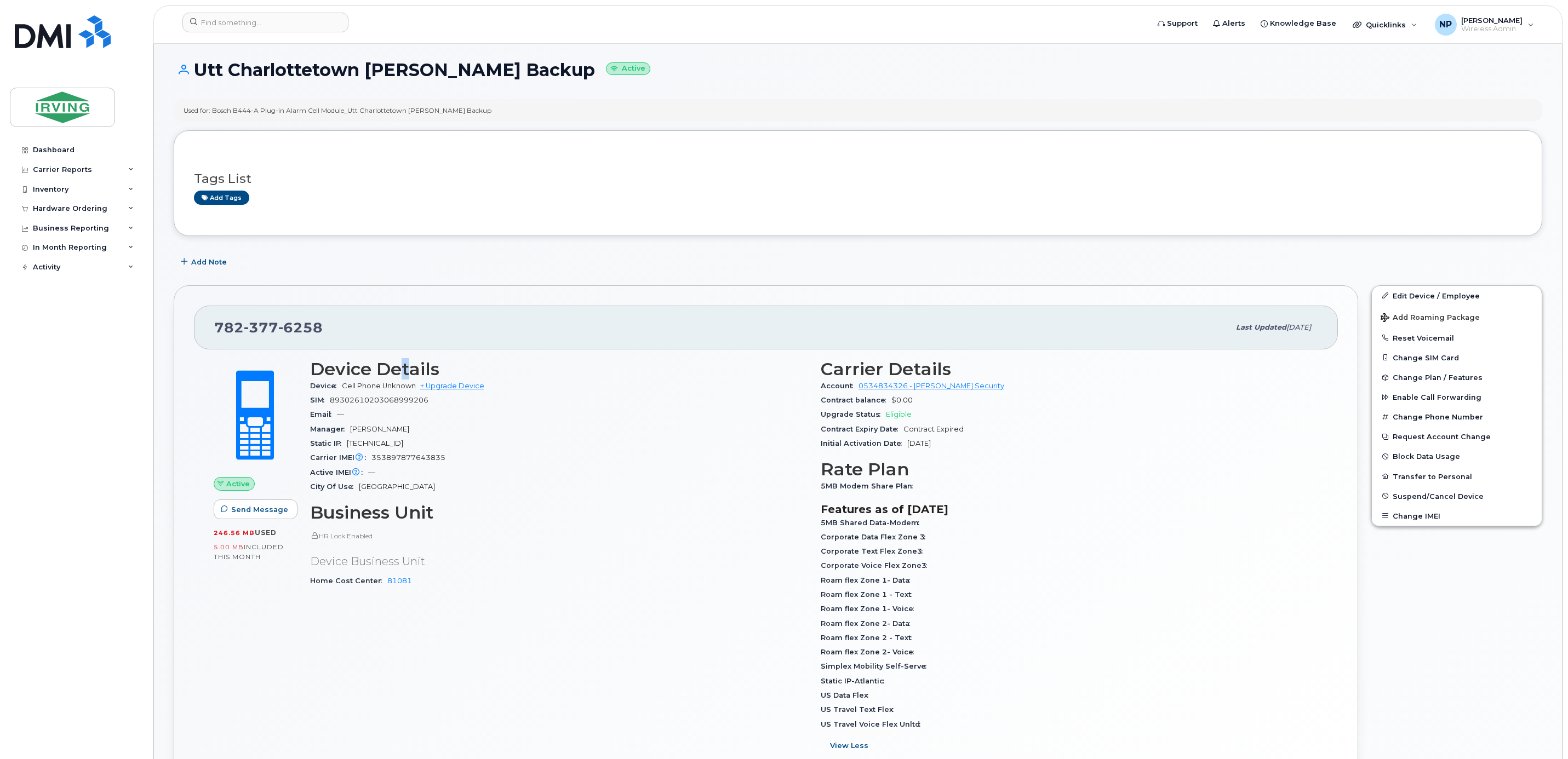
scroll to position [0, 0]
click at [249, 545] on div "246.56 MB  used 5.00 MB  included this month" at bounding box center [255, 548] width 83 height 33
click at [257, 540] on span "used" at bounding box center [266, 536] width 22 height 9
click at [342, 581] on div "Home Cost Center 81081" at bounding box center [558, 584] width 497 height 14
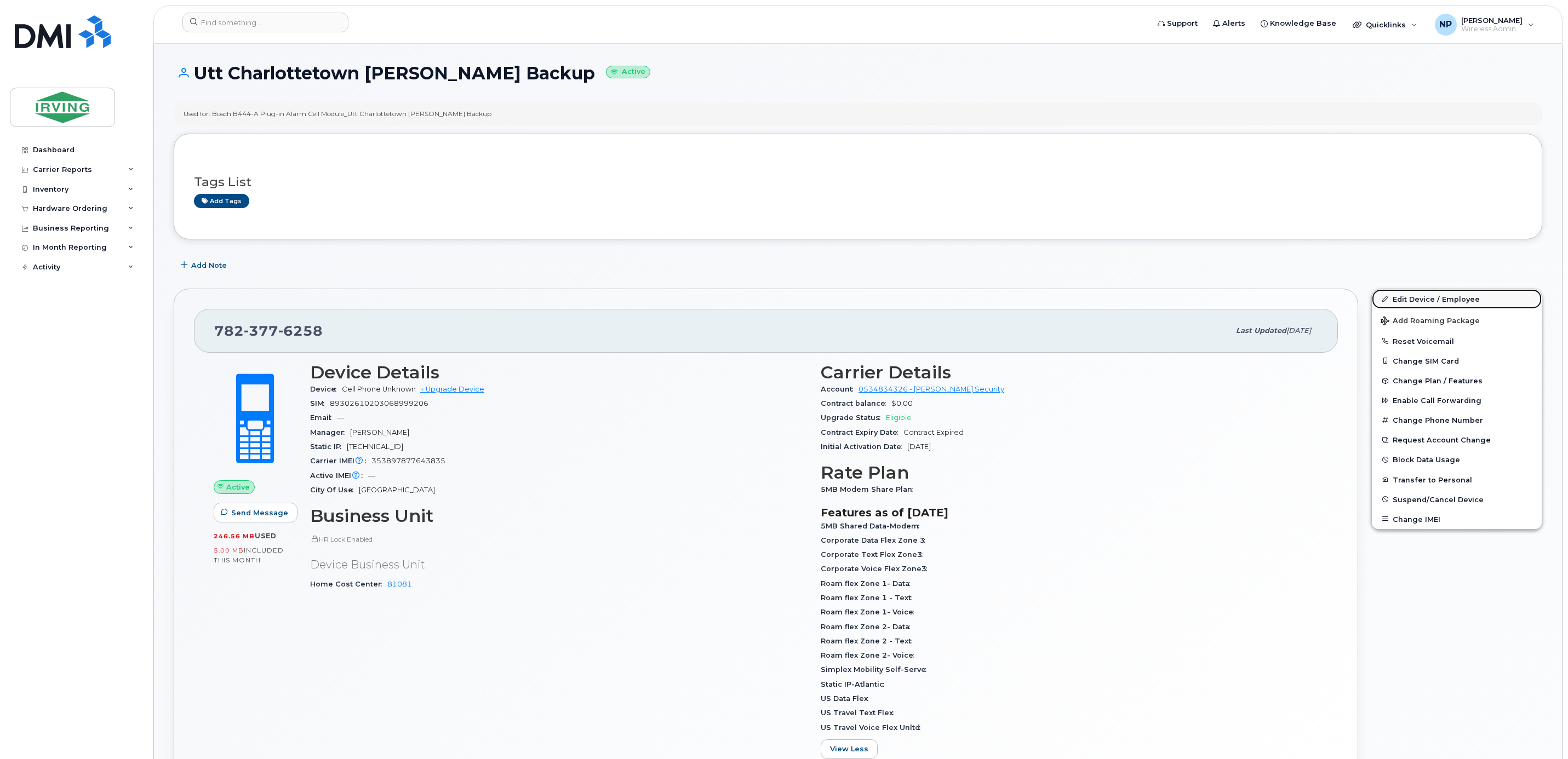
click at [1422, 306] on link "Edit Device / Employee" at bounding box center [1457, 299] width 170 height 19
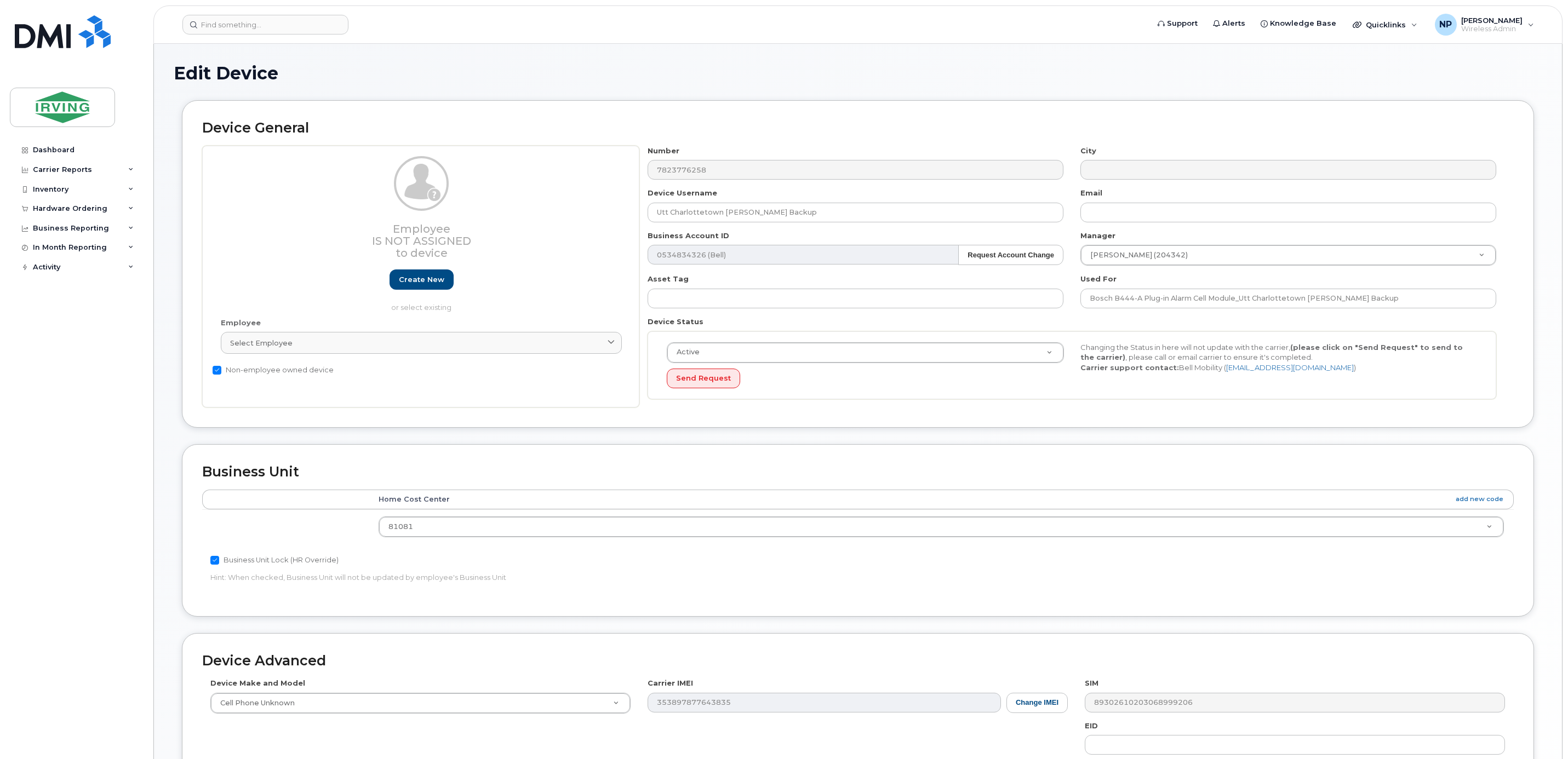
click at [118, 367] on div "Dashboard Carrier Reports Monthly Billing Roaming Reports Suspended Devices Sus…" at bounding box center [77, 441] width 135 height 603
click at [285, 23] on input at bounding box center [265, 24] width 166 height 19
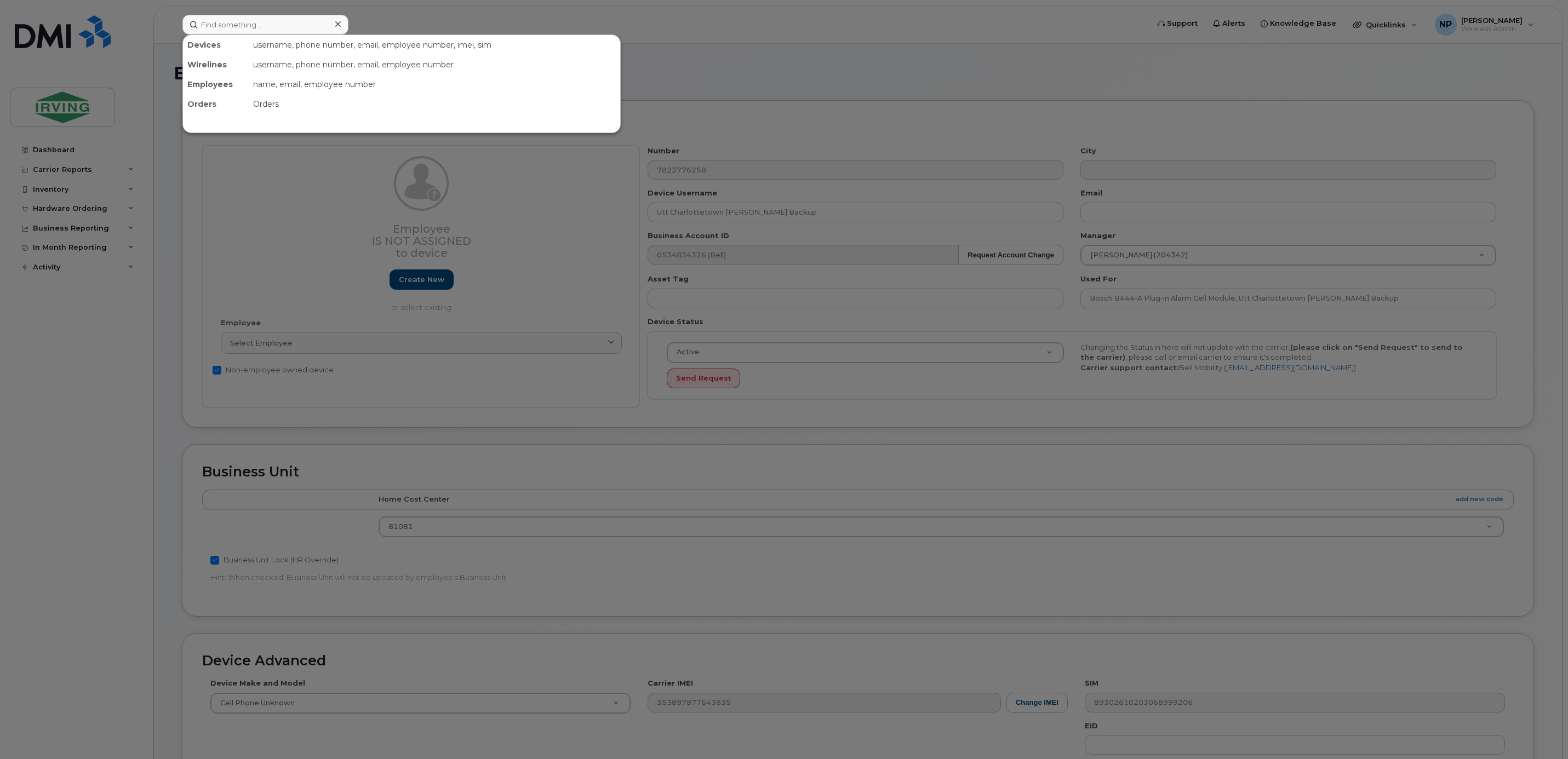
click at [819, 47] on div at bounding box center [784, 379] width 1568 height 759
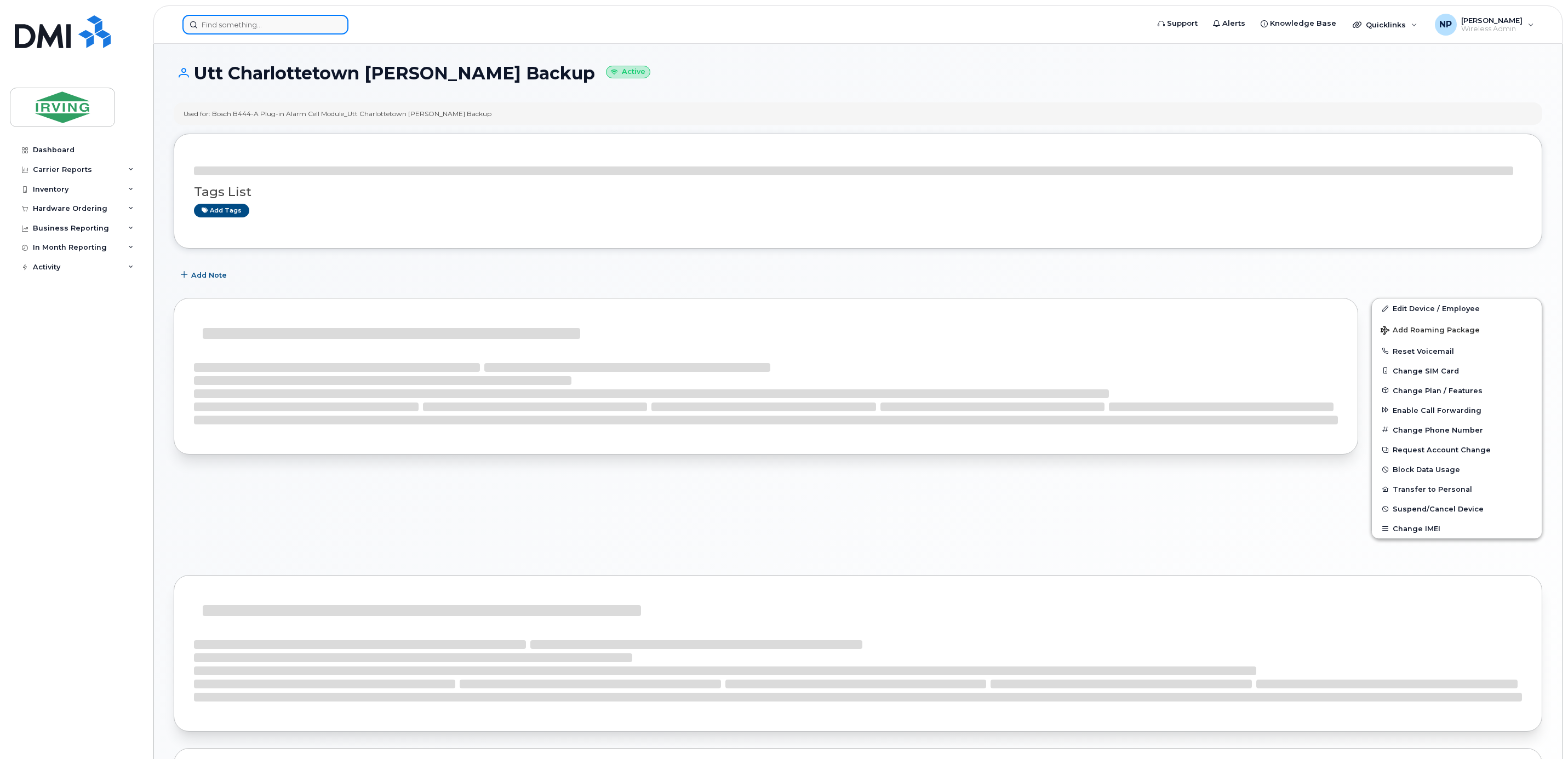
click at [279, 25] on input at bounding box center [265, 24] width 166 height 19
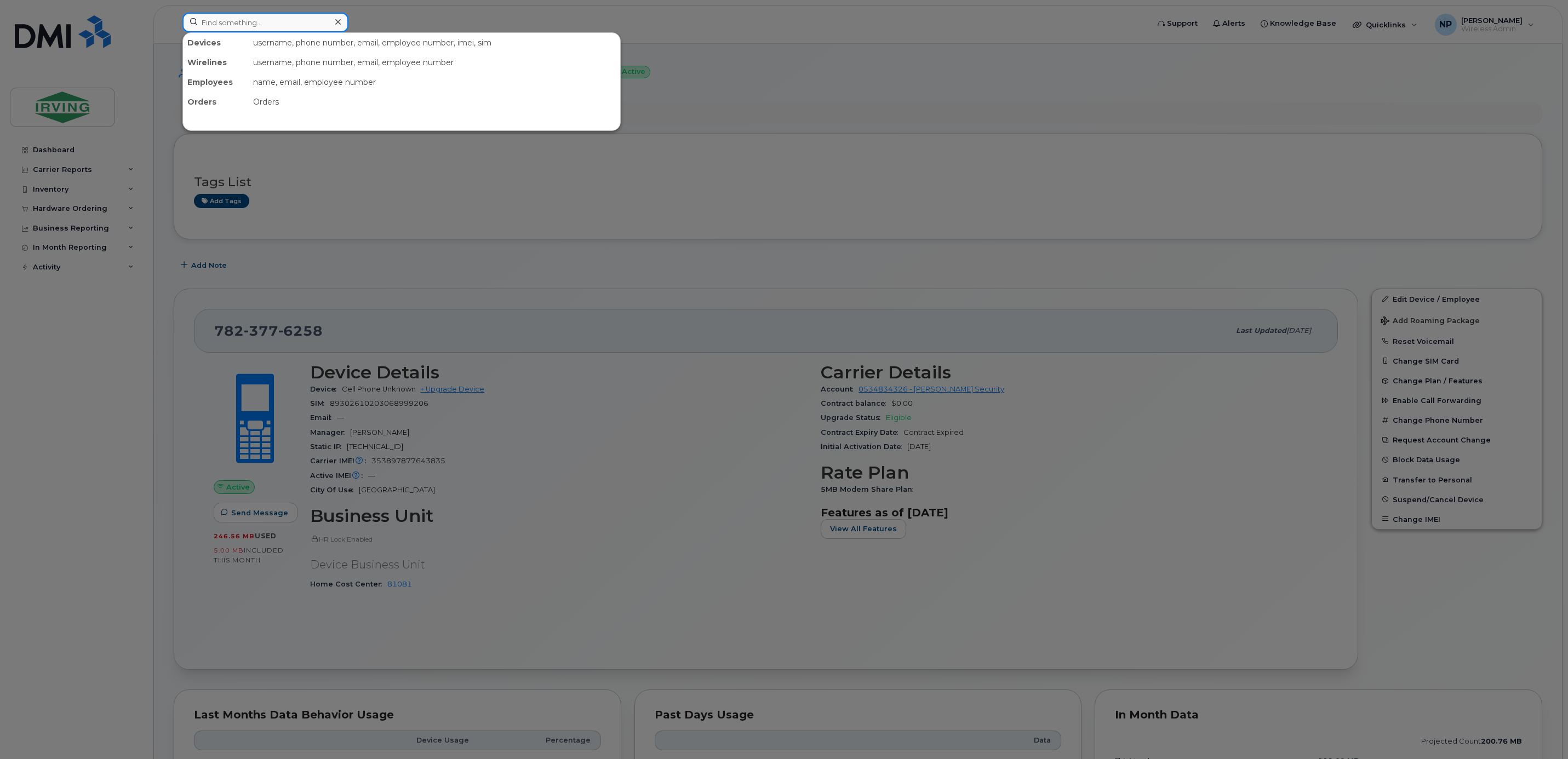
paste input "26143921"
type input "26143921"
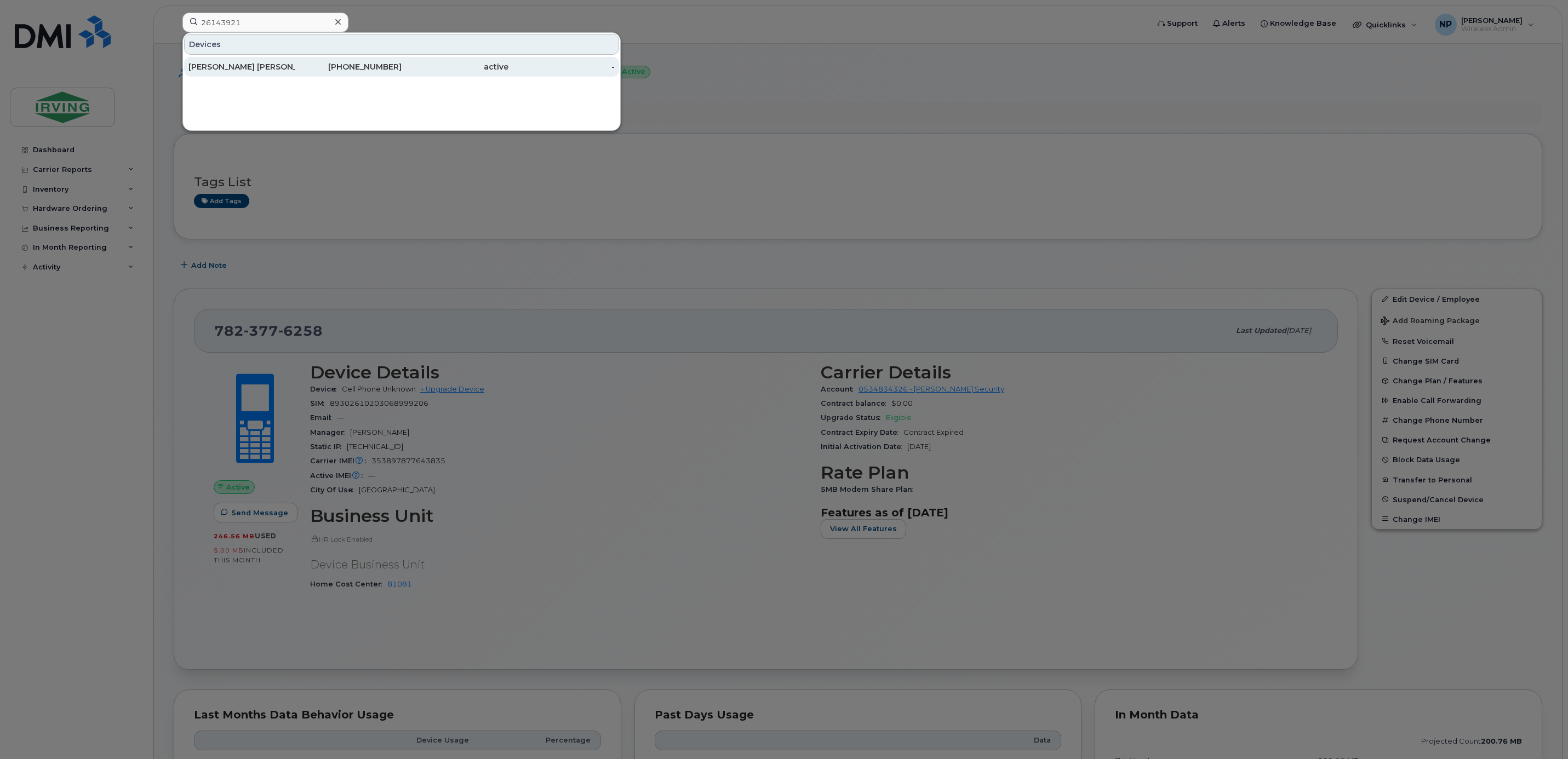
click at [237, 60] on div "[PERSON_NAME] [PERSON_NAME] Alarm 26143921" at bounding box center [242, 67] width 107 height 19
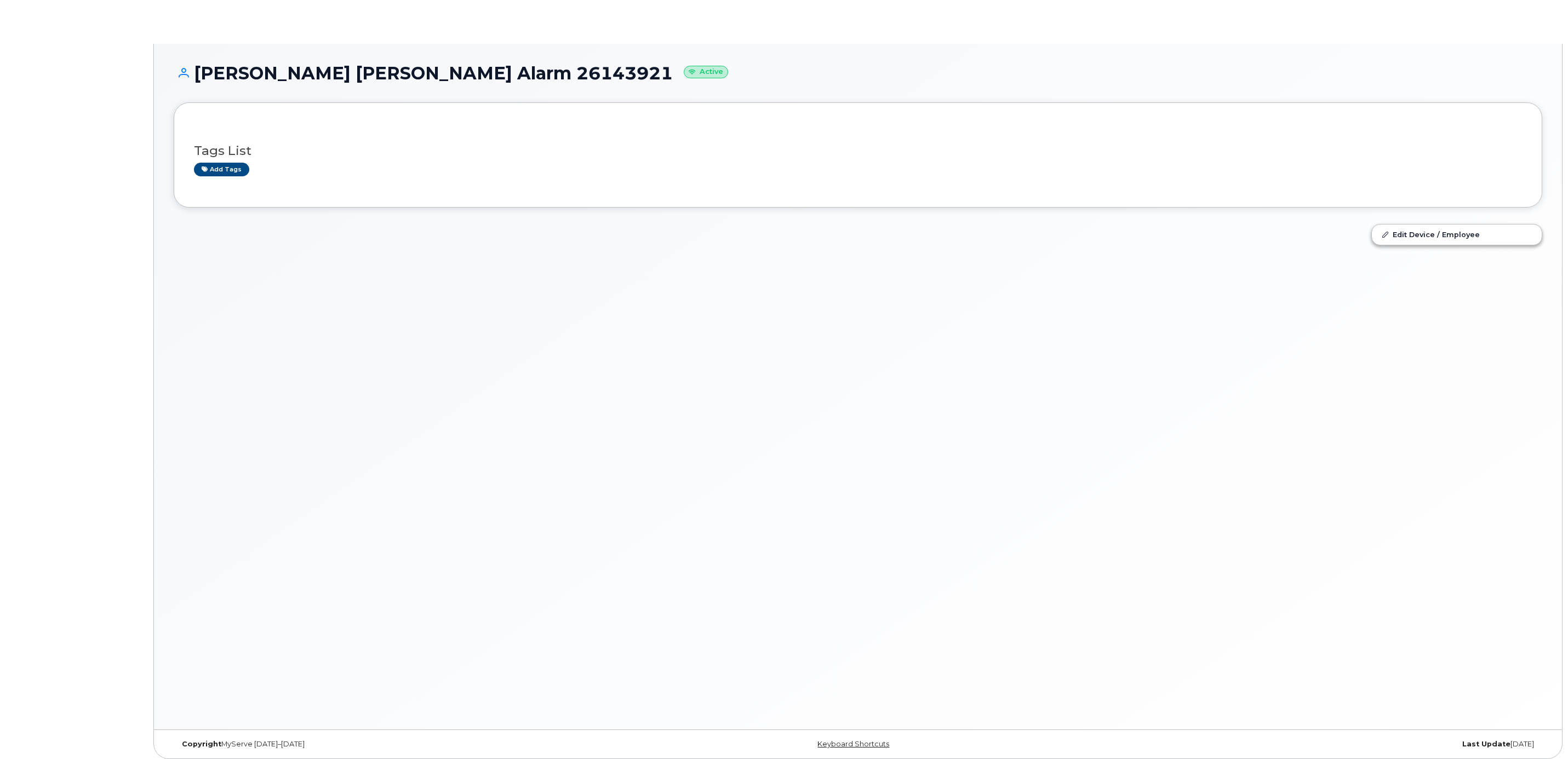
click at [309, 64] on h1 "Mary Jean Irving Bosch Alarm 26143921 Active" at bounding box center [858, 73] width 1368 height 19
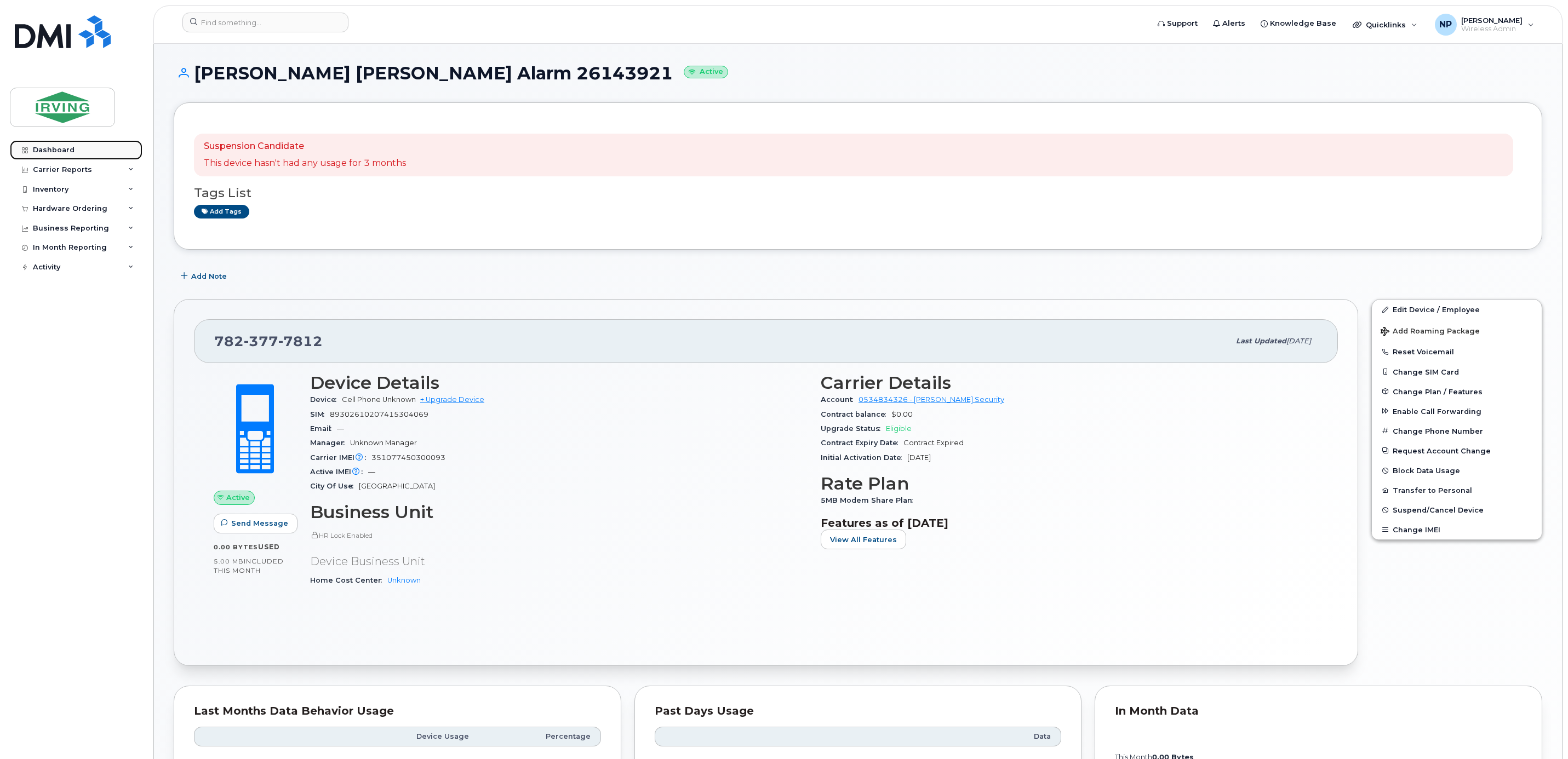
click at [52, 145] on link "Dashboard" at bounding box center [76, 150] width 133 height 19
click at [52, 145] on link "Dashboard" at bounding box center [76, 150] width 133 height 19
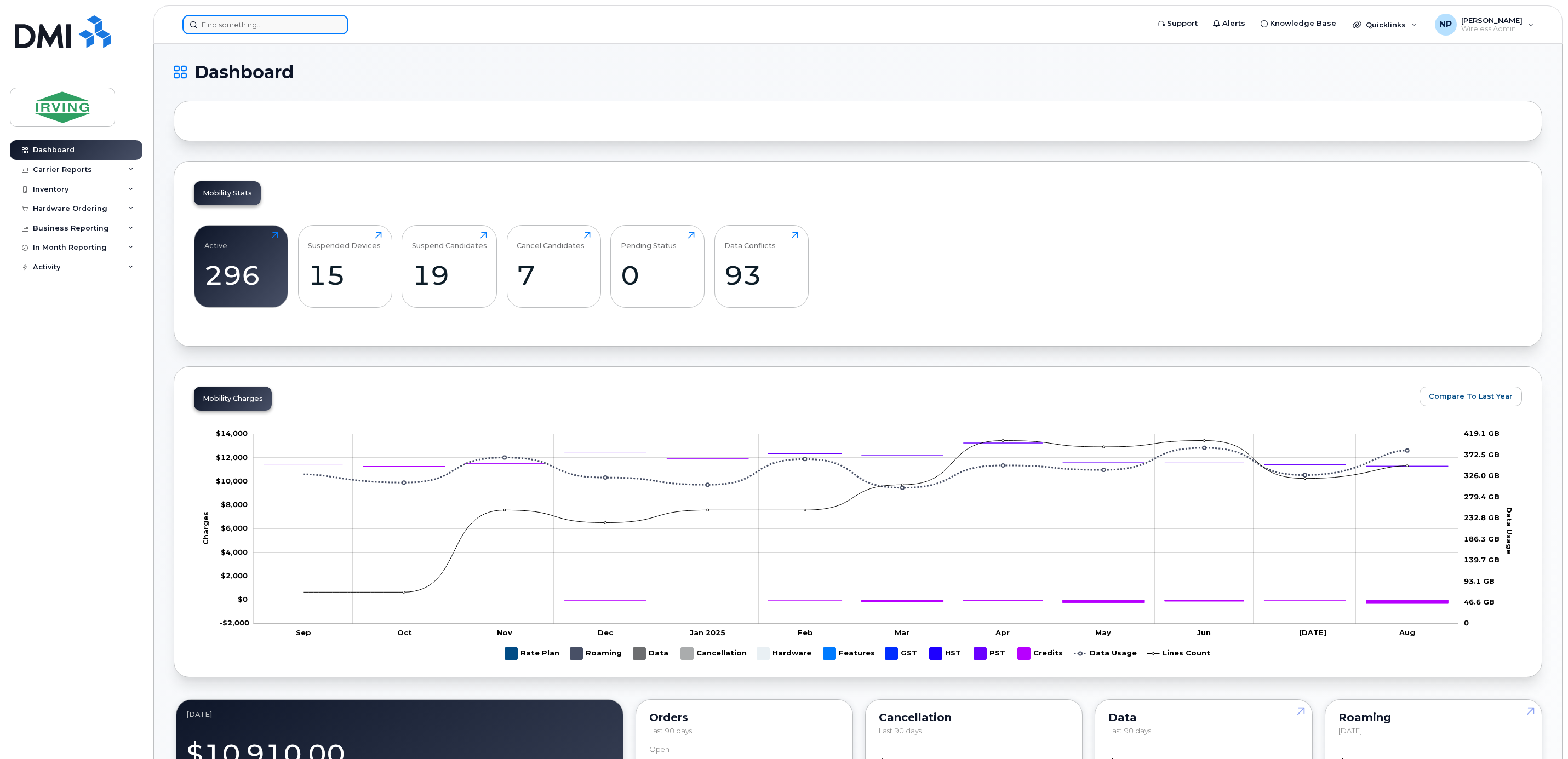
click at [280, 27] on input at bounding box center [265, 24] width 166 height 19
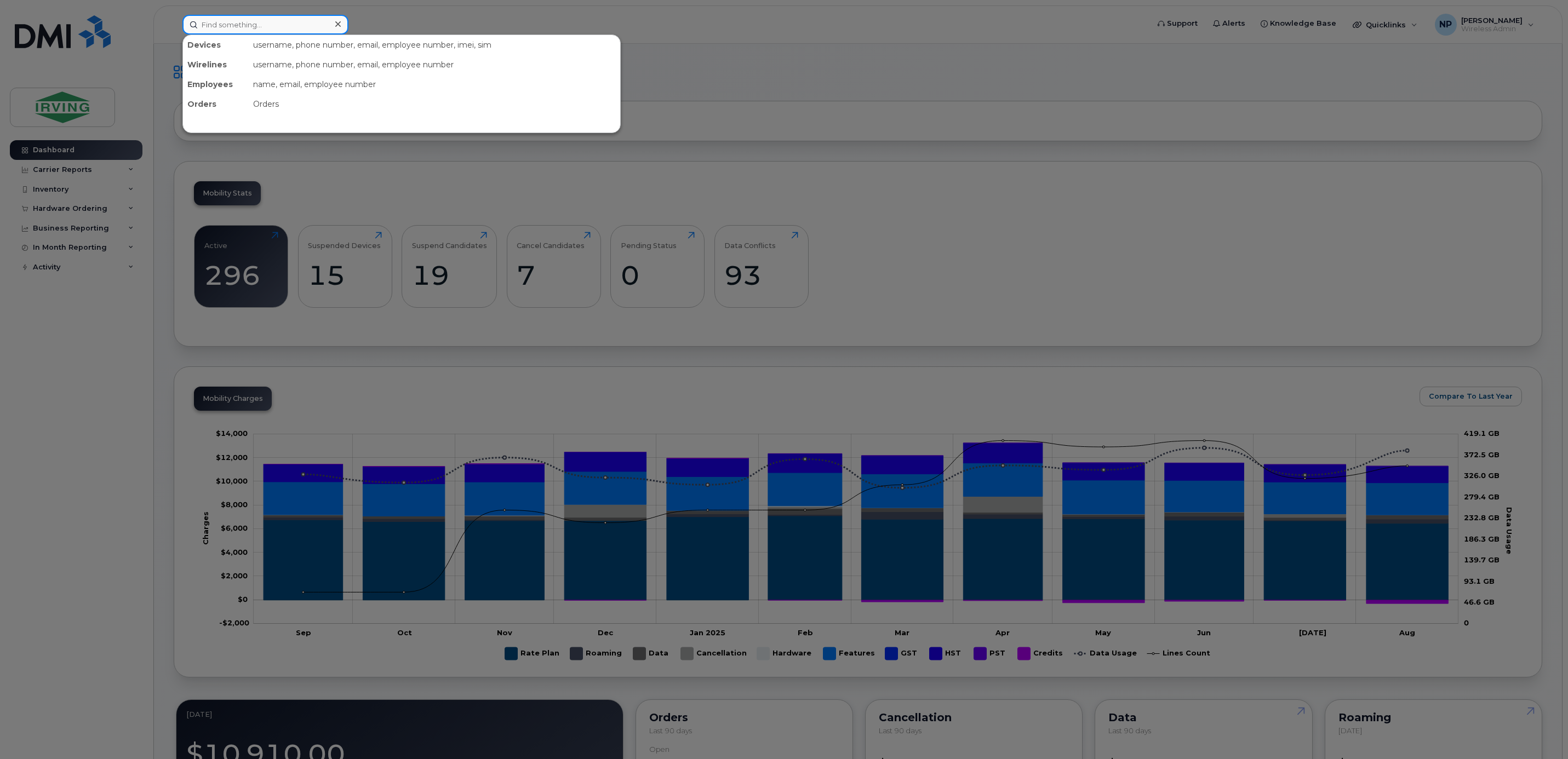
paste input "26130594"
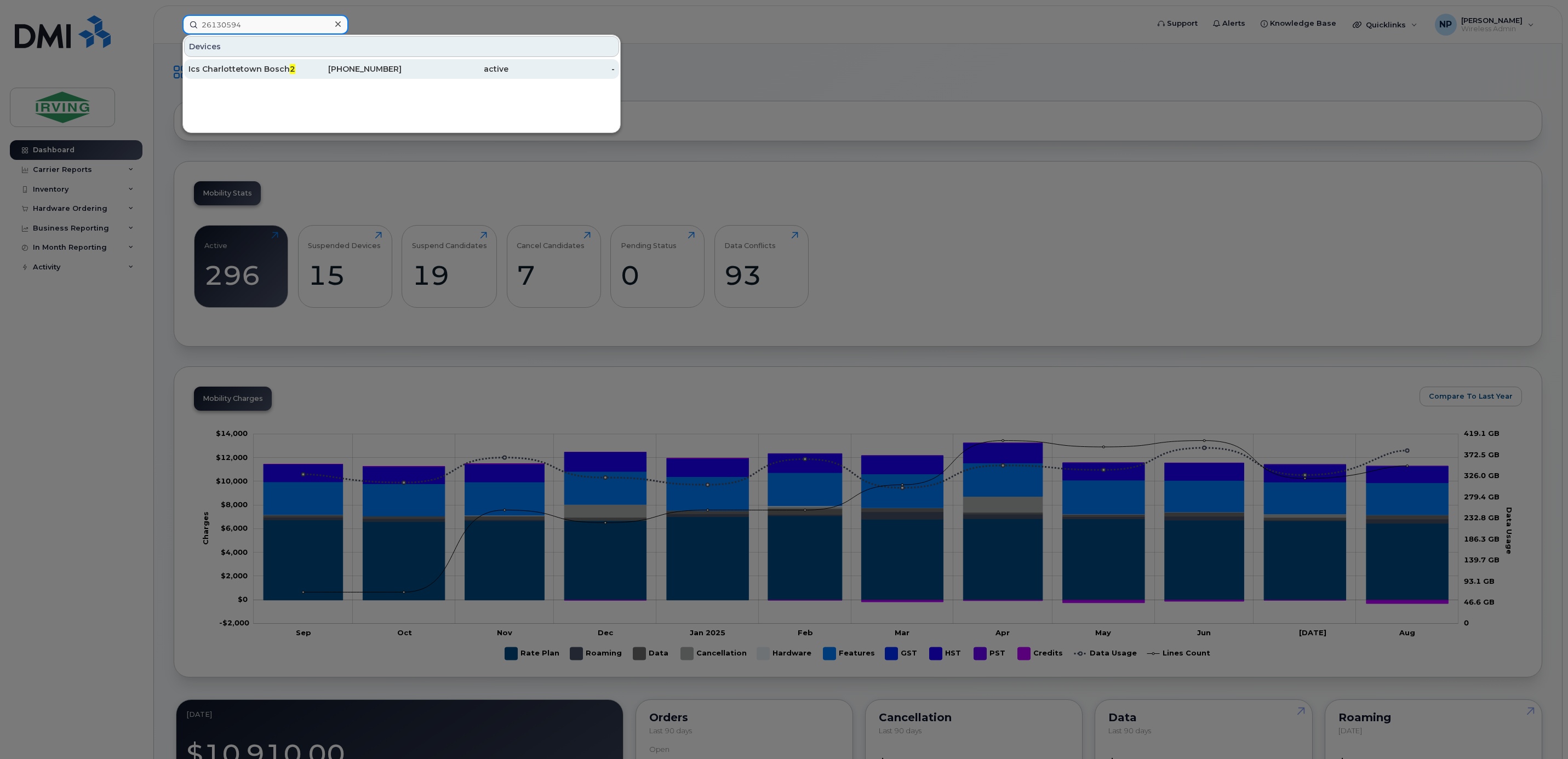
type input "26130594"
click at [278, 69] on div "Ics Charlottetown Bosch 26130594" at bounding box center [242, 69] width 107 height 11
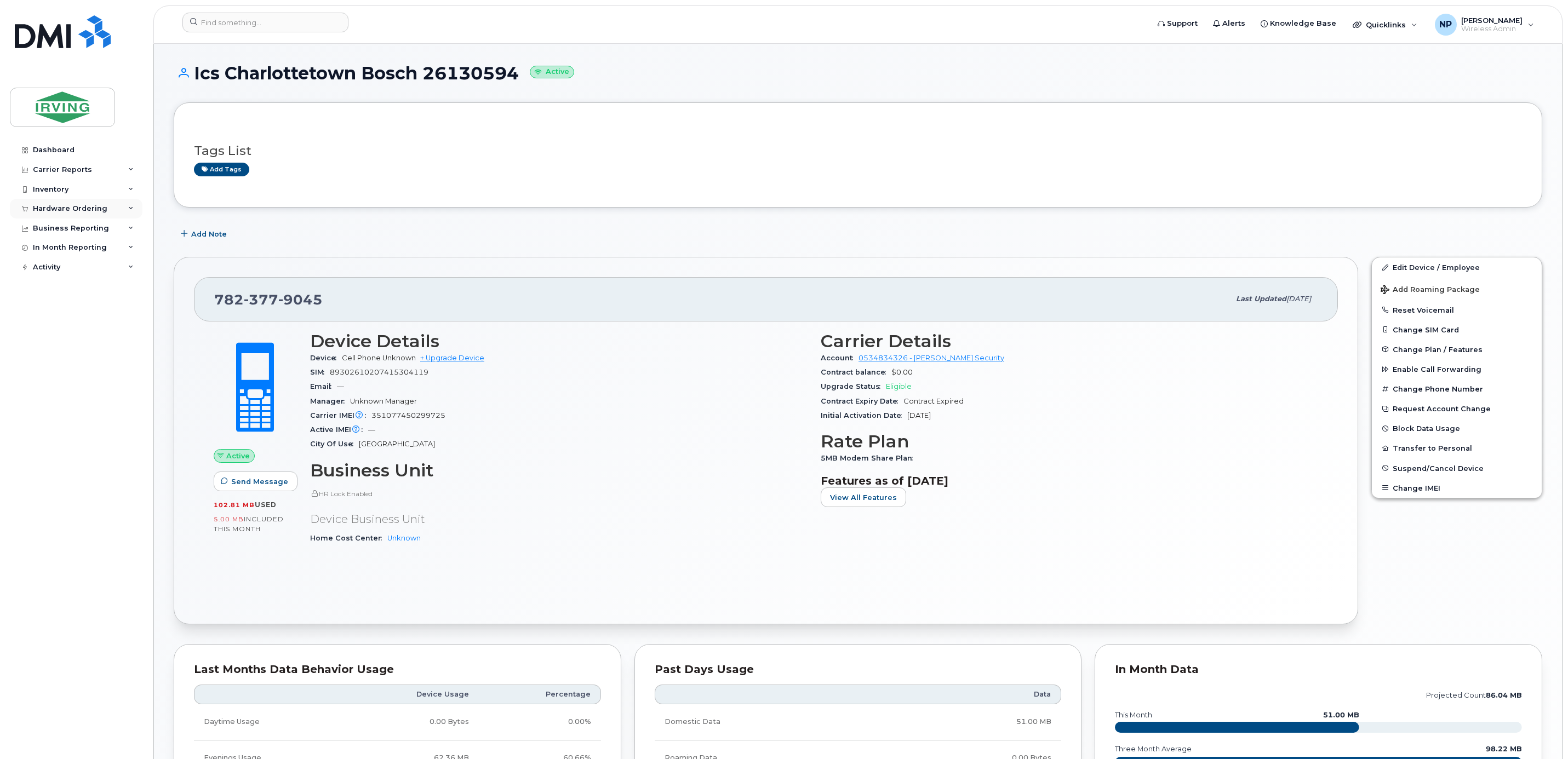
click at [65, 209] on div "Hardware Ordering" at bounding box center [70, 209] width 74 height 9
click at [55, 254] on div "Orders" at bounding box center [51, 250] width 27 height 10
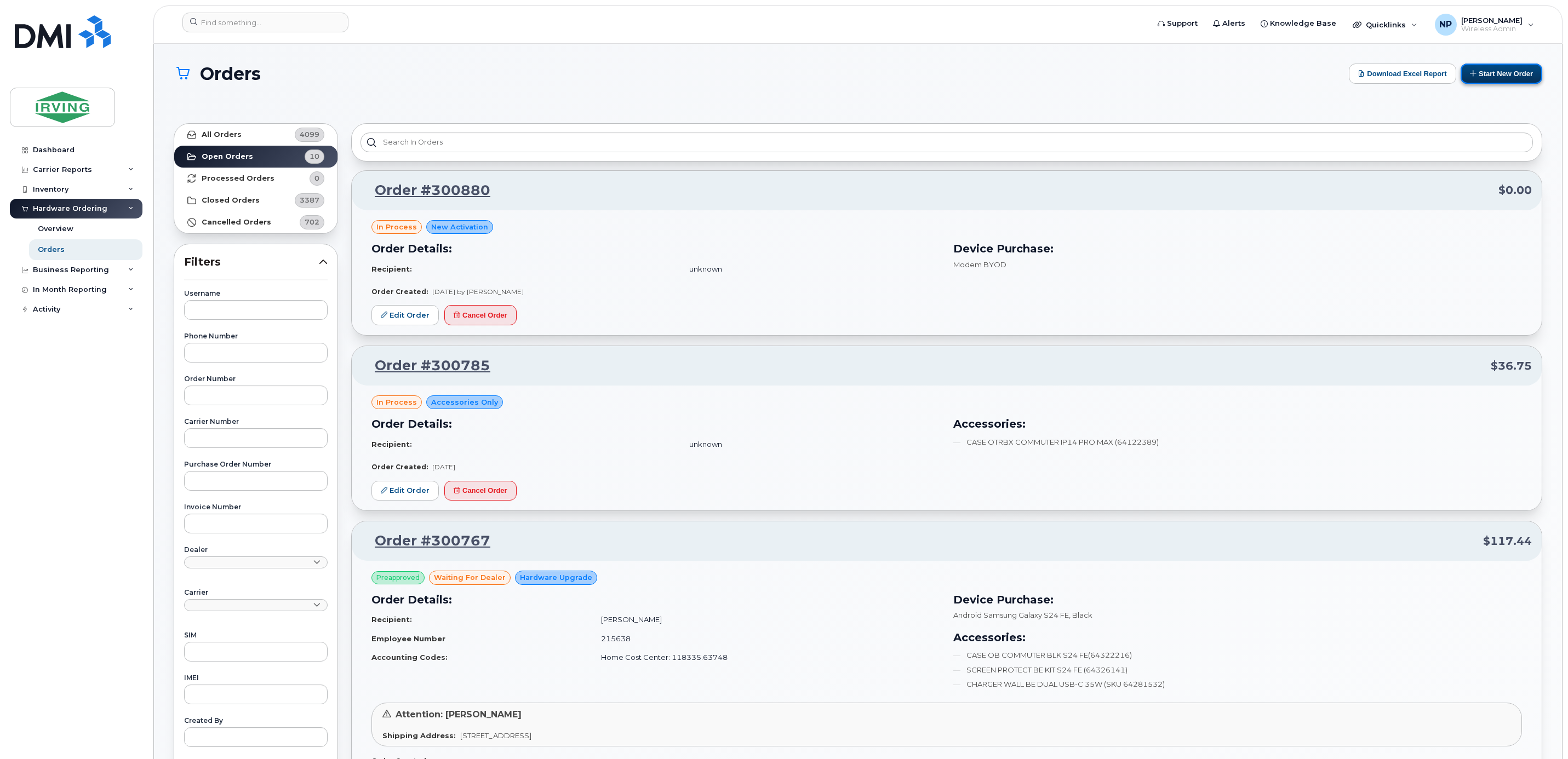
click at [1510, 74] on button "Start New Order" at bounding box center [1502, 73] width 82 height 20
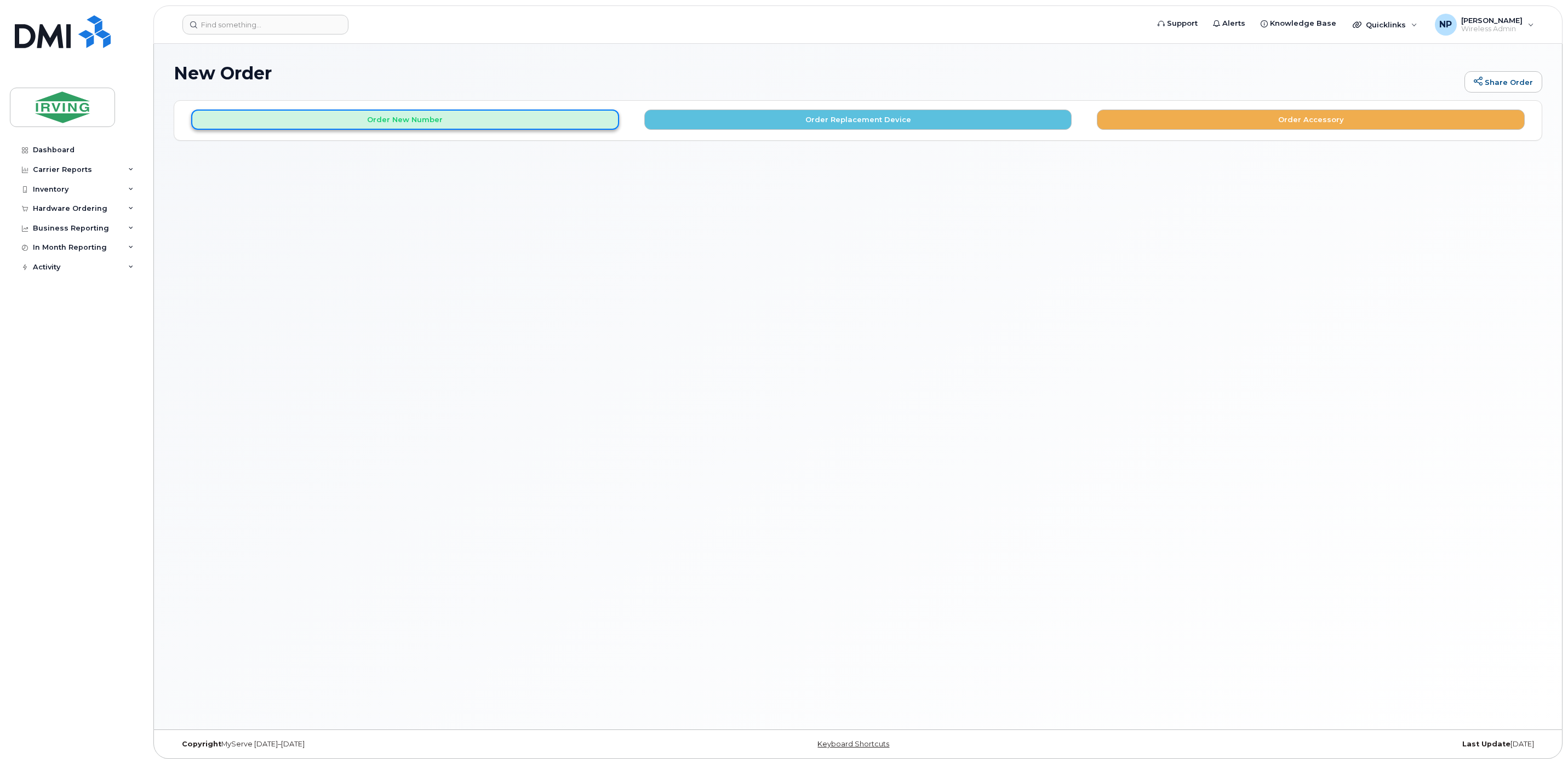
click at [436, 121] on button "Order New Number" at bounding box center [405, 119] width 428 height 20
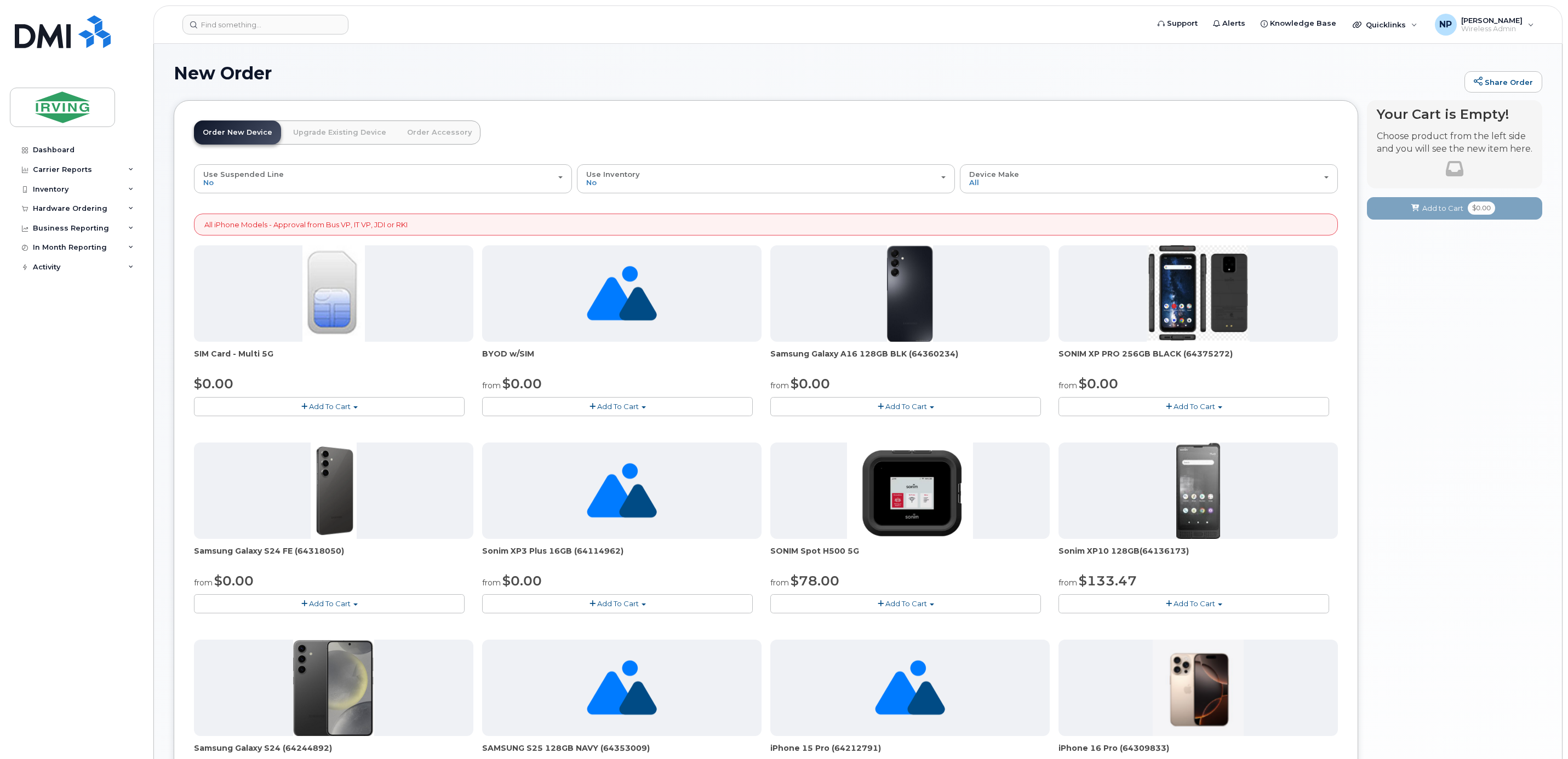
click at [381, 414] on button "Add To Cart" at bounding box center [329, 407] width 271 height 19
click at [299, 407] on button "Add To Cart" at bounding box center [329, 407] width 271 height 19
click at [308, 403] on button "Add To Cart" at bounding box center [329, 407] width 271 height 19
click at [245, 432] on link "$0.00 - New Activation" at bounding box center [248, 427] width 104 height 14
